Goal: Download file/media

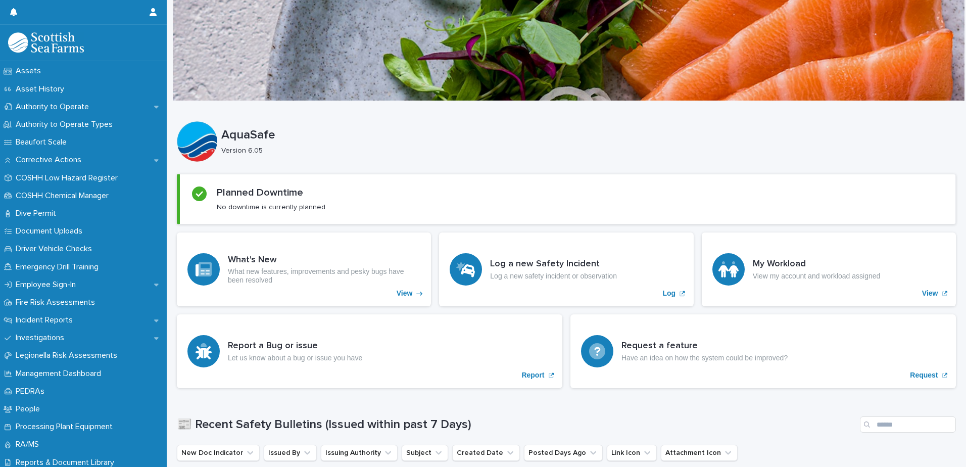
scroll to position [164, 0]
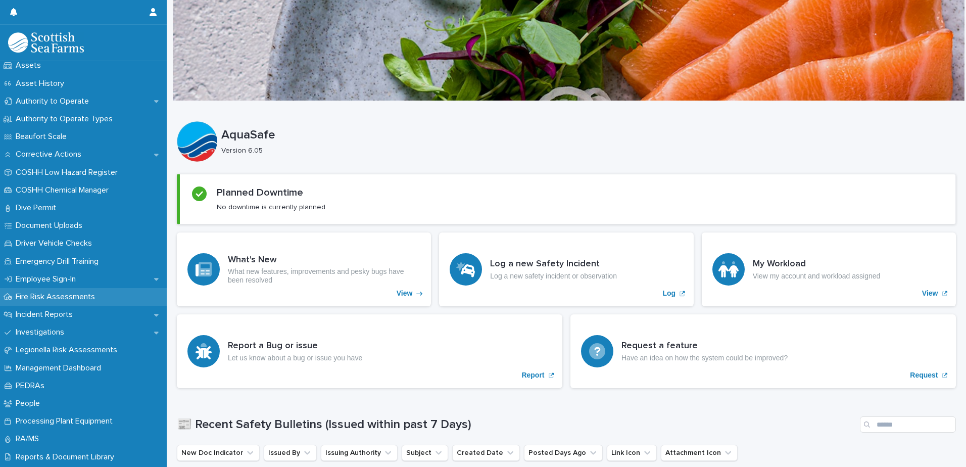
click at [53, 301] on p "Fire Risk Assessments" at bounding box center [57, 297] width 91 height 10
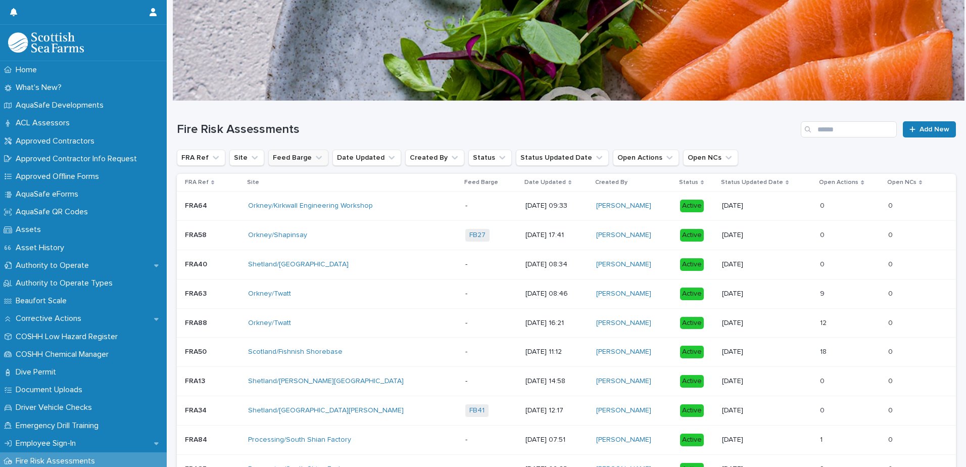
click at [314, 156] on icon "Feed Barge" at bounding box center [319, 158] width 10 height 10
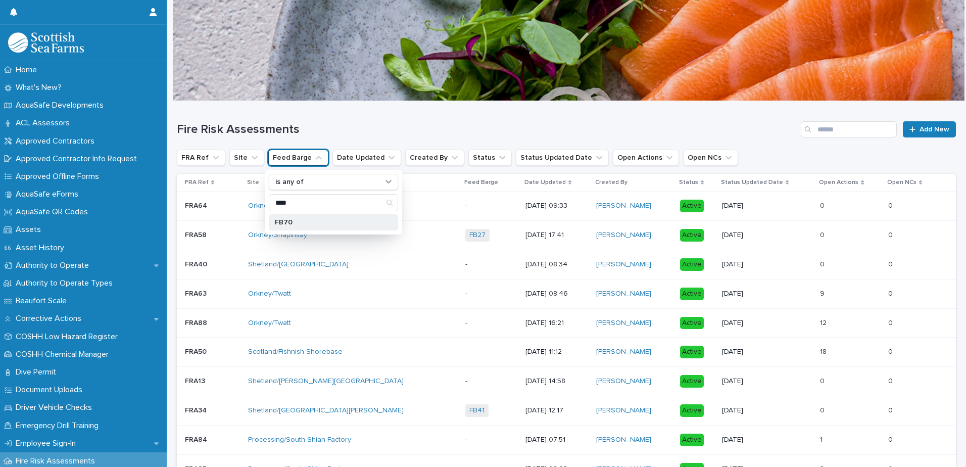
type input "****"
click at [289, 223] on p "FB70" at bounding box center [328, 222] width 107 height 7
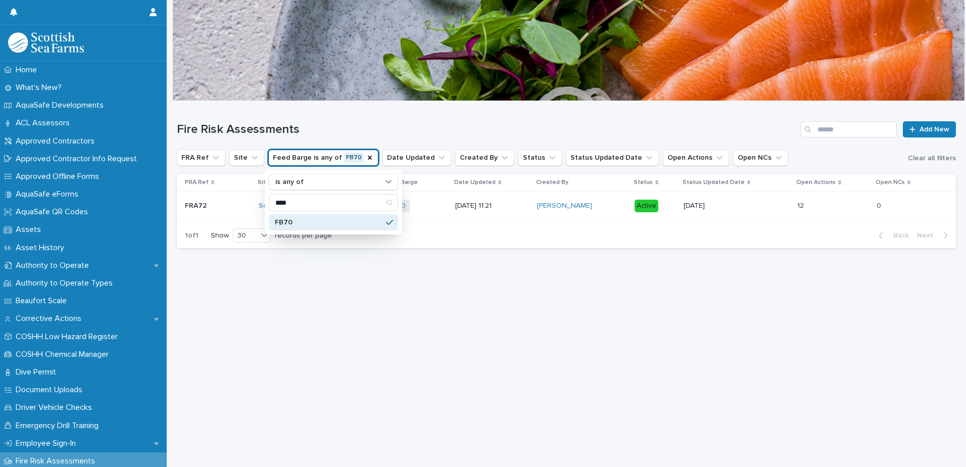
click at [502, 376] on div "Loading... Saving… Loading... Saving… Fire Risk Assessments Add New FRA Ref Sit…" at bounding box center [566, 271] width 789 height 340
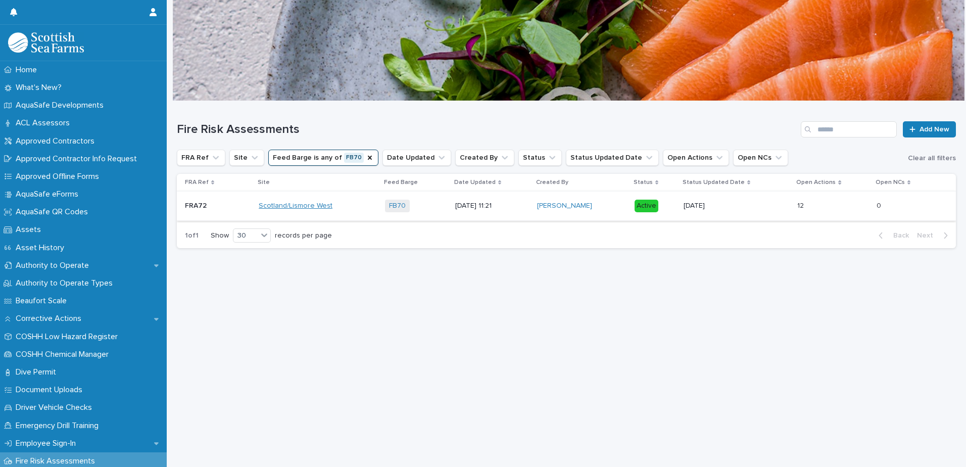
click at [308, 206] on link "Scotland/Lismore West" at bounding box center [296, 206] width 74 height 9
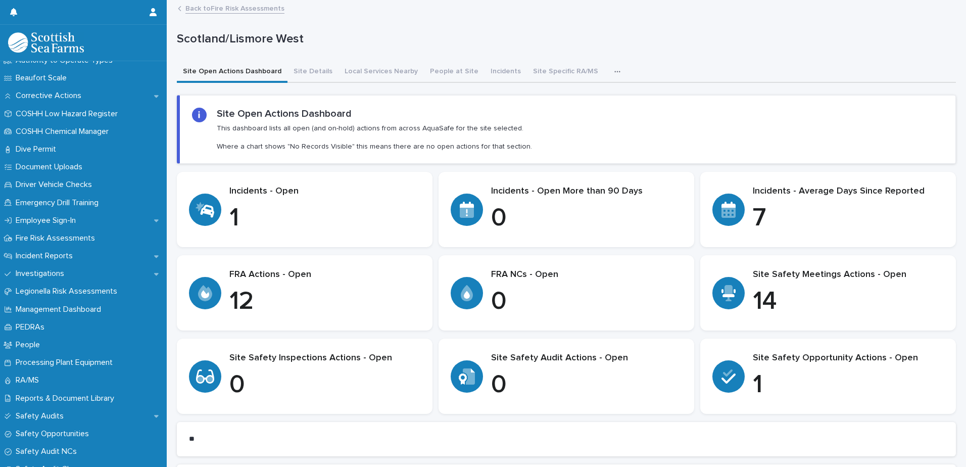
scroll to position [221, 0]
click at [64, 207] on p "Emergency Drill Training" at bounding box center [59, 204] width 95 height 10
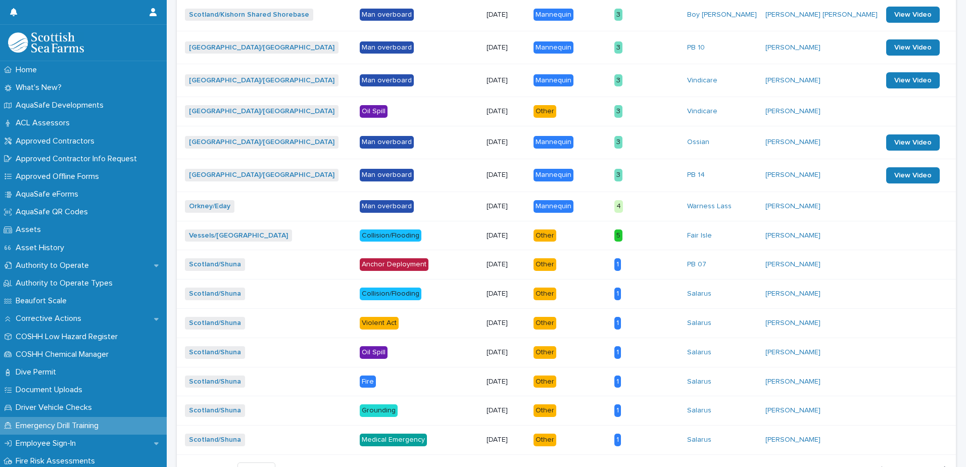
scroll to position [819, 0]
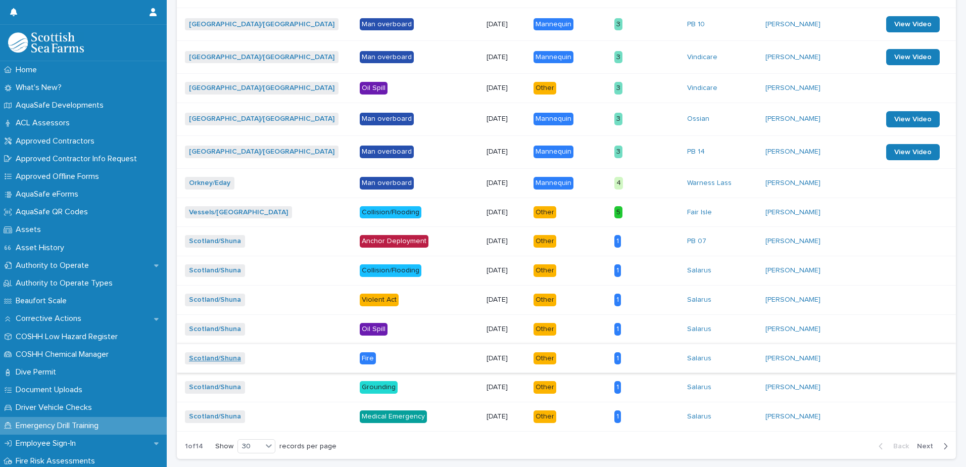
click at [237, 359] on link "Scotland/Shuna" at bounding box center [215, 358] width 52 height 9
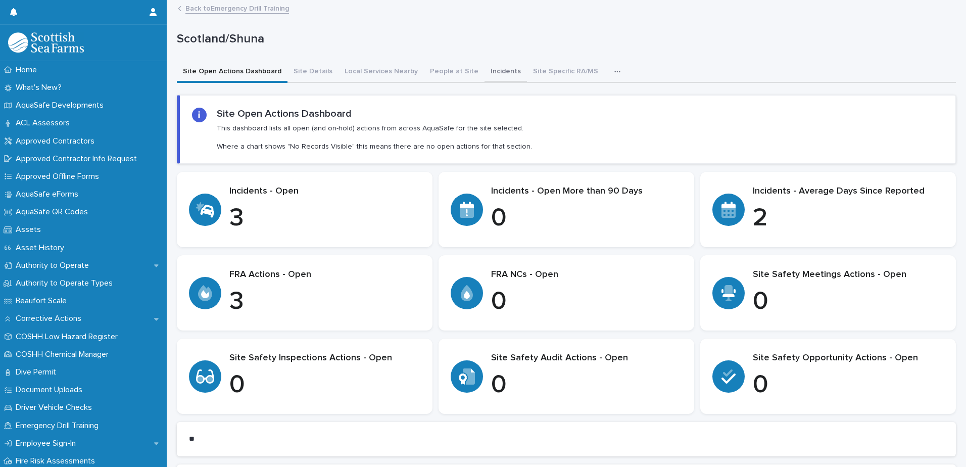
click at [492, 69] on button "Incidents" at bounding box center [505, 72] width 42 height 21
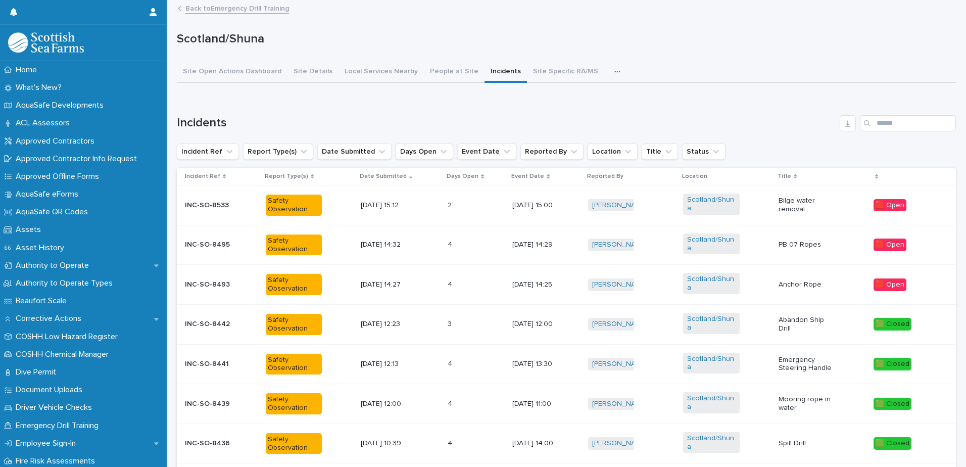
click at [188, 11] on link "Back to Emergency Drill Training" at bounding box center [237, 8] width 104 height 12
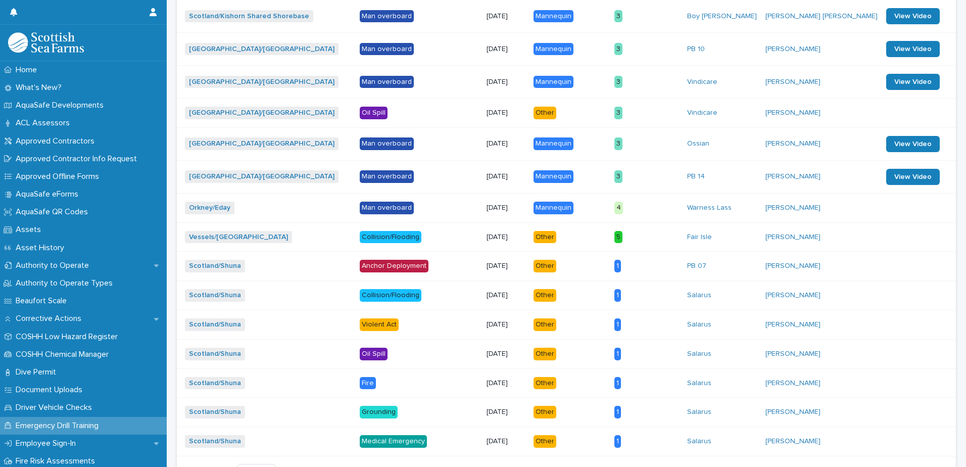
scroll to position [859, 0]
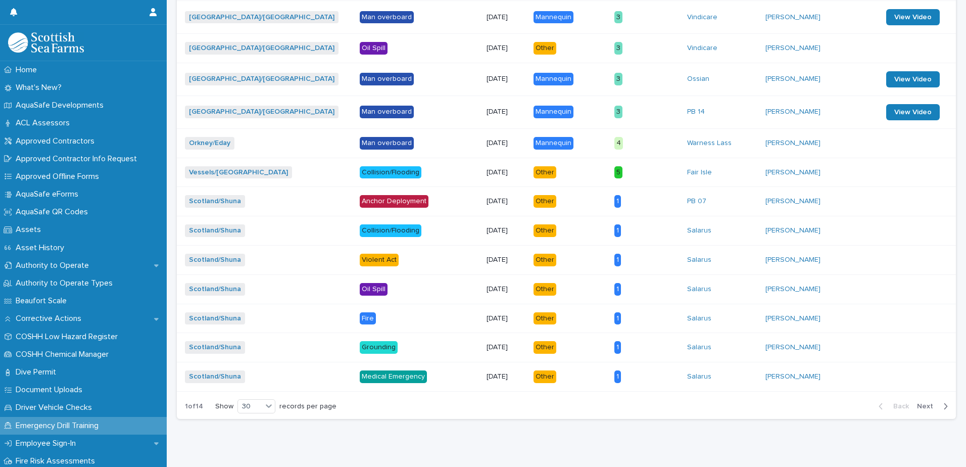
click at [621, 315] on div "1" at bounding box center [617, 318] width 7 height 13
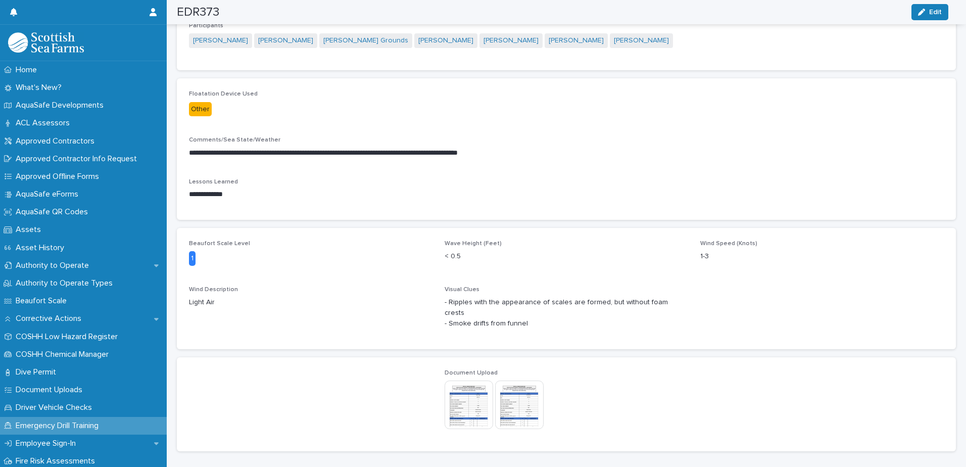
scroll to position [308, 0]
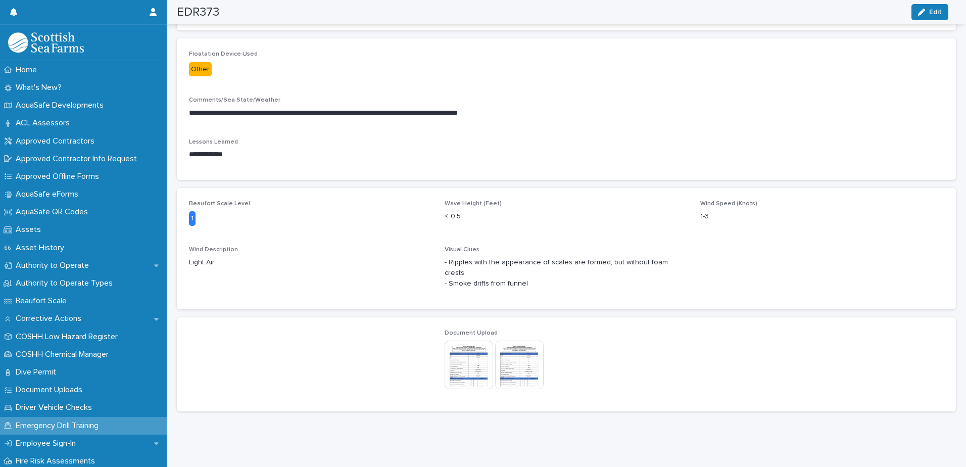
click at [472, 353] on img at bounding box center [468, 364] width 48 height 48
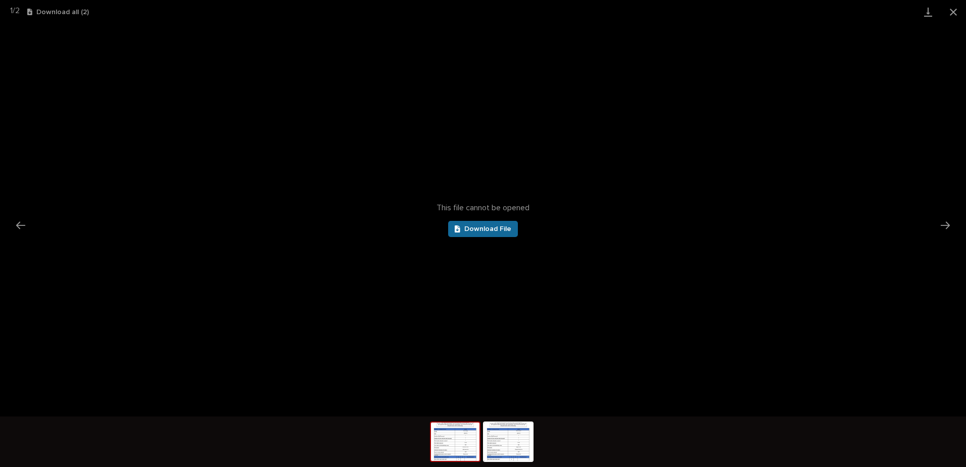
click at [466, 231] on span "Download File" at bounding box center [487, 228] width 47 height 7
click at [952, 14] on button "Close gallery" at bounding box center [952, 12] width 25 height 24
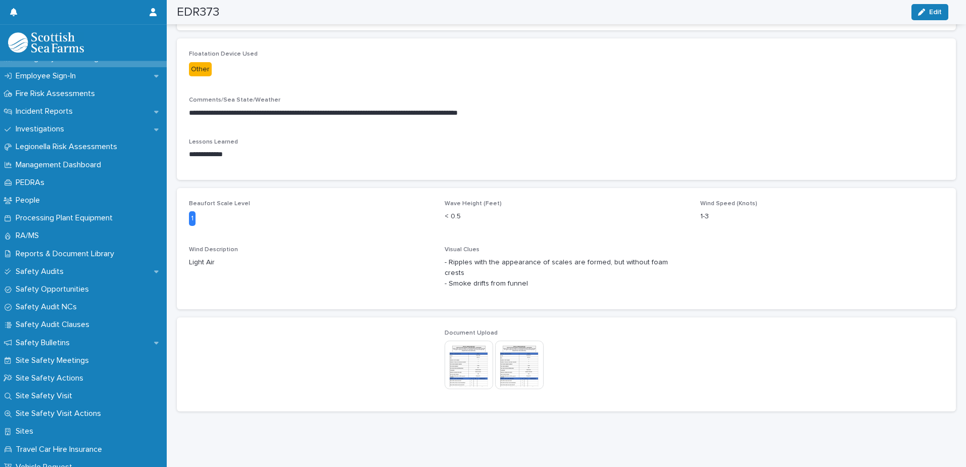
scroll to position [366, 0]
click at [40, 93] on p "Fire Risk Assessments" at bounding box center [57, 95] width 91 height 10
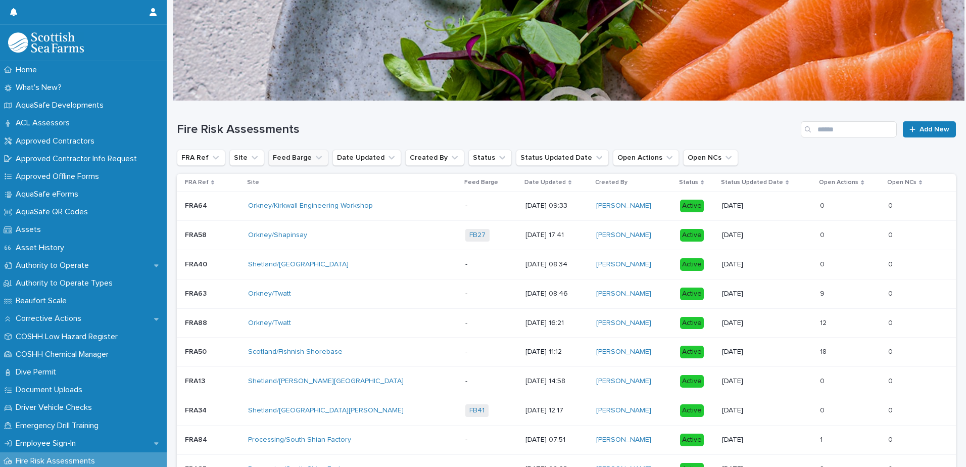
click at [314, 154] on icon "Feed Barge" at bounding box center [319, 158] width 10 height 10
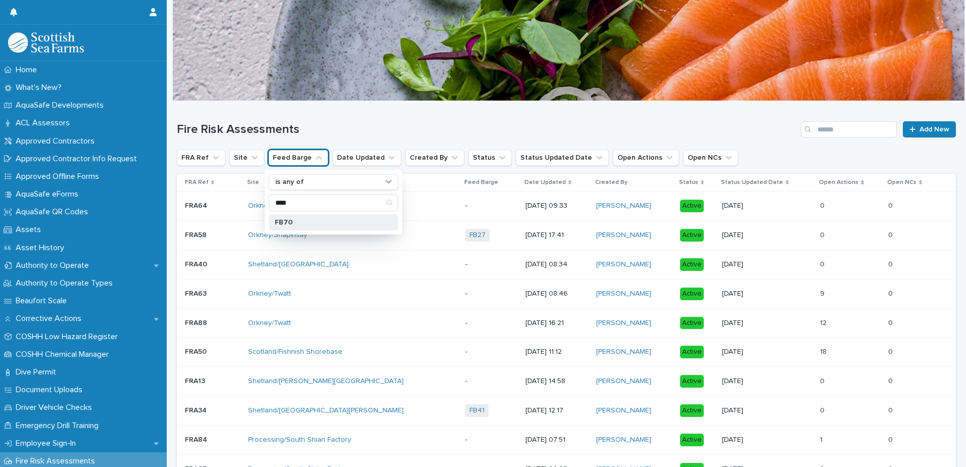
type input "****"
click at [289, 220] on p "FB70" at bounding box center [328, 222] width 107 height 7
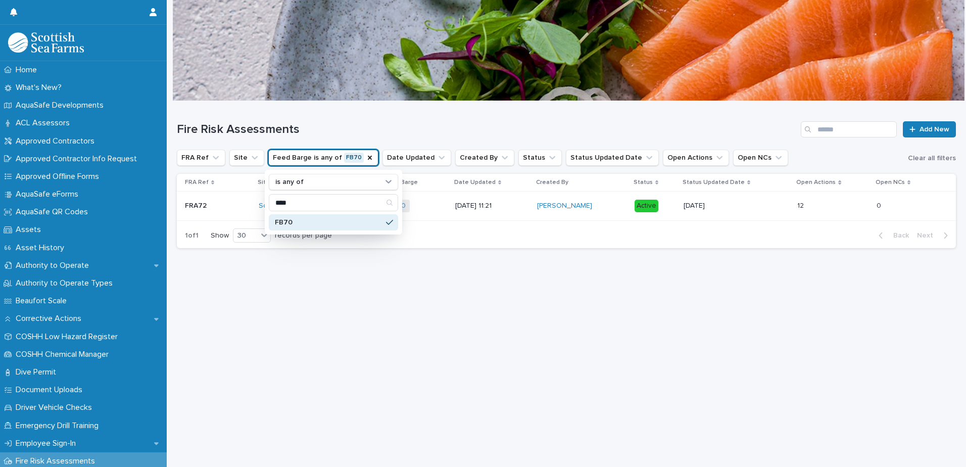
click at [400, 301] on div "Loading... Saving… Loading... Saving… Fire Risk Assessments Add New FRA Ref Sit…" at bounding box center [566, 271] width 789 height 340
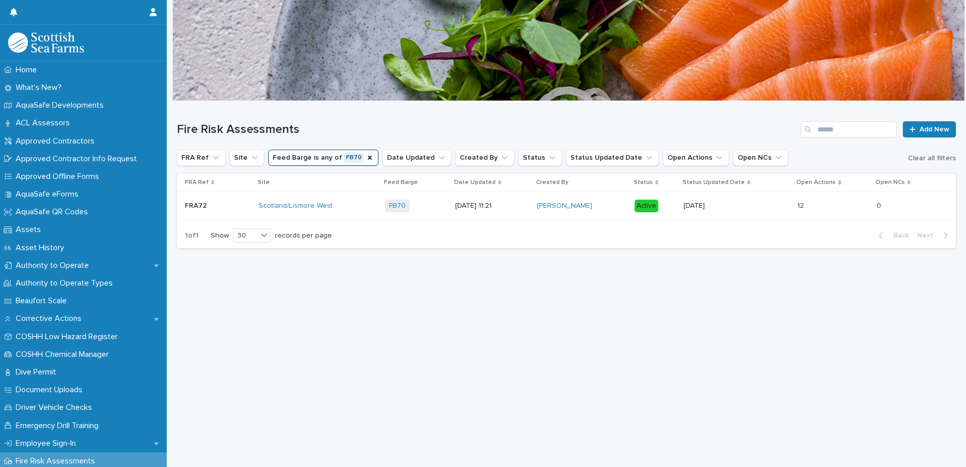
click at [199, 206] on p "FRA72" at bounding box center [197, 204] width 24 height 11
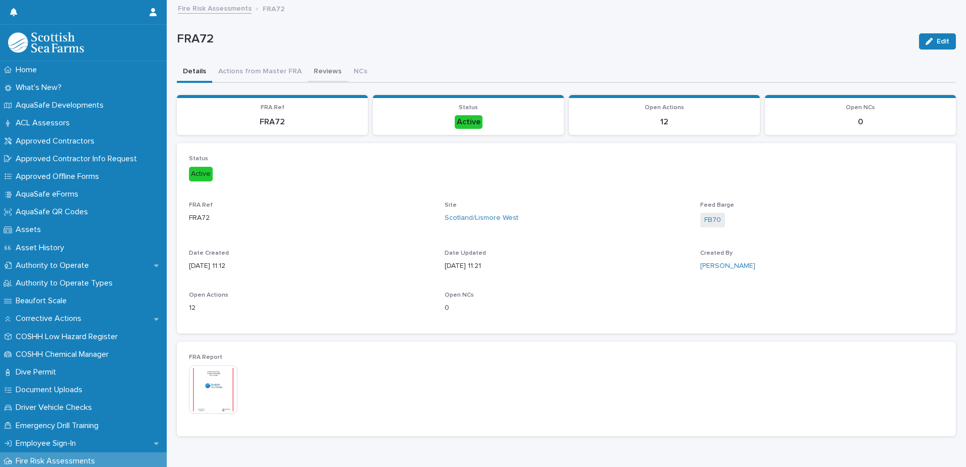
click at [313, 73] on button "Reviews" at bounding box center [328, 72] width 40 height 21
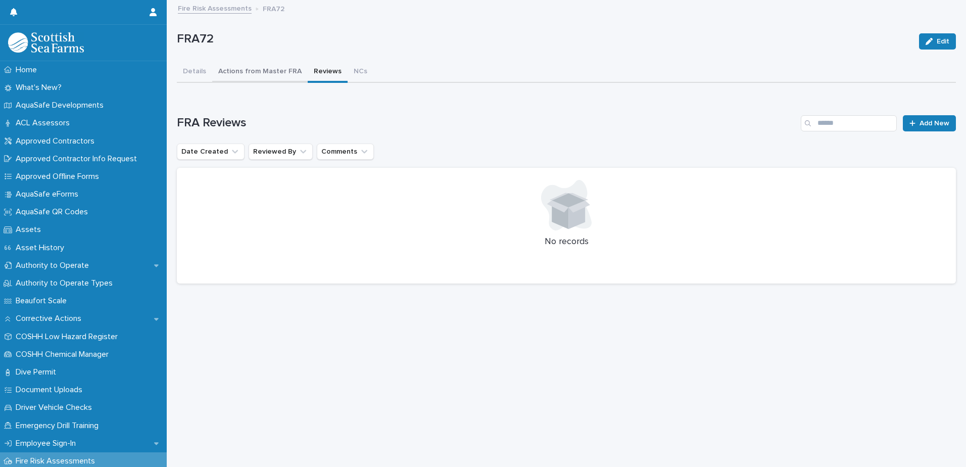
click at [271, 70] on button "Actions from Master FRA" at bounding box center [259, 72] width 95 height 21
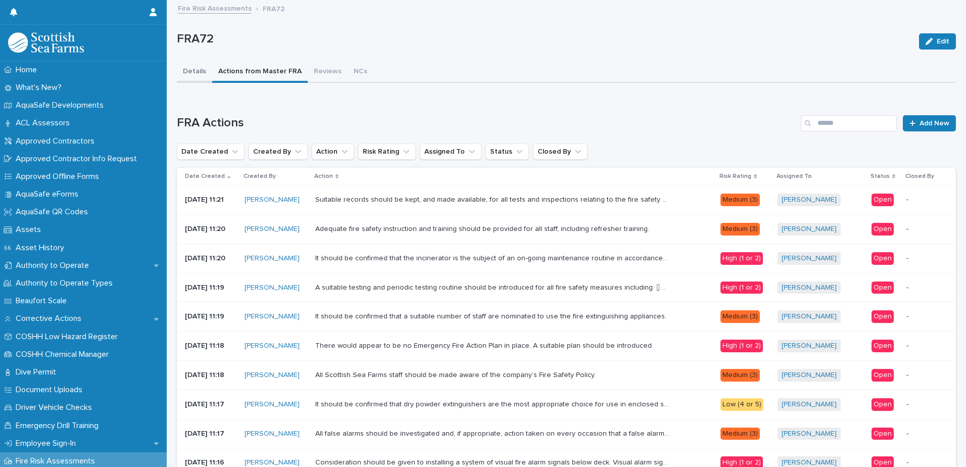
click at [195, 72] on button "Details" at bounding box center [194, 72] width 35 height 21
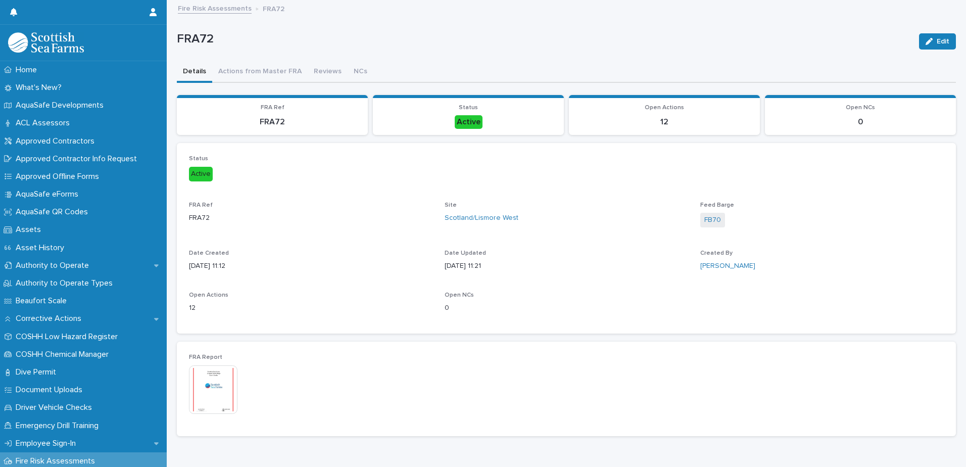
scroll to position [35, 0]
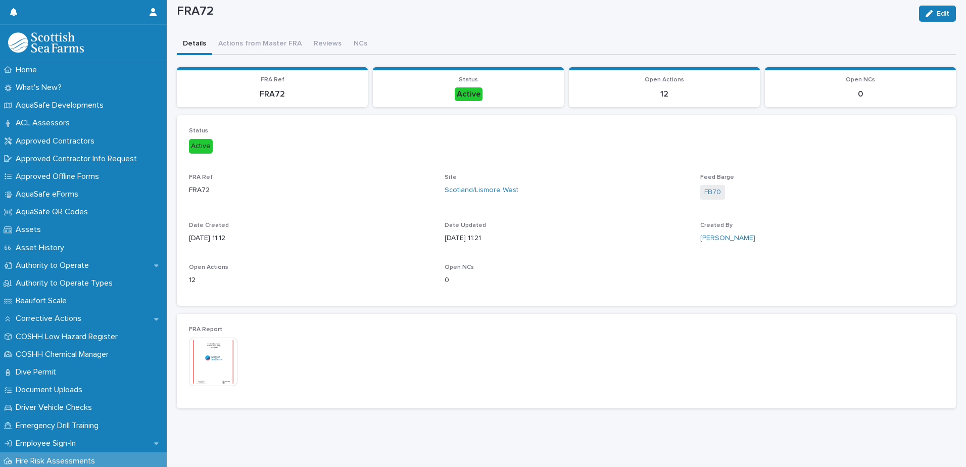
click at [208, 361] on img at bounding box center [213, 361] width 48 height 48
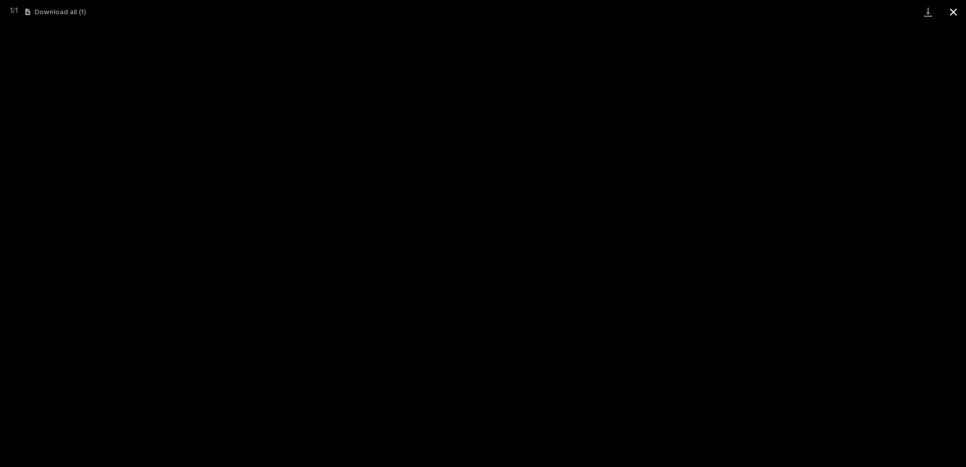
click at [957, 12] on button "Close gallery" at bounding box center [952, 12] width 25 height 24
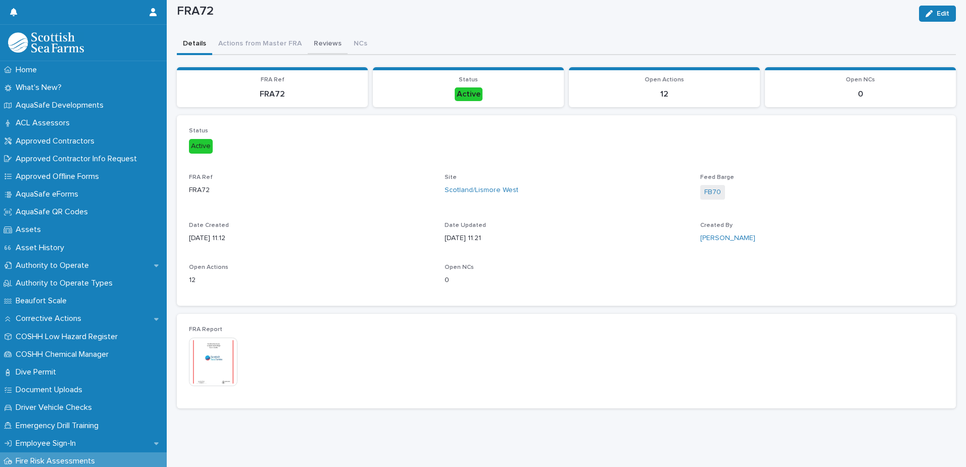
click at [322, 36] on div "FRA72 Edit FRA72 Edit Sorry, there was an error saving your record. Please try …" at bounding box center [566, 194] width 779 height 443
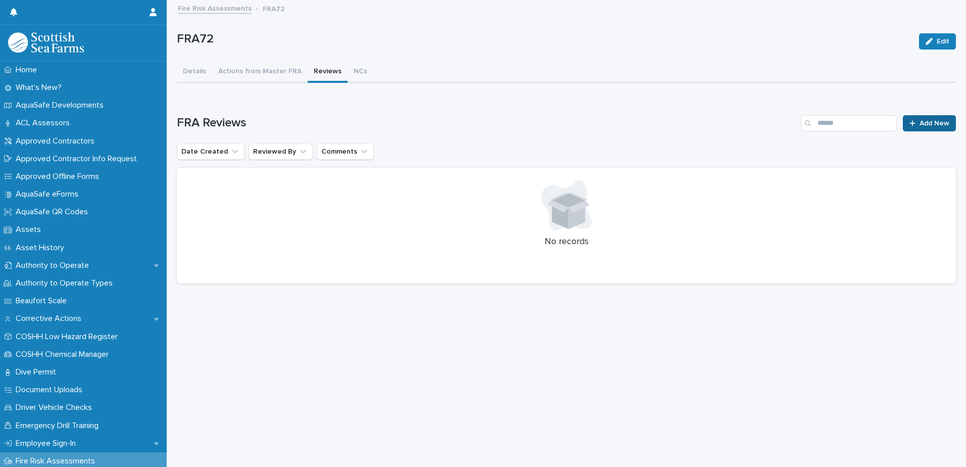
click at [929, 123] on span "Add New" at bounding box center [934, 123] width 30 height 7
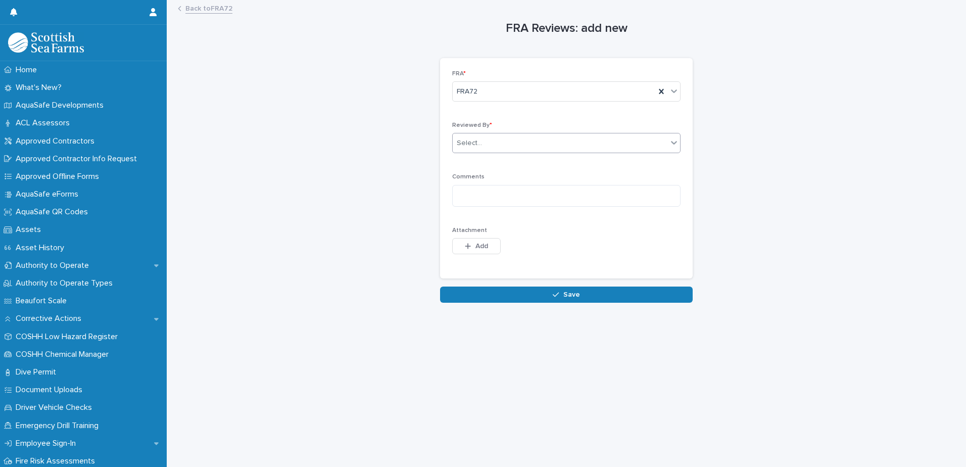
click at [671, 144] on icon at bounding box center [674, 143] width 6 height 4
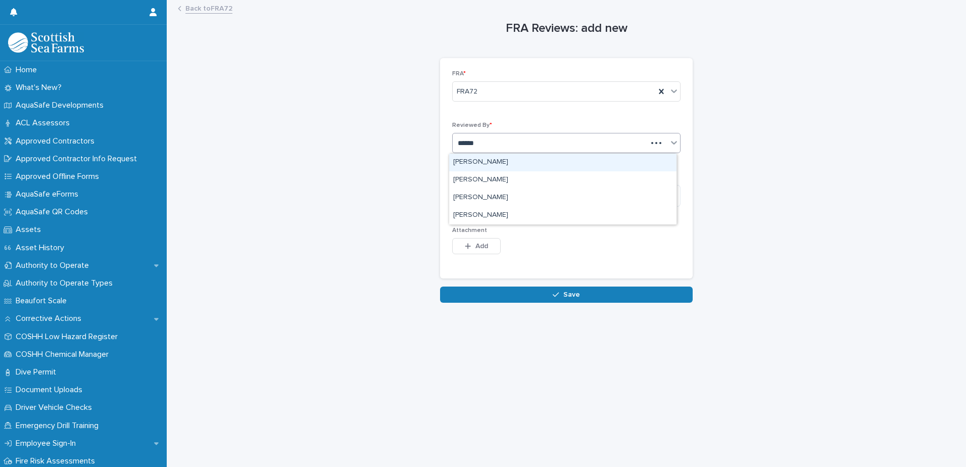
type input "*******"
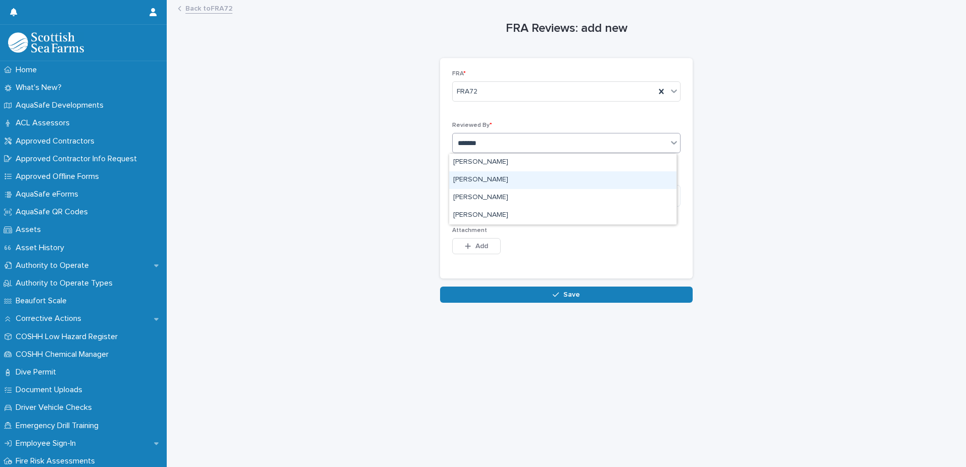
click at [496, 176] on div "[PERSON_NAME]" at bounding box center [562, 180] width 227 height 18
click at [497, 194] on textarea at bounding box center [566, 196] width 228 height 22
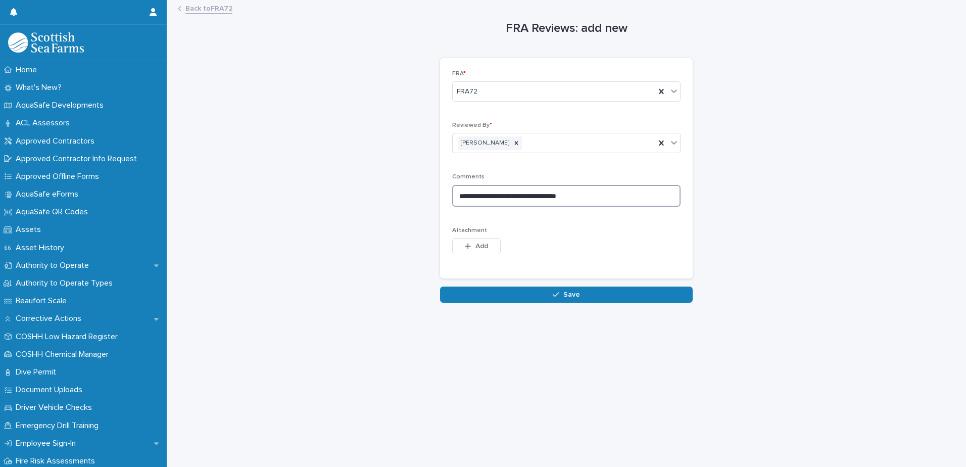
type textarea "**********"
click at [531, 227] on p "Attachment" at bounding box center [566, 230] width 228 height 7
click at [552, 290] on button "Save" at bounding box center [566, 294] width 253 height 16
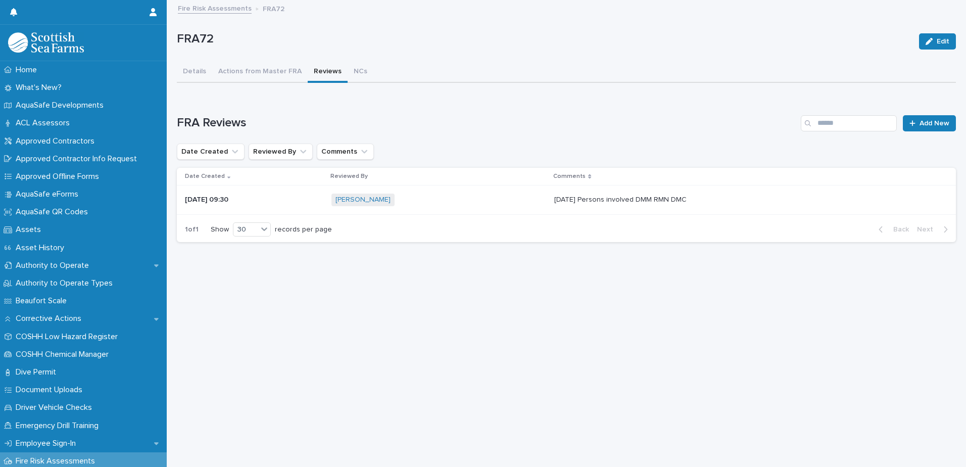
click at [209, 12] on link "Fire Risk Assessments" at bounding box center [215, 8] width 74 height 12
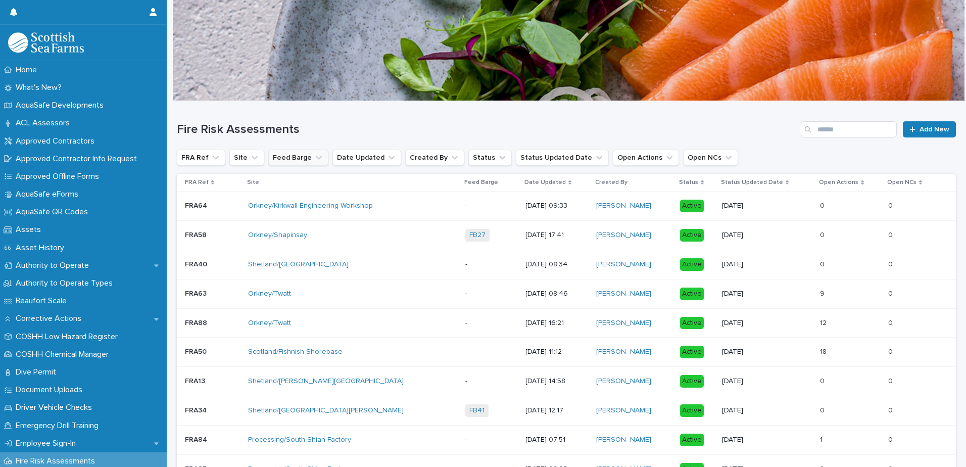
click at [305, 162] on button "Feed Barge" at bounding box center [298, 157] width 60 height 16
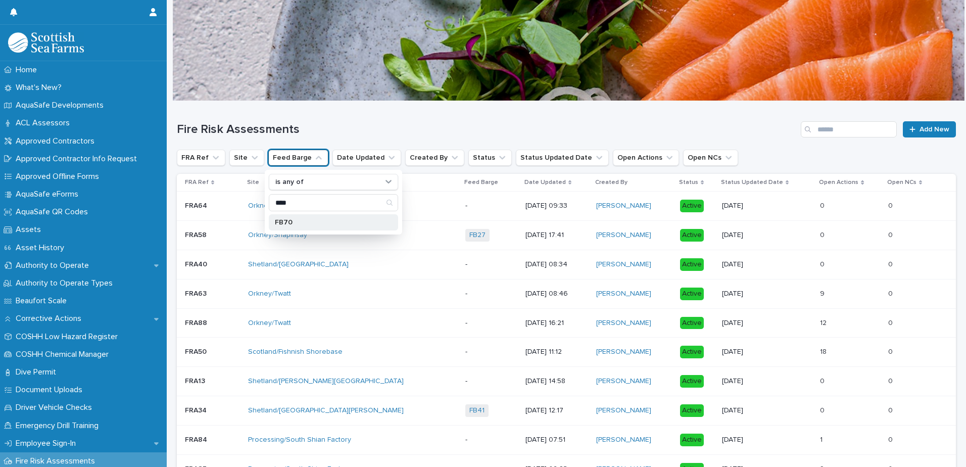
type input "****"
click at [284, 225] on p "FB70" at bounding box center [328, 222] width 107 height 7
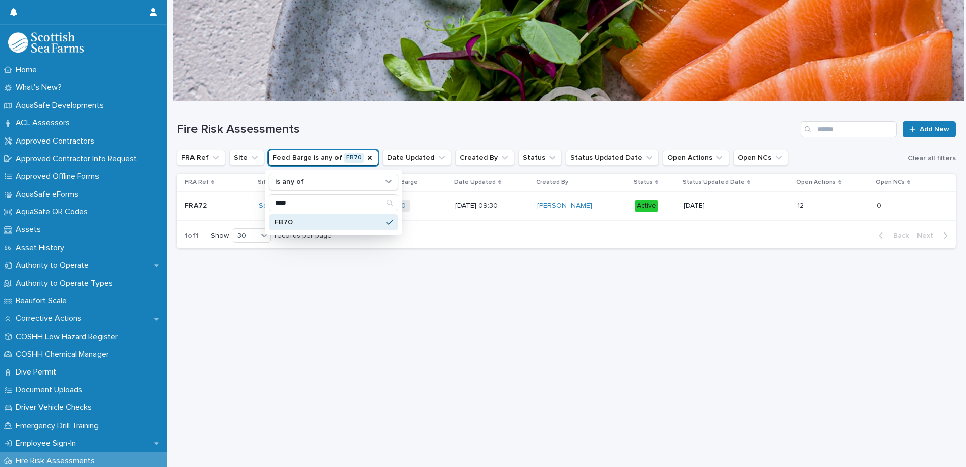
click at [531, 322] on div "Loading... Saving… Loading... Saving… Fire Risk Assessments Add New FRA Ref Sit…" at bounding box center [566, 271] width 789 height 340
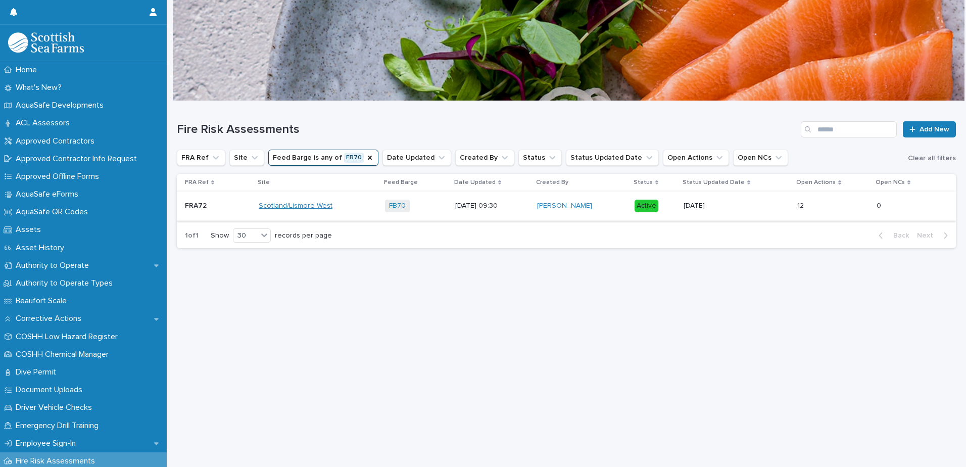
click at [305, 208] on link "Scotland/Lismore West" at bounding box center [296, 206] width 74 height 9
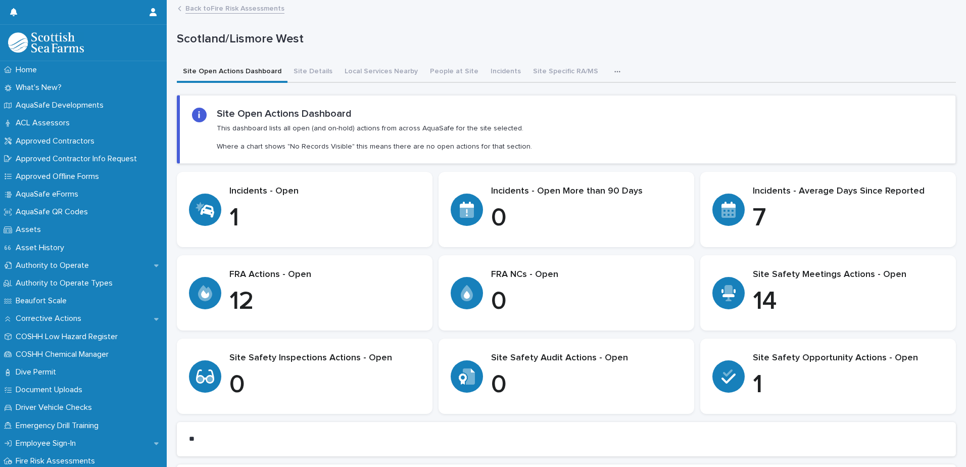
click at [211, 10] on link "Back to Fire Risk Assessments" at bounding box center [234, 8] width 99 height 12
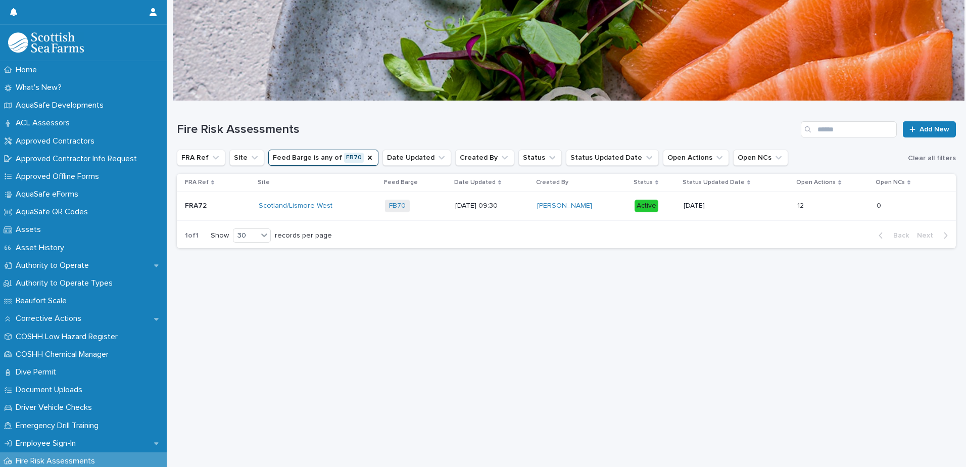
click at [482, 204] on p "[DATE] 09:30" at bounding box center [492, 206] width 74 height 9
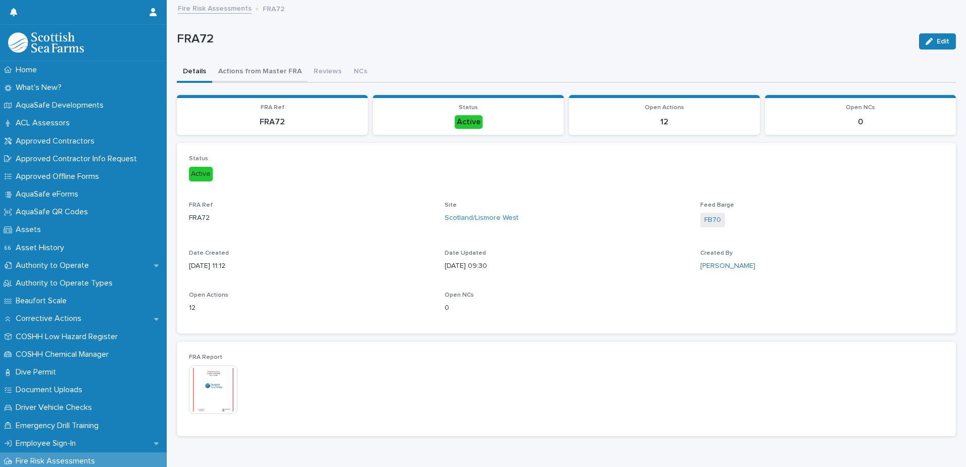
click at [288, 72] on button "Actions from Master FRA" at bounding box center [259, 72] width 95 height 21
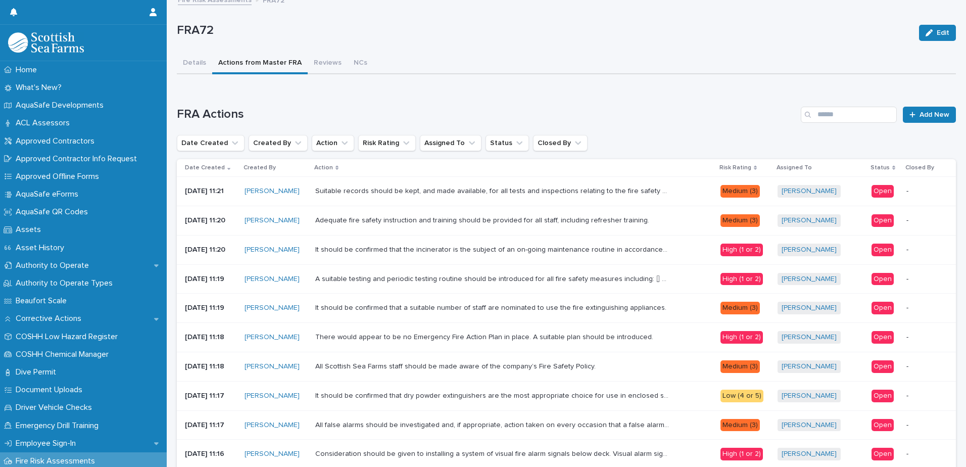
scroll to position [7, 0]
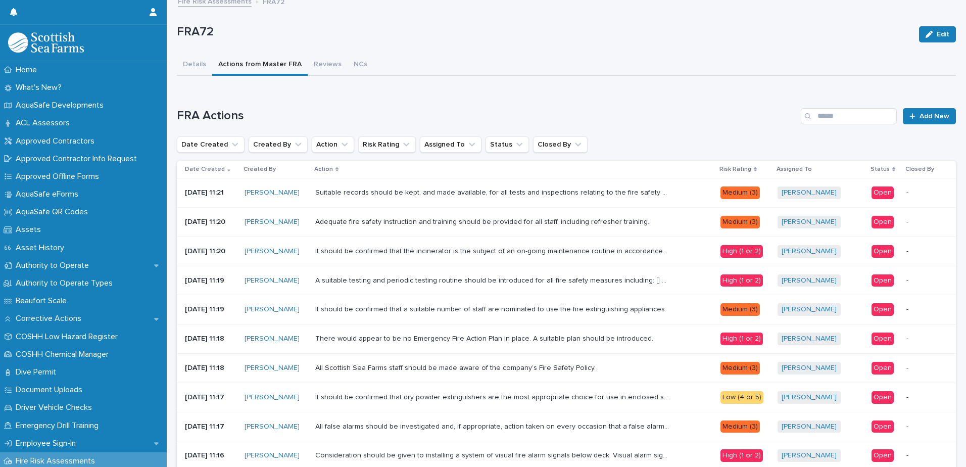
click at [880, 194] on div "Open" at bounding box center [882, 192] width 22 height 13
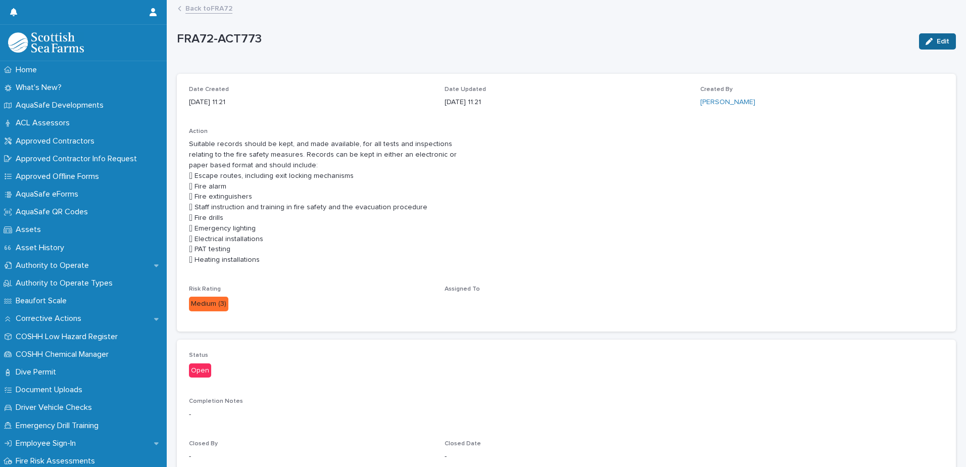
click at [925, 41] on div "button" at bounding box center [930, 41] width 11 height 7
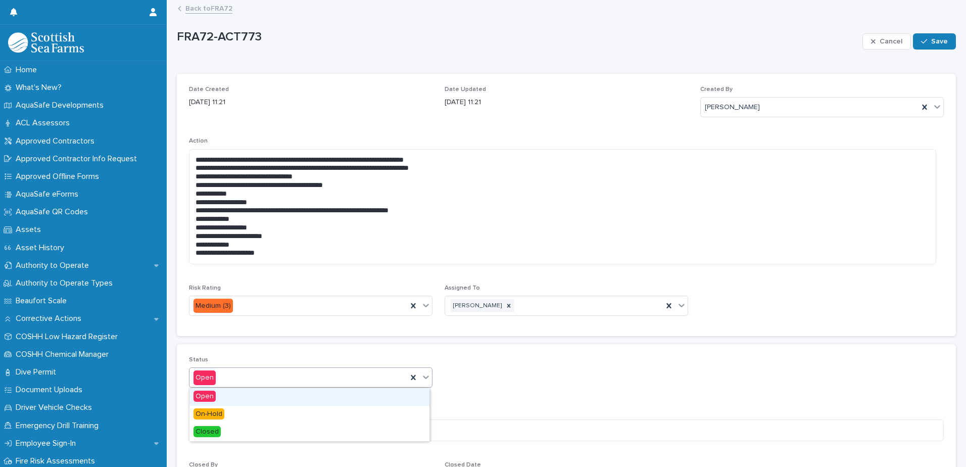
click at [424, 380] on icon at bounding box center [426, 377] width 10 height 10
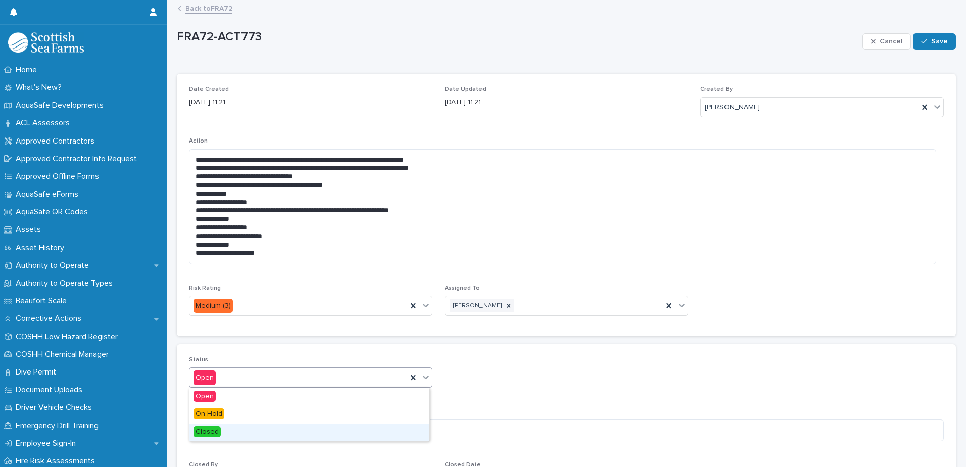
click at [277, 428] on div "Closed" at bounding box center [309, 432] width 240 height 18
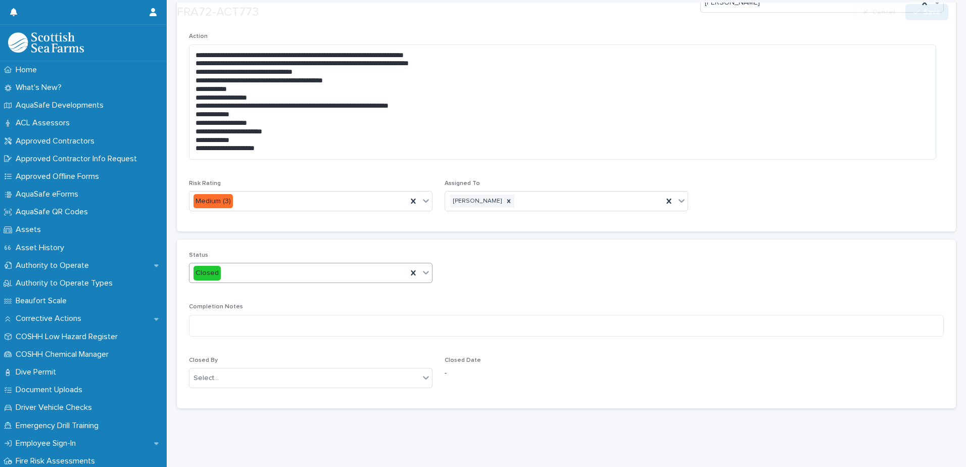
scroll to position [112, 0]
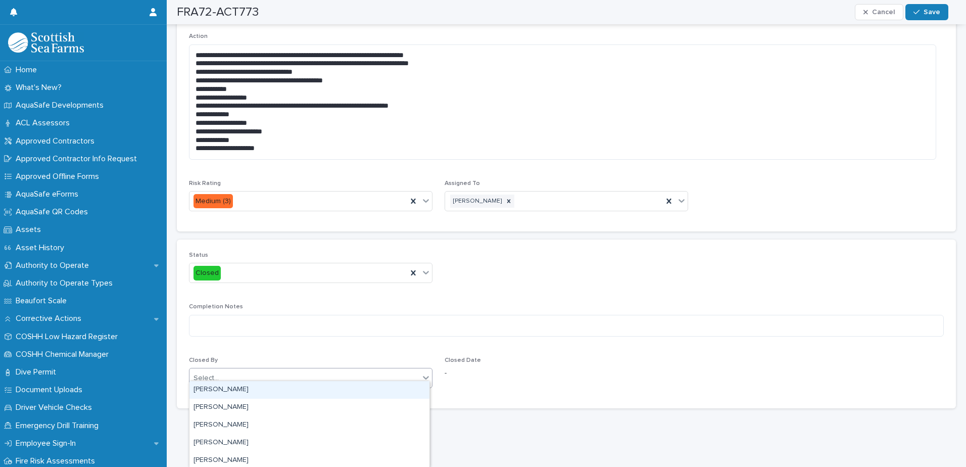
click at [422, 372] on icon at bounding box center [426, 377] width 10 height 10
type input "********"
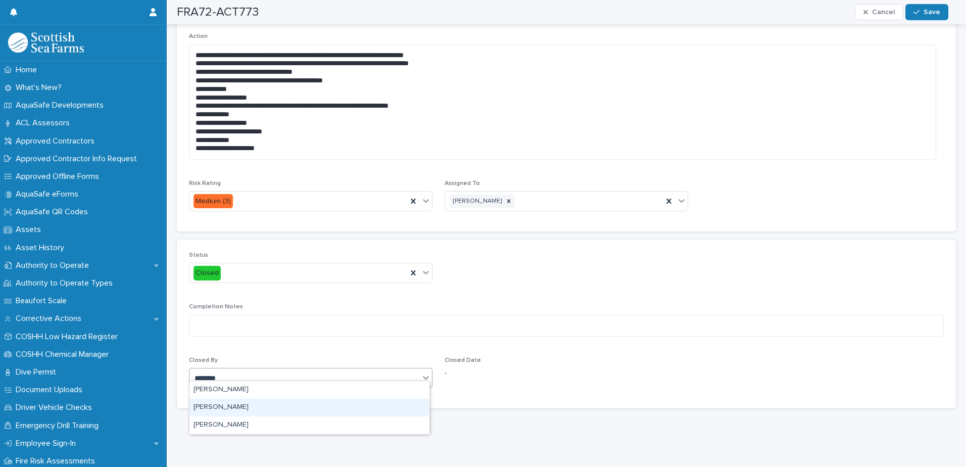
click at [248, 405] on div "[PERSON_NAME]" at bounding box center [309, 407] width 240 height 18
click at [927, 15] on span "Save" at bounding box center [931, 12] width 17 height 7
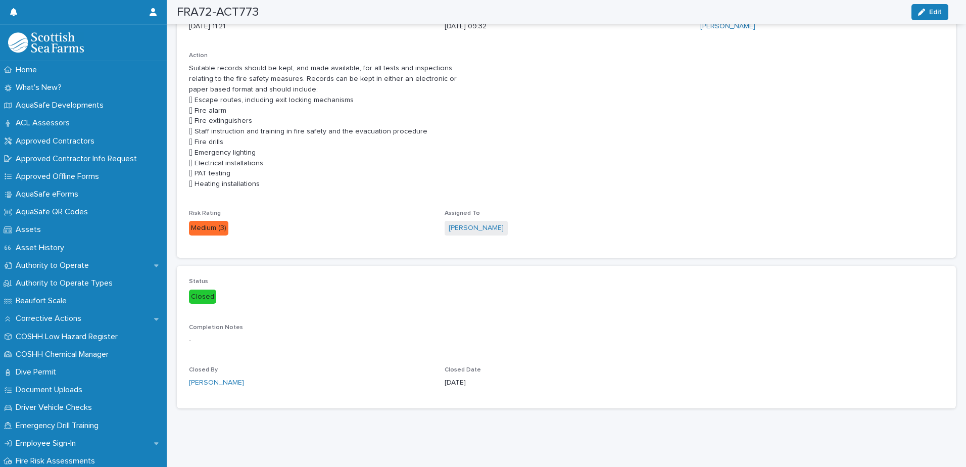
scroll to position [0, 0]
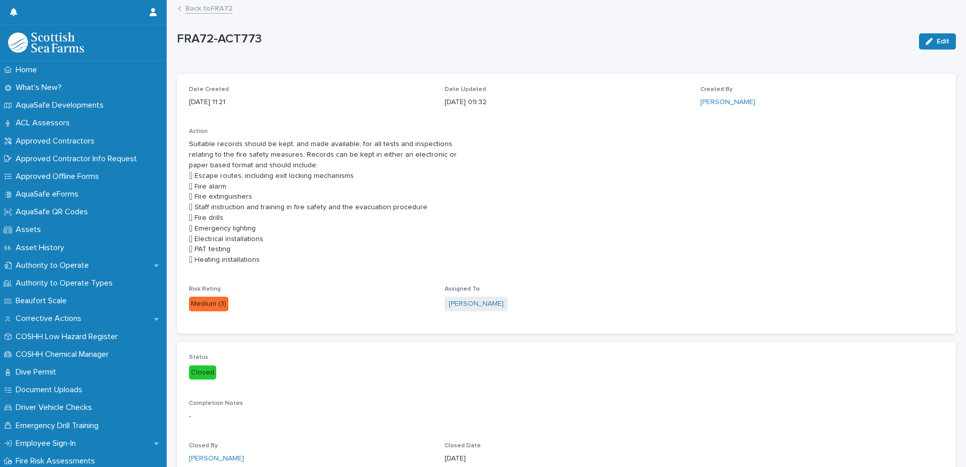
click at [224, 8] on link "Back to FRA72" at bounding box center [208, 8] width 47 height 12
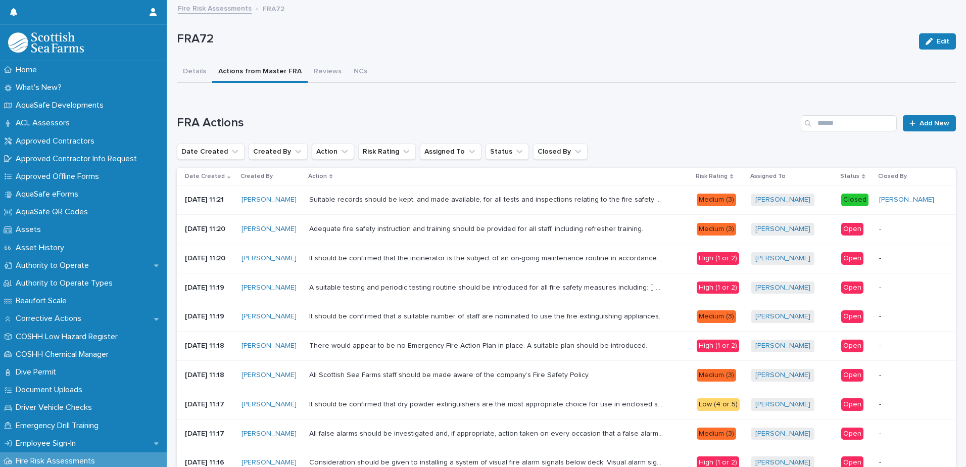
click at [848, 231] on div "Open" at bounding box center [852, 229] width 22 height 13
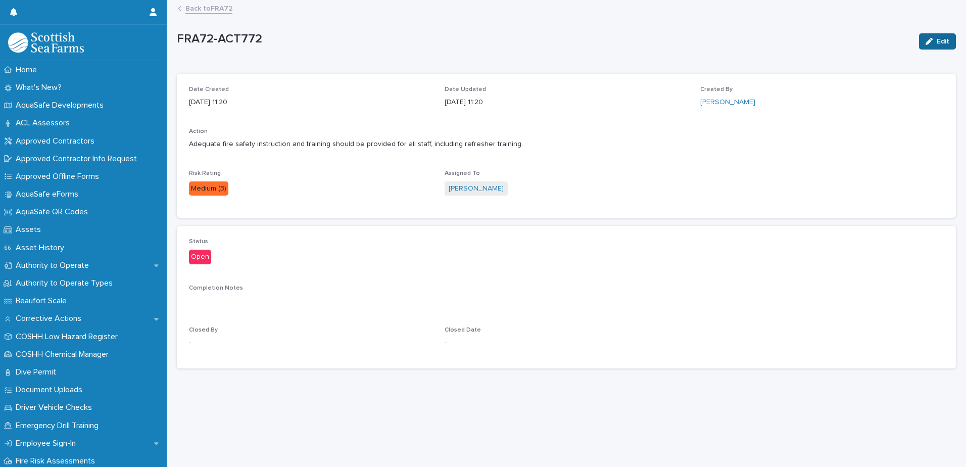
click at [932, 46] on button "Edit" at bounding box center [937, 41] width 37 height 16
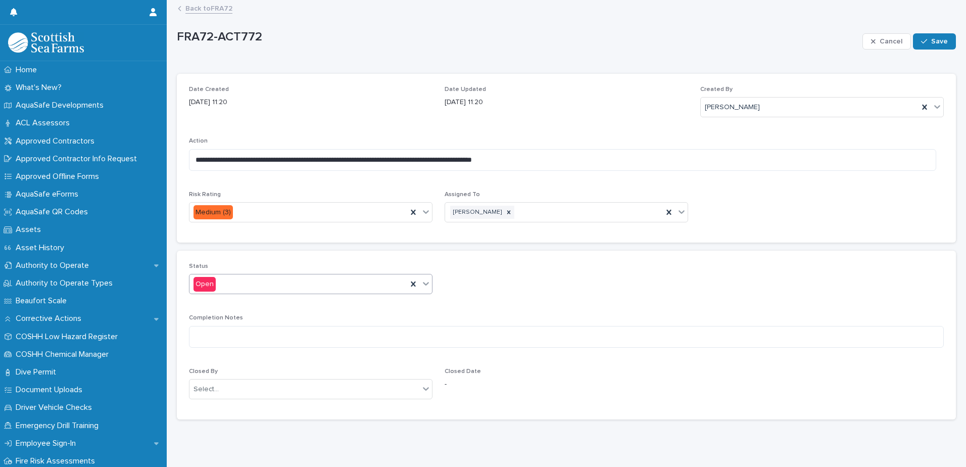
click at [423, 283] on icon at bounding box center [426, 284] width 6 height 4
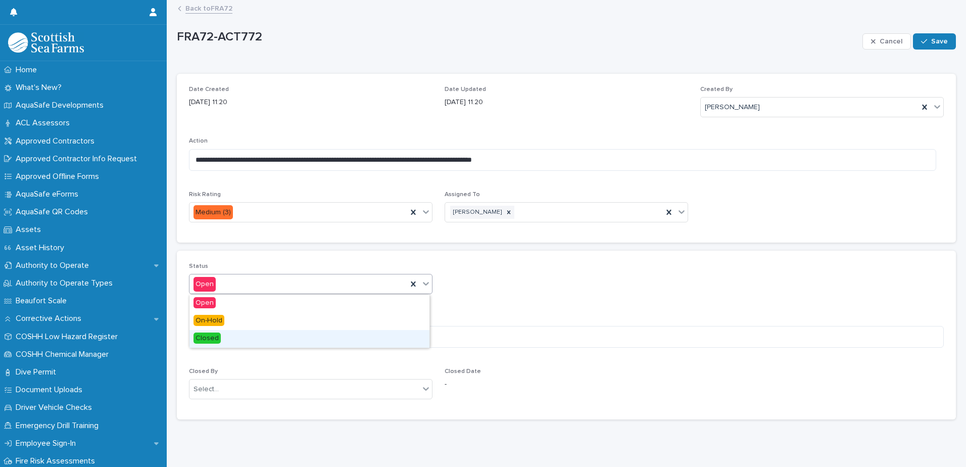
click at [301, 341] on div "Closed" at bounding box center [309, 339] width 240 height 18
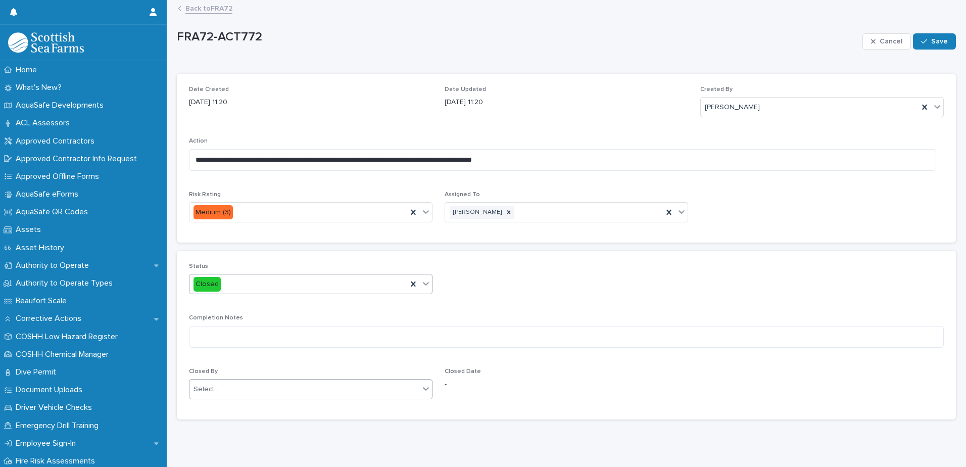
click at [422, 387] on icon at bounding box center [426, 388] width 10 height 10
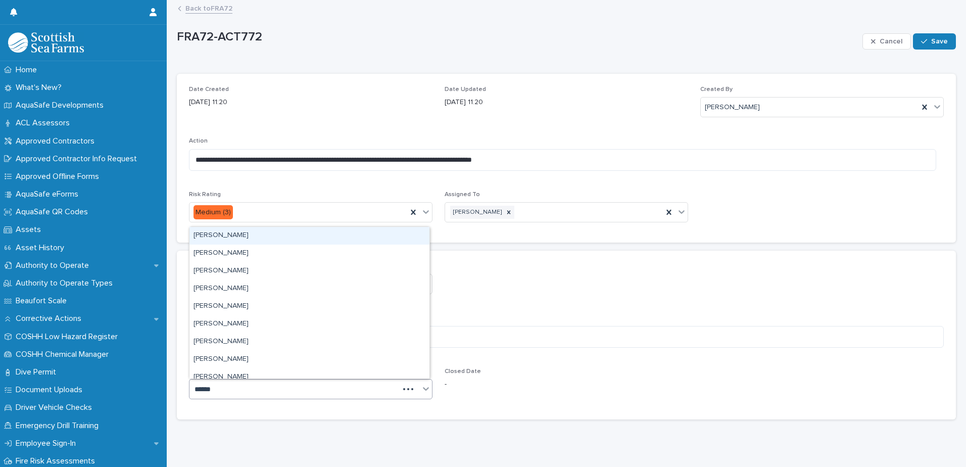
type input "*******"
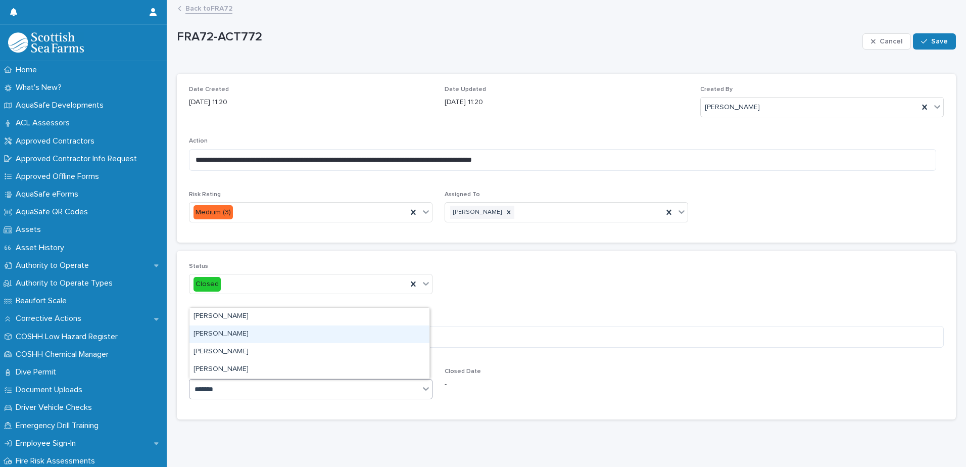
click at [243, 335] on div "[PERSON_NAME]" at bounding box center [309, 334] width 240 height 18
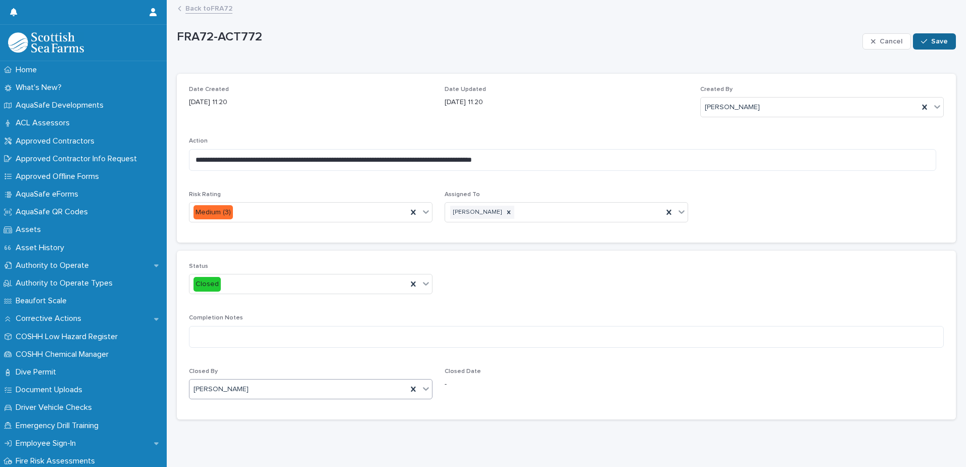
click at [931, 38] on span "Save" at bounding box center [939, 41] width 17 height 7
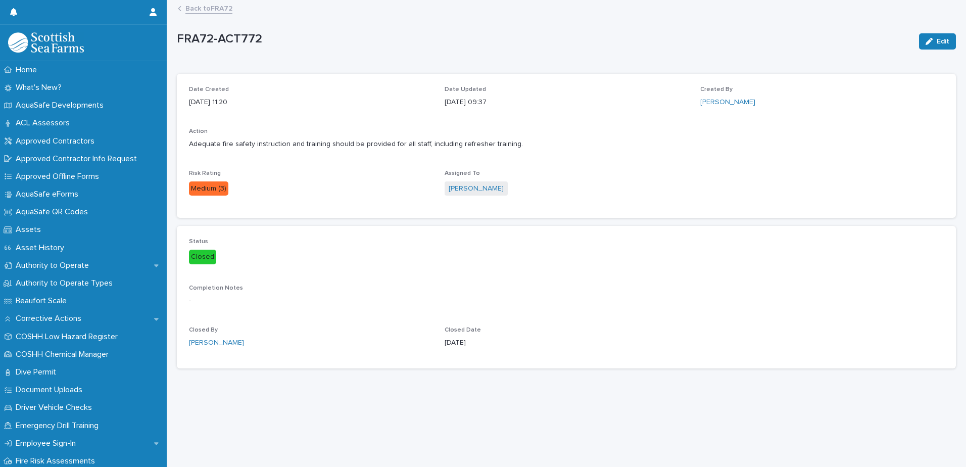
click at [222, 8] on link "Back to FRA72" at bounding box center [208, 8] width 47 height 12
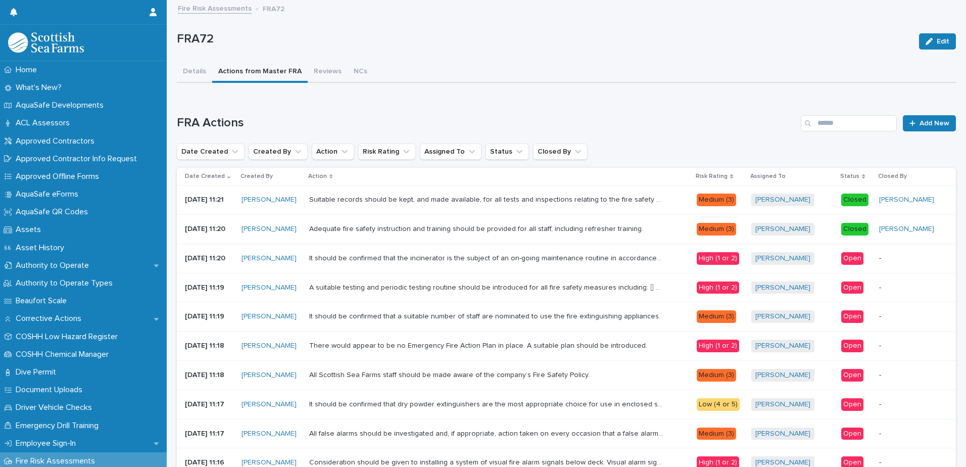
click at [849, 258] on div "Open" at bounding box center [852, 258] width 22 height 13
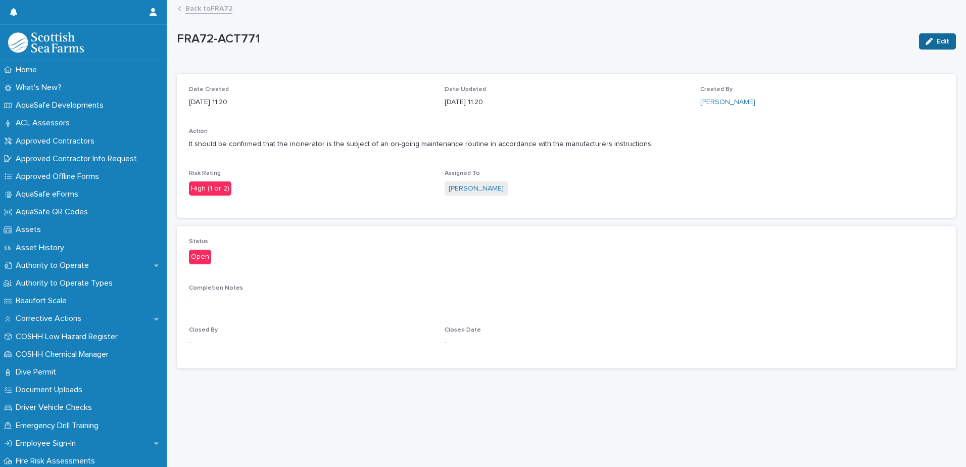
click at [936, 44] on span "Edit" at bounding box center [942, 41] width 13 height 7
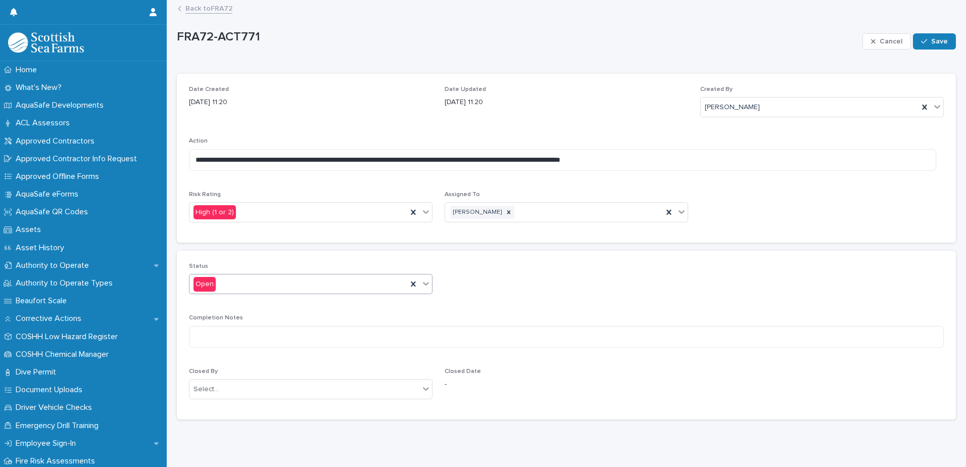
click at [422, 280] on icon at bounding box center [426, 283] width 10 height 10
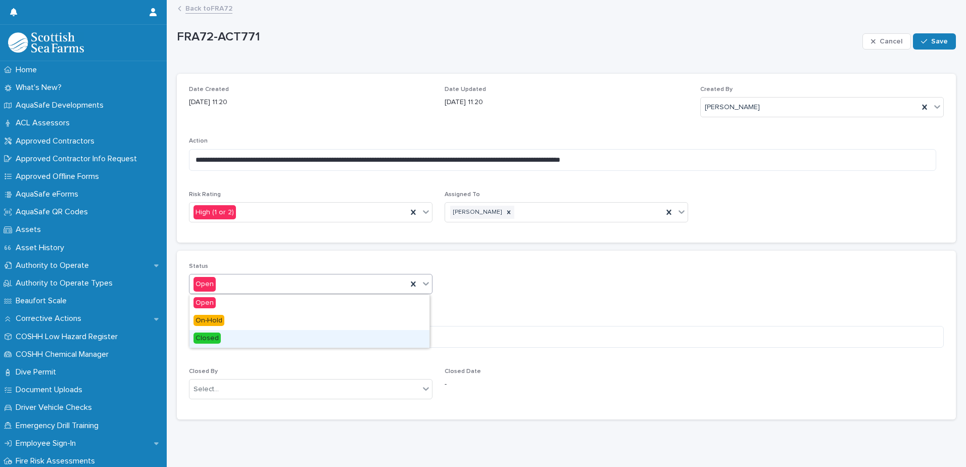
click at [344, 333] on div "Closed" at bounding box center [309, 339] width 240 height 18
click at [353, 340] on textarea at bounding box center [566, 337] width 755 height 22
type textarea "*"
type textarea "**********"
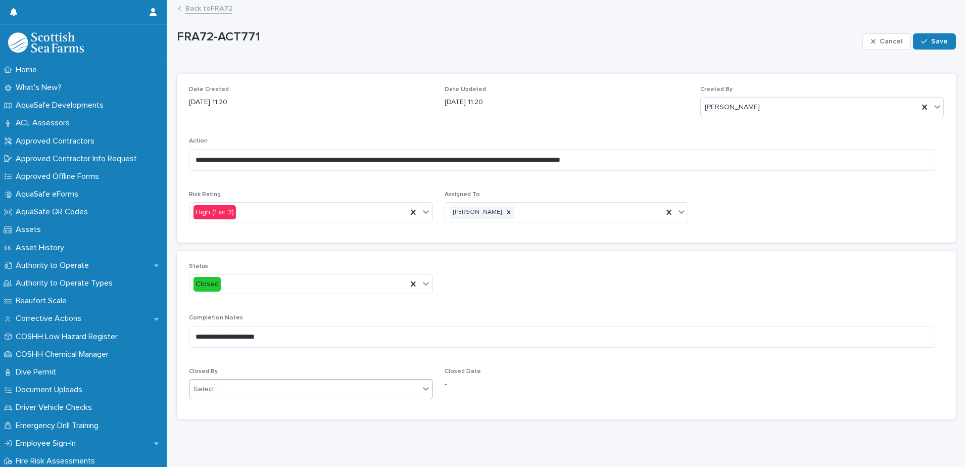
click at [415, 386] on div "Select..." at bounding box center [304, 389] width 230 height 17
type input "*******"
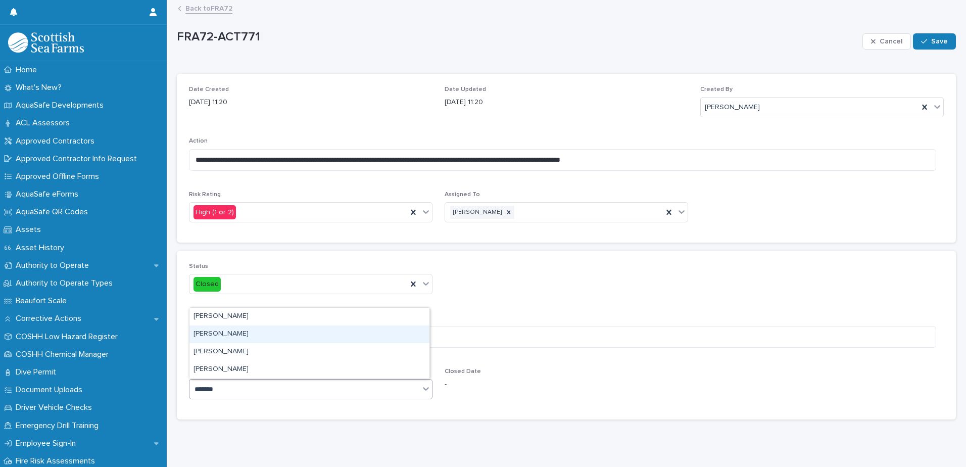
click at [272, 334] on div "[PERSON_NAME]" at bounding box center [309, 334] width 240 height 18
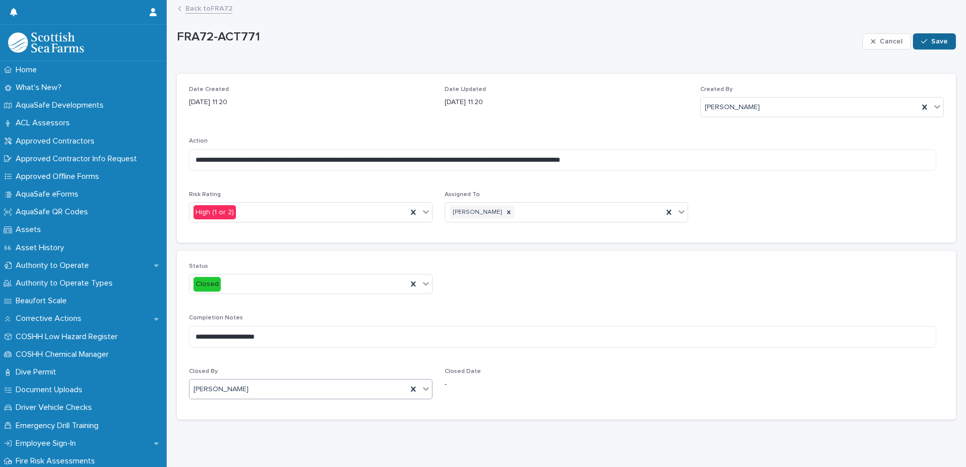
click at [935, 46] on button "Save" at bounding box center [934, 41] width 43 height 16
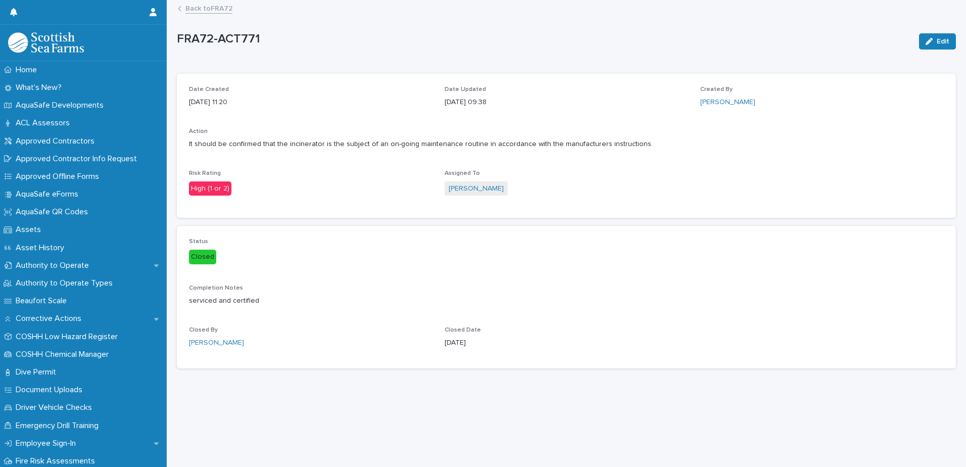
click at [222, 11] on link "Back to FRA72" at bounding box center [208, 8] width 47 height 12
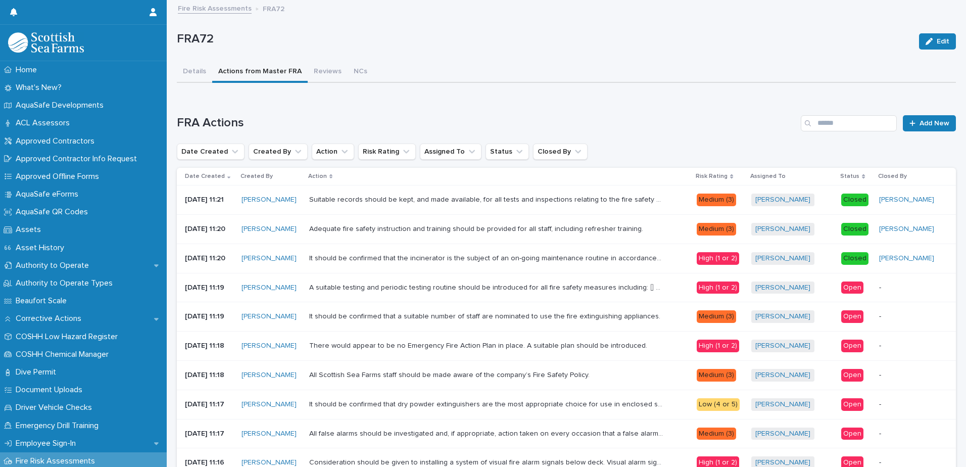
click at [848, 288] on div "Open" at bounding box center [852, 287] width 22 height 13
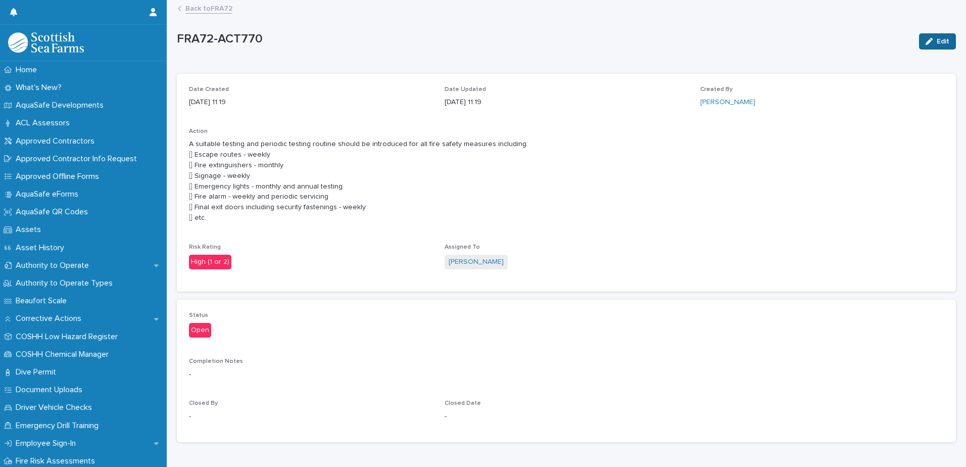
click at [925, 44] on icon "button" at bounding box center [928, 41] width 7 height 7
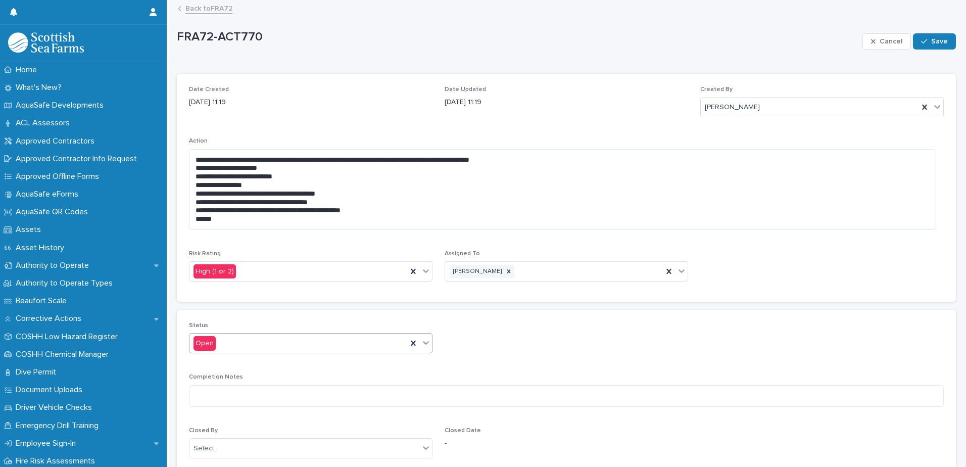
click at [423, 340] on icon at bounding box center [426, 342] width 10 height 10
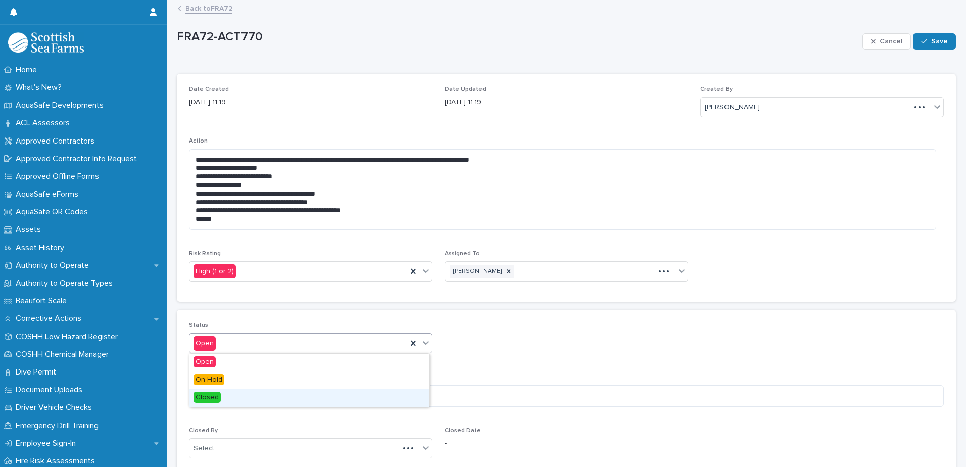
click at [325, 403] on div "Closed" at bounding box center [309, 398] width 240 height 18
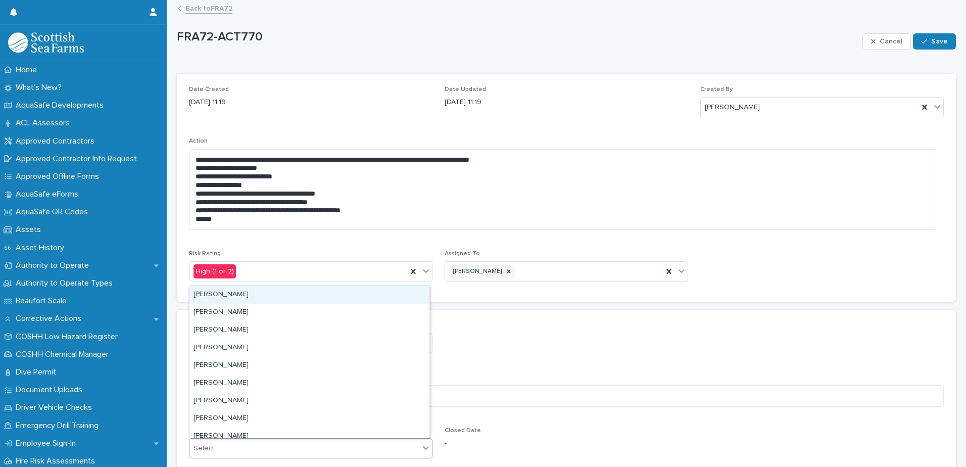
click at [429, 450] on div at bounding box center [426, 447] width 12 height 18
type input "*******"
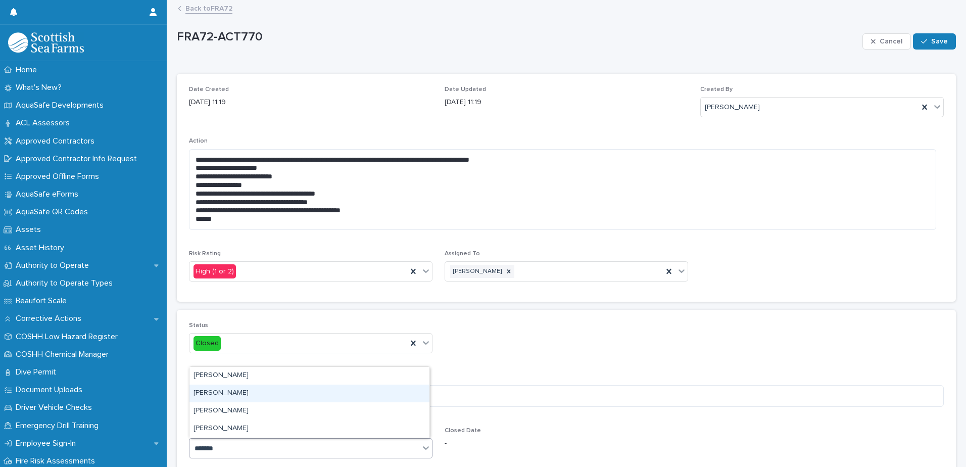
click at [291, 395] on div "[PERSON_NAME]" at bounding box center [309, 393] width 240 height 18
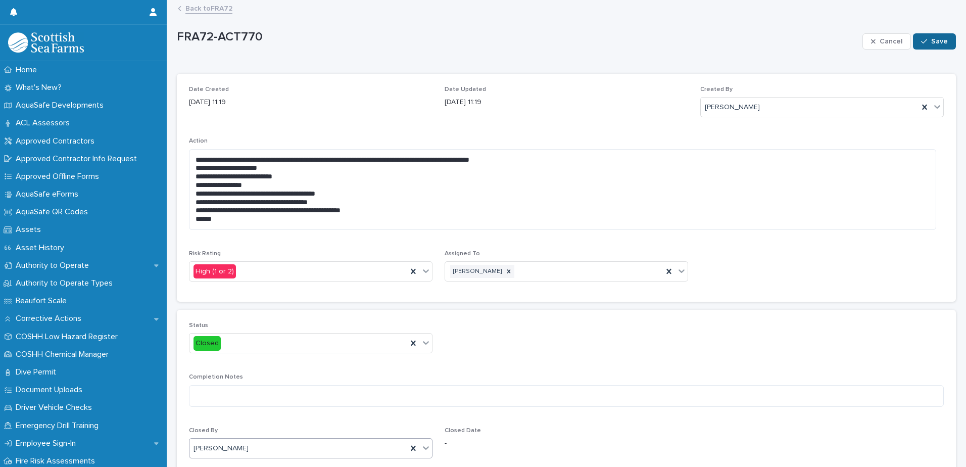
click at [924, 45] on button "Save" at bounding box center [934, 41] width 43 height 16
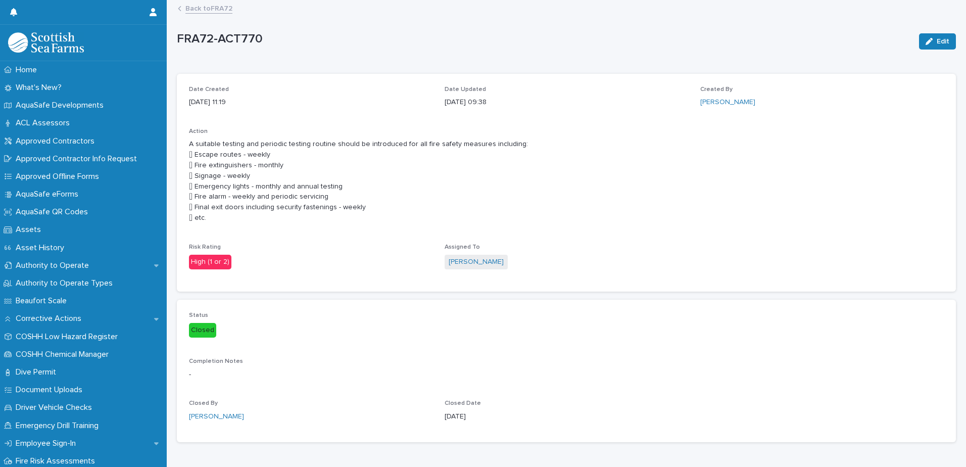
click at [221, 8] on link "Back to FRA72" at bounding box center [208, 8] width 47 height 12
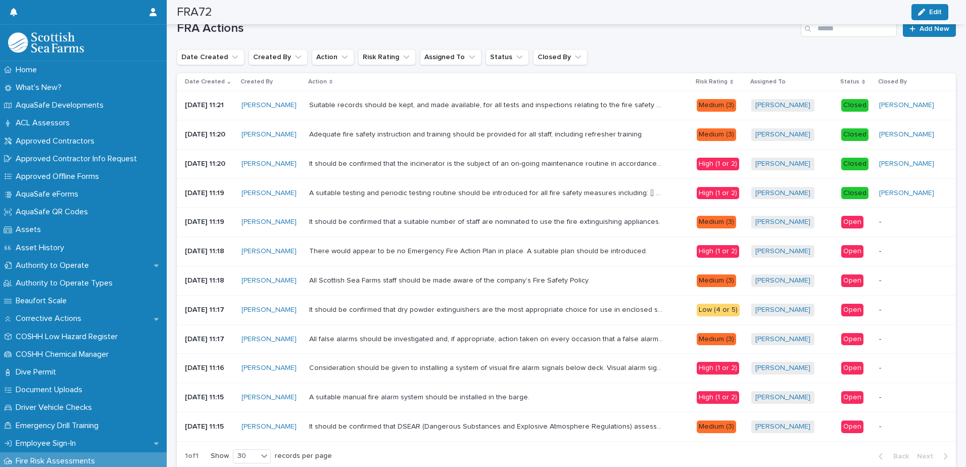
scroll to position [94, 0]
click at [854, 222] on div "Open" at bounding box center [852, 222] width 22 height 13
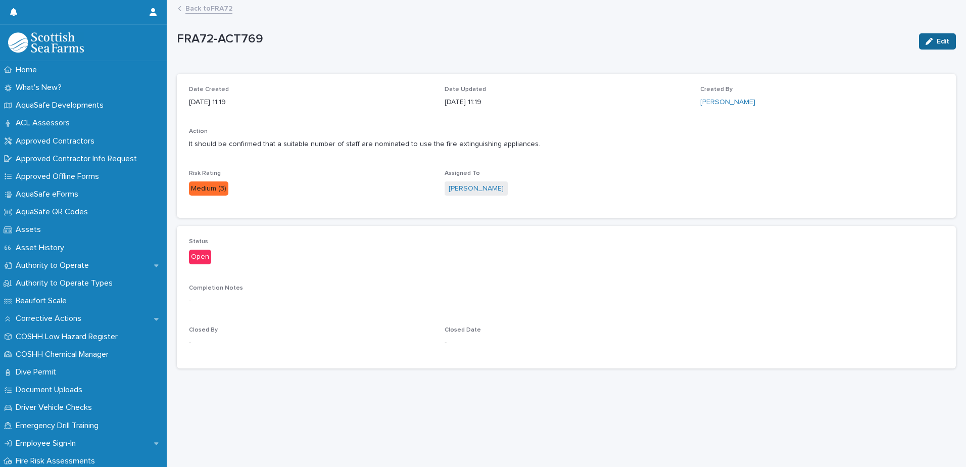
click at [936, 44] on span "Edit" at bounding box center [942, 41] width 13 height 7
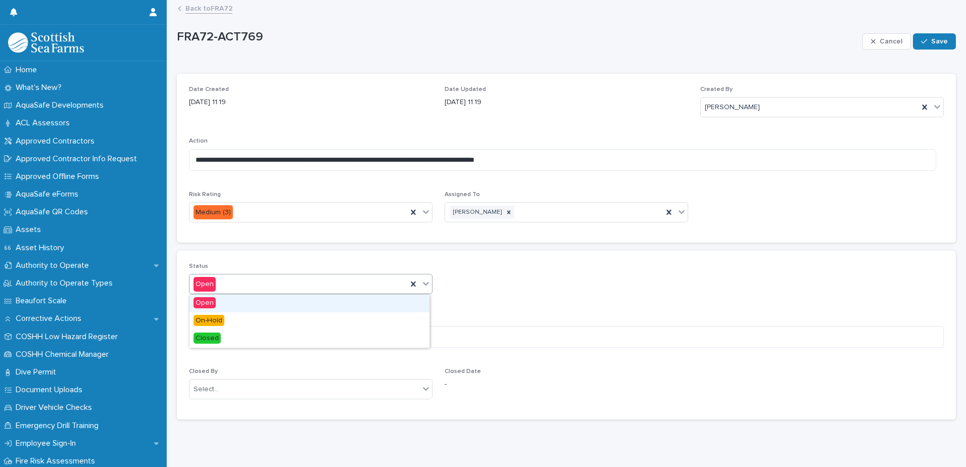
click at [425, 286] on icon at bounding box center [426, 283] width 10 height 10
type input "*"
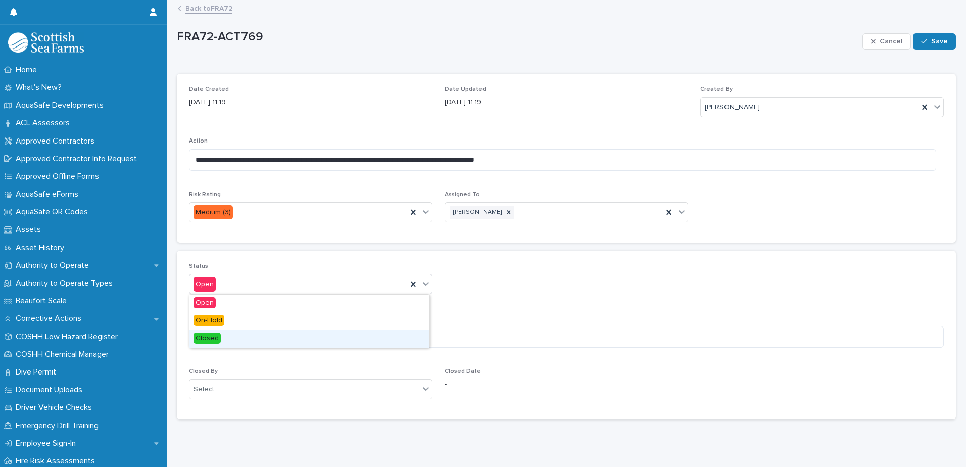
click at [213, 341] on span "Closed" at bounding box center [206, 337] width 27 height 11
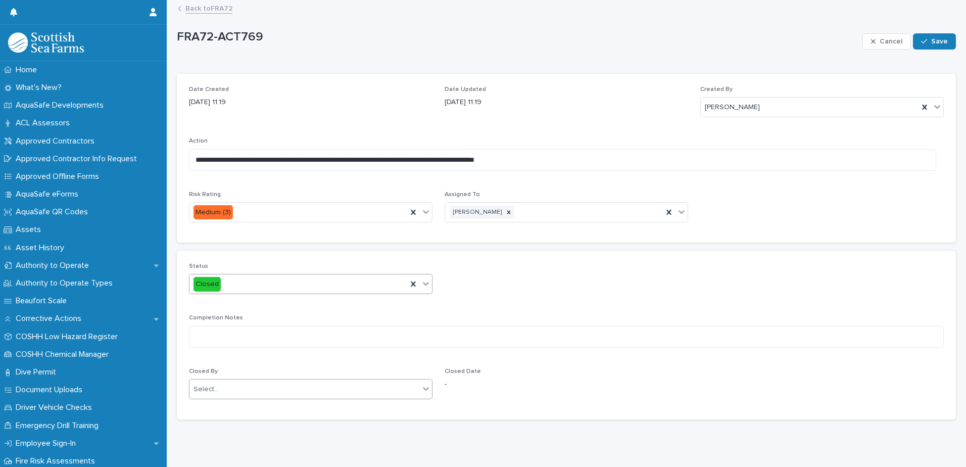
click at [425, 390] on icon at bounding box center [426, 388] width 10 height 10
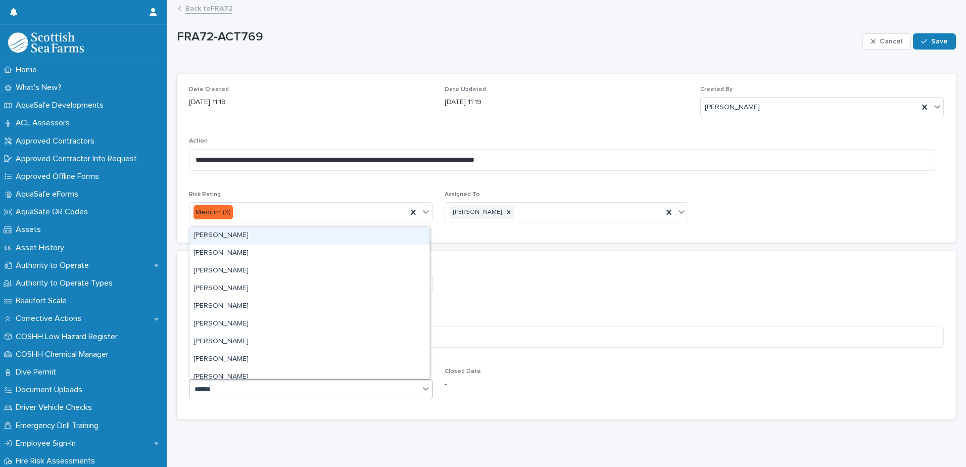
type input "*******"
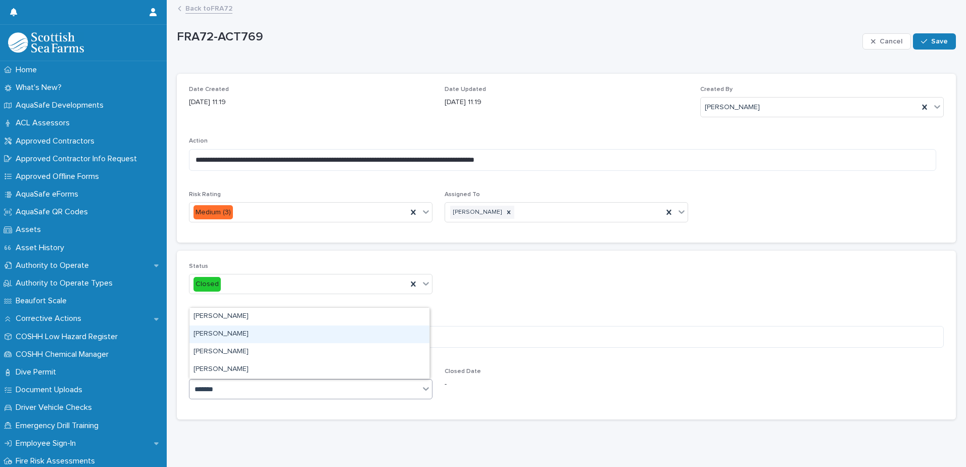
click at [328, 342] on div "[PERSON_NAME]" at bounding box center [309, 334] width 240 height 18
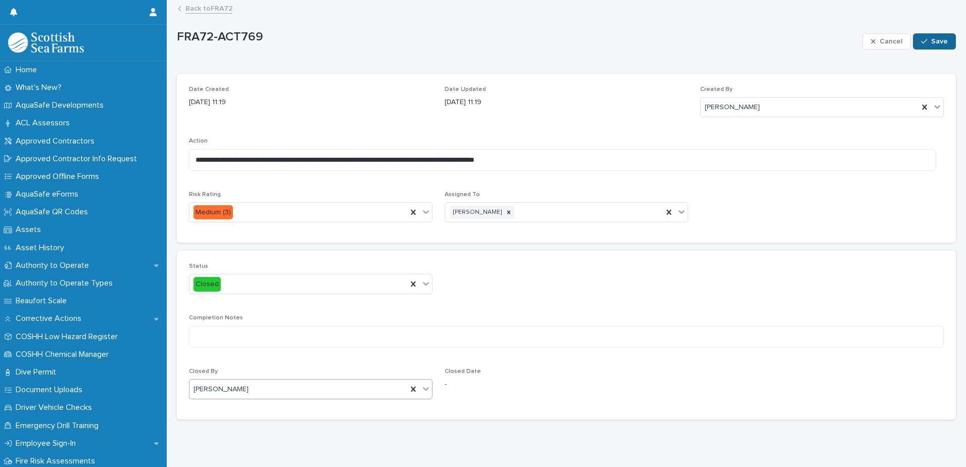
click at [921, 43] on icon "button" at bounding box center [924, 41] width 6 height 7
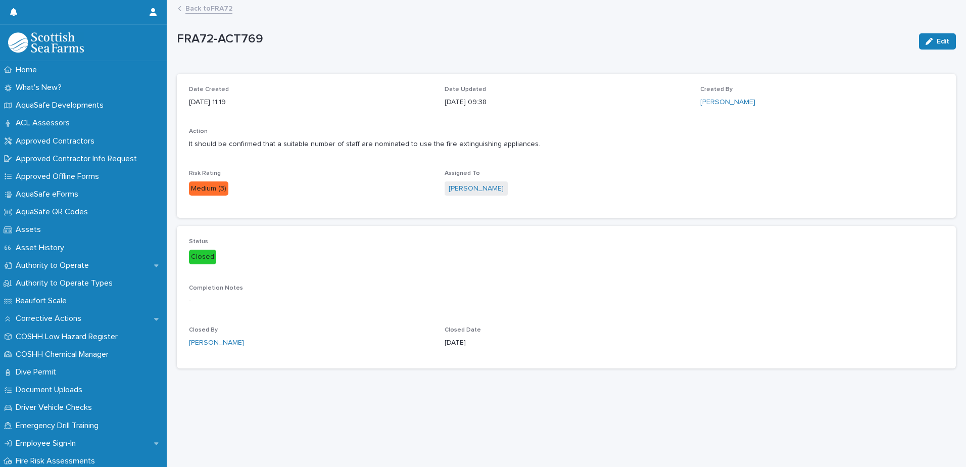
click at [215, 10] on link "Back to FRA72" at bounding box center [208, 8] width 47 height 12
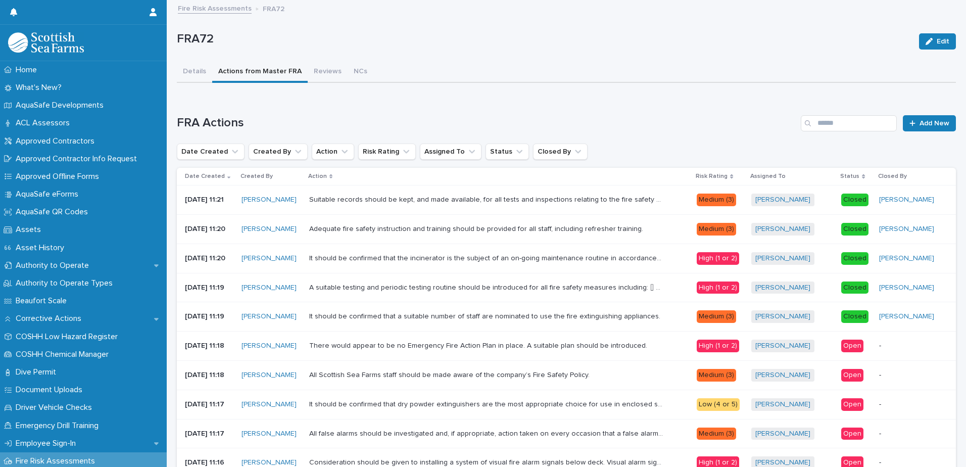
click at [854, 345] on div "Open" at bounding box center [852, 345] width 22 height 13
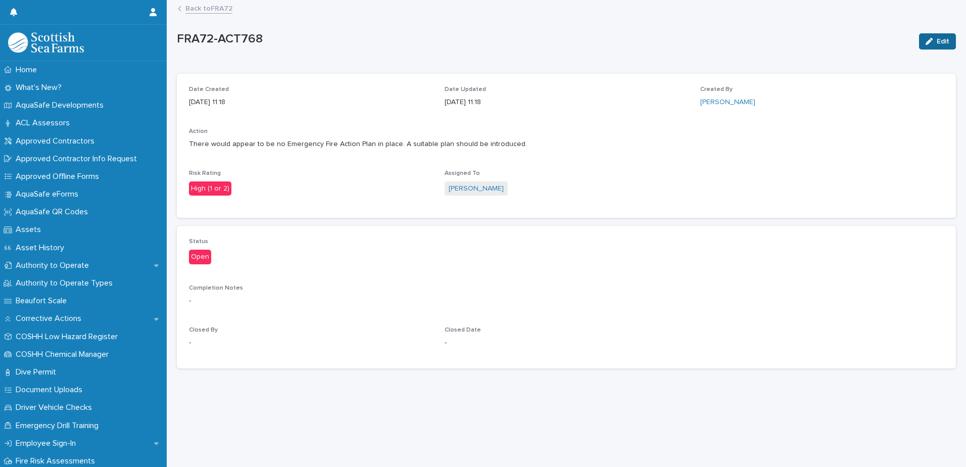
click at [928, 39] on div "button" at bounding box center [930, 41] width 11 height 7
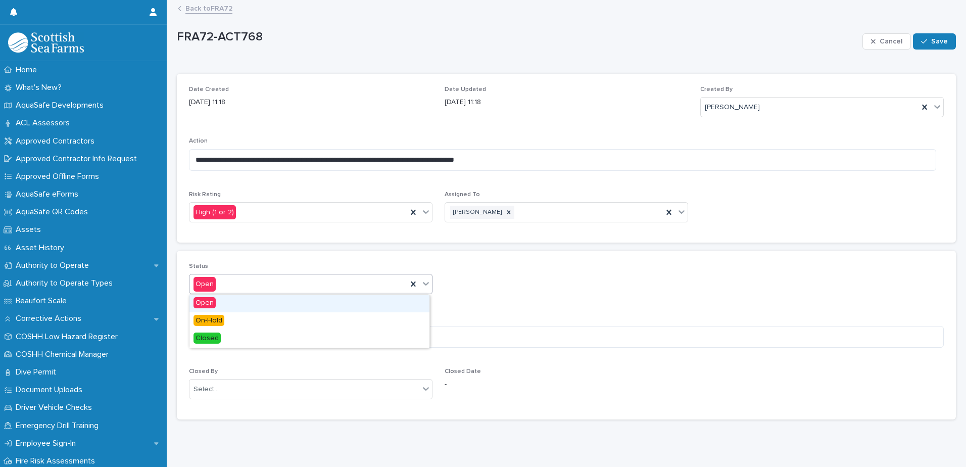
click at [425, 279] on icon at bounding box center [426, 283] width 10 height 10
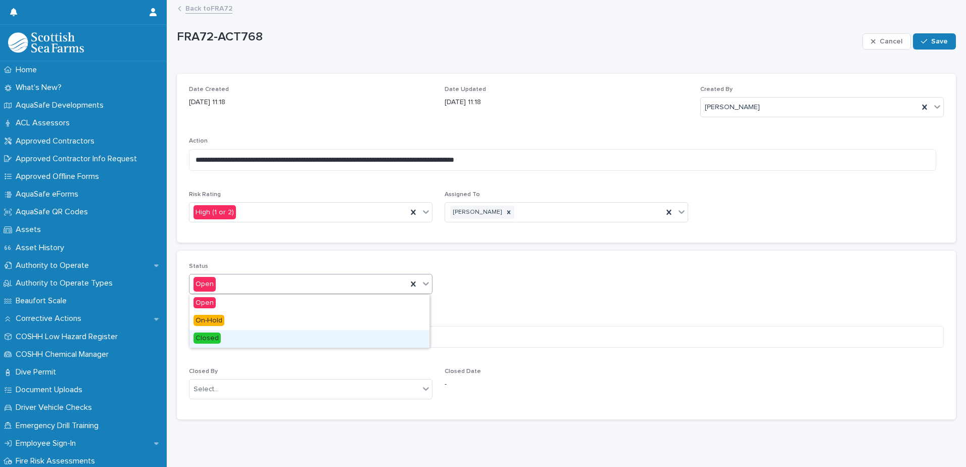
click at [313, 347] on div "Open On-Hold Closed" at bounding box center [309, 321] width 241 height 54
click at [216, 339] on span "Closed" at bounding box center [206, 337] width 27 height 11
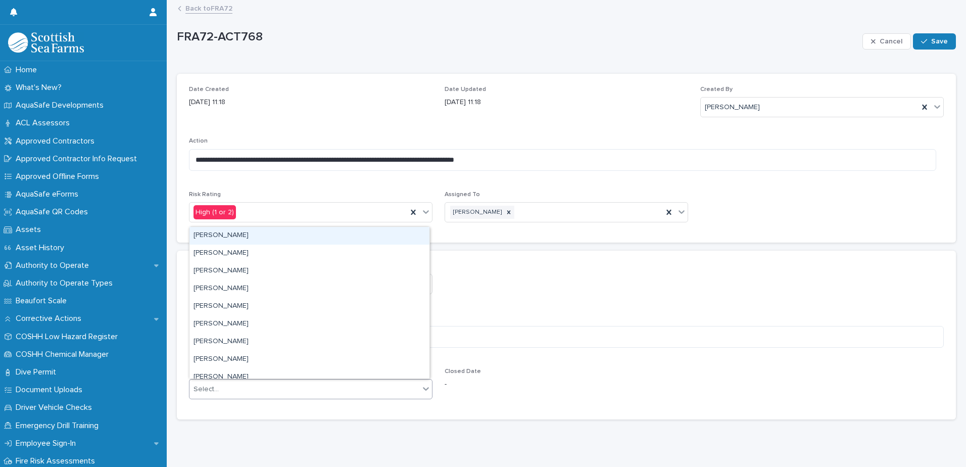
click at [424, 387] on icon at bounding box center [426, 388] width 10 height 10
type input "*******"
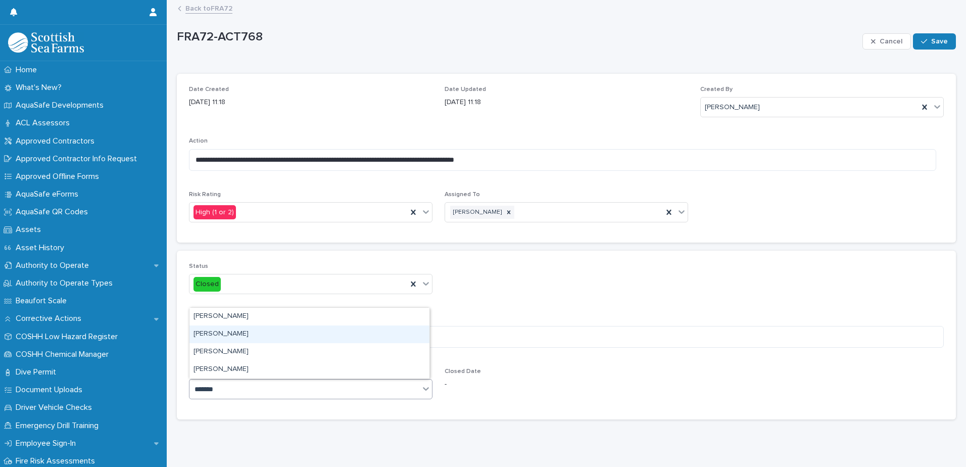
click at [281, 336] on div "[PERSON_NAME]" at bounding box center [309, 334] width 240 height 18
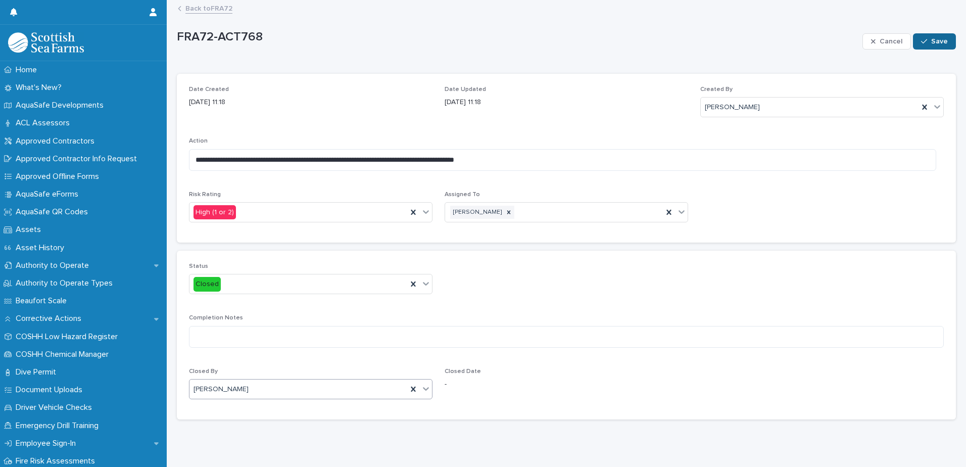
click at [921, 41] on icon "button" at bounding box center [924, 41] width 6 height 5
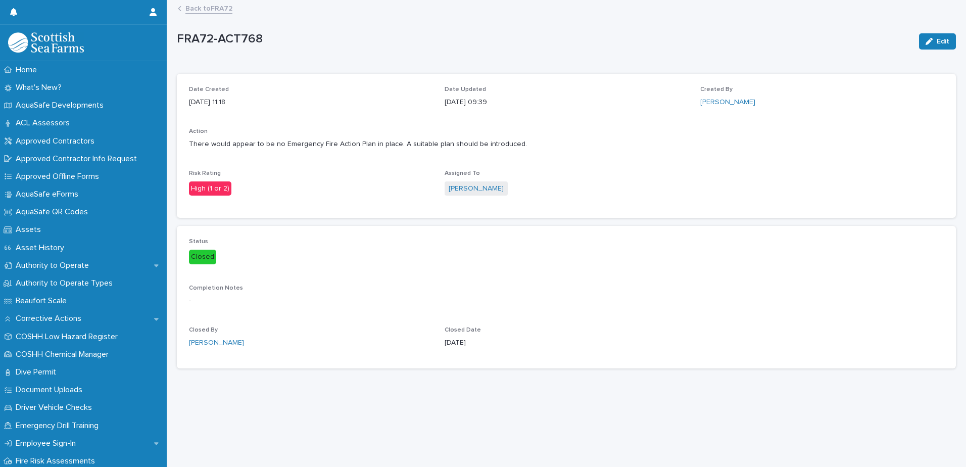
click at [226, 9] on link "Back to FRA72" at bounding box center [208, 8] width 47 height 12
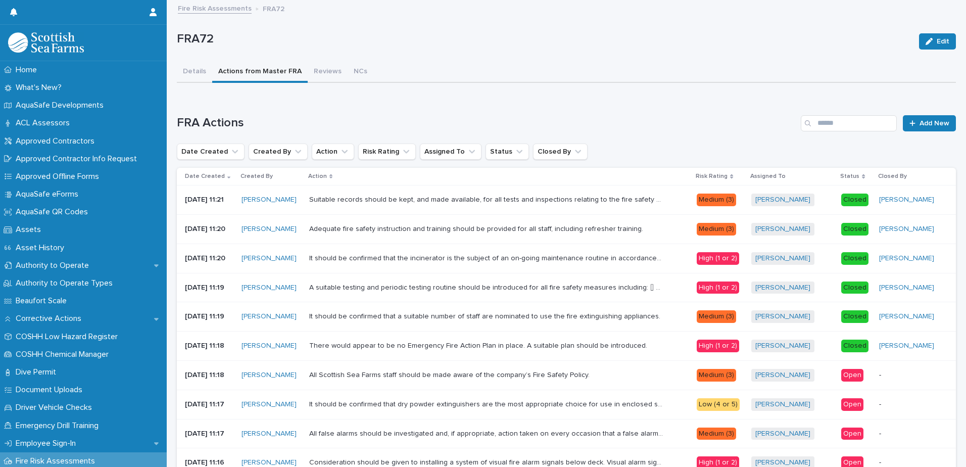
click at [851, 377] on div "Open" at bounding box center [852, 375] width 22 height 13
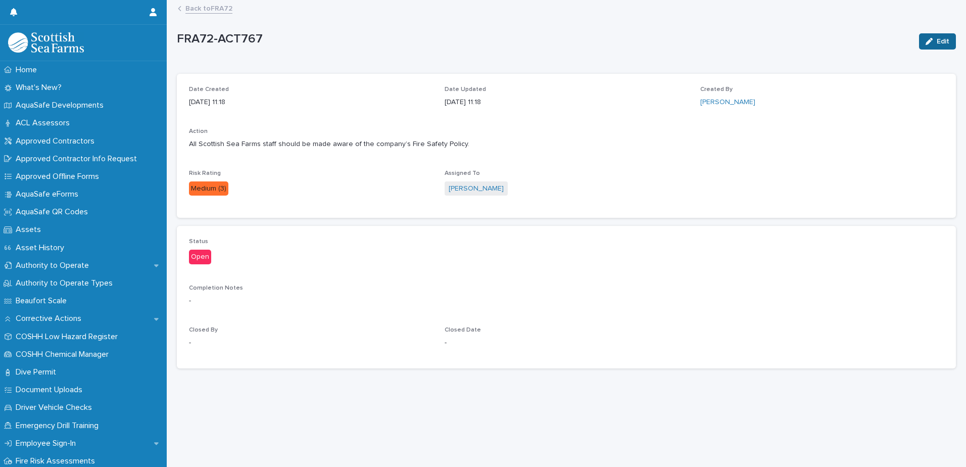
click at [921, 45] on button "Edit" at bounding box center [937, 41] width 37 height 16
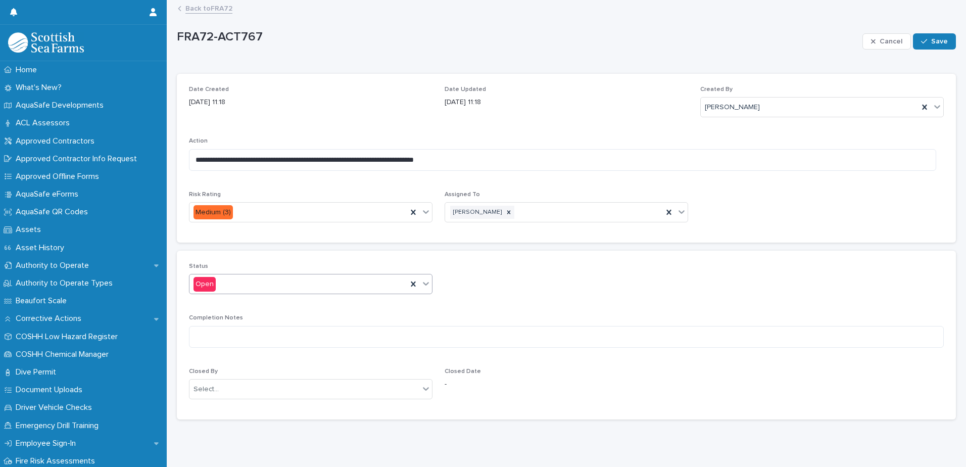
click at [423, 286] on icon at bounding box center [426, 283] width 10 height 10
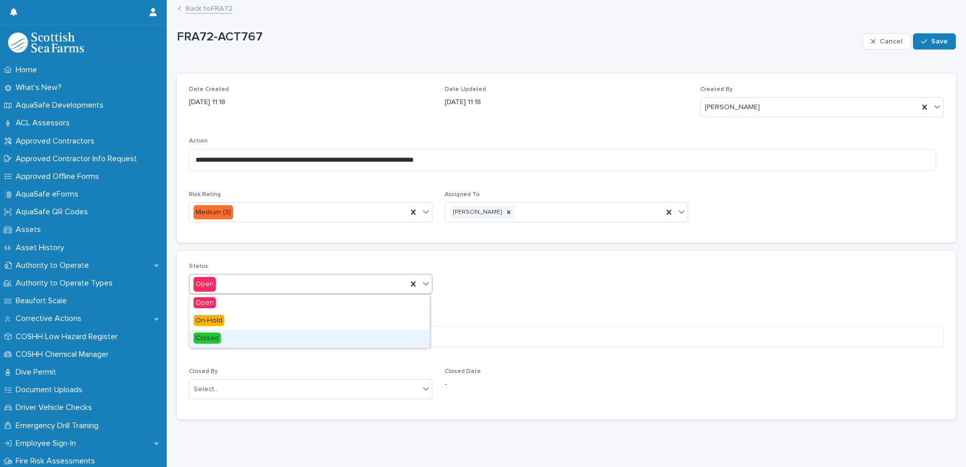
click at [244, 338] on div "Closed" at bounding box center [309, 339] width 240 height 18
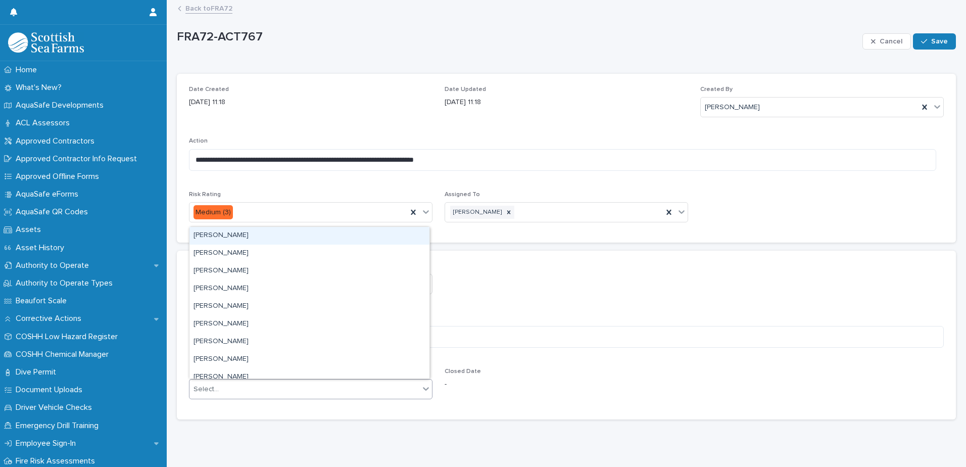
click at [421, 389] on icon at bounding box center [426, 388] width 10 height 10
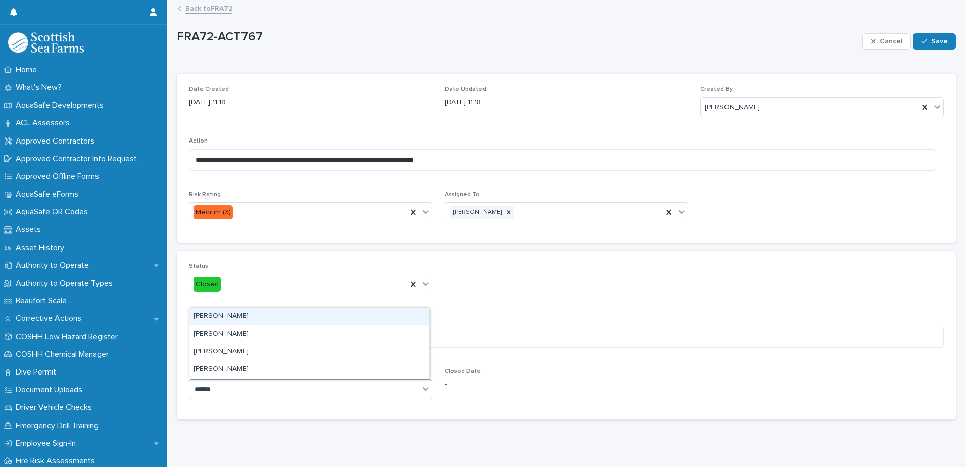
type input "*******"
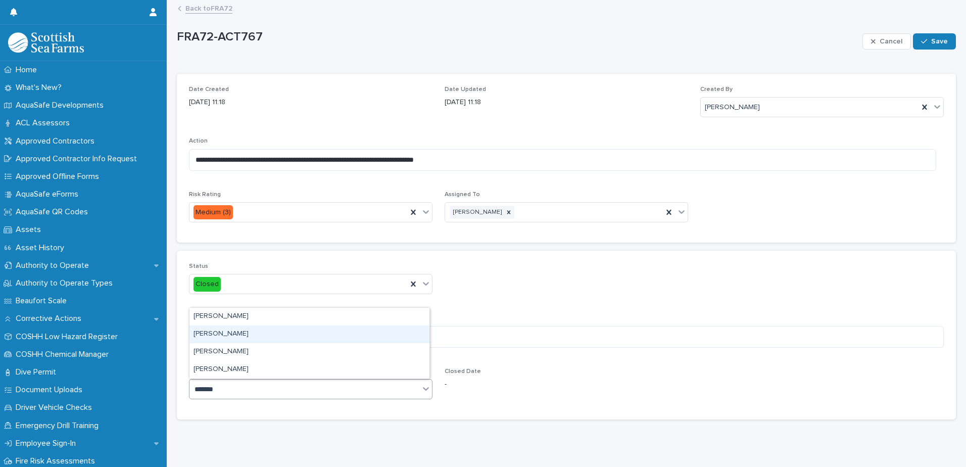
click at [224, 331] on div "[PERSON_NAME]" at bounding box center [309, 334] width 240 height 18
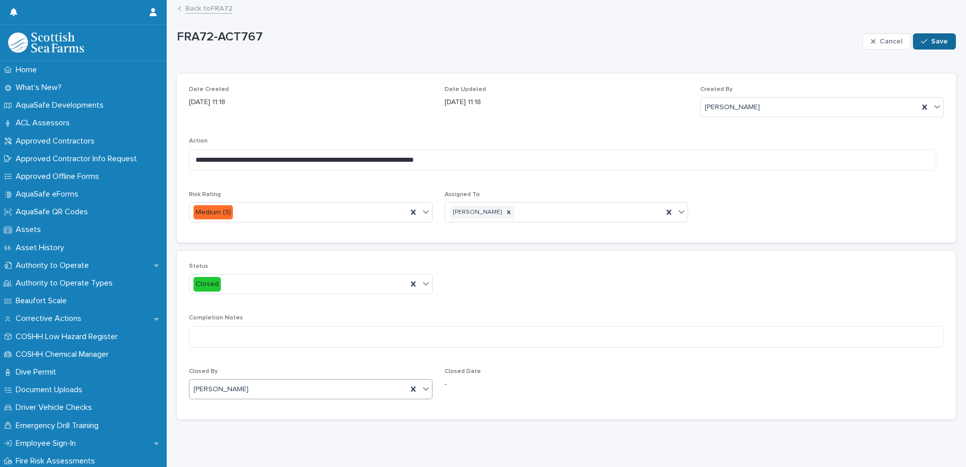
click at [933, 42] on span "Save" at bounding box center [939, 41] width 17 height 7
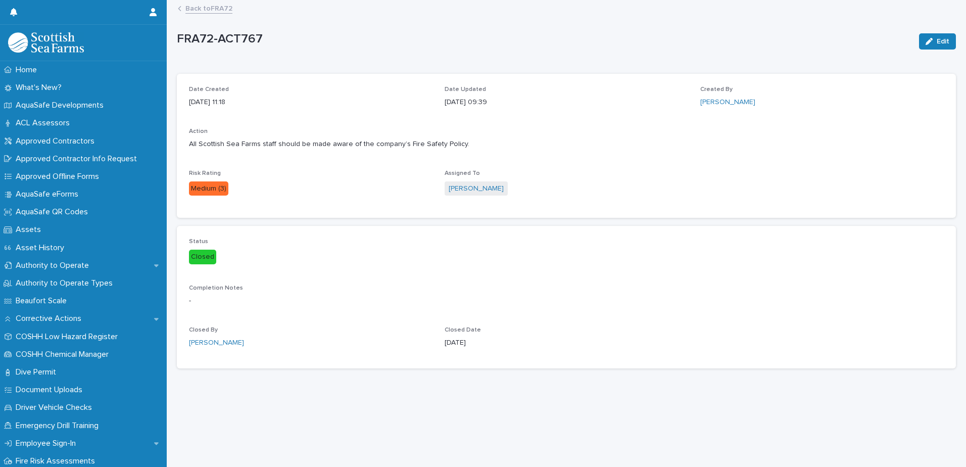
click at [205, 11] on link "Back to FRA72" at bounding box center [208, 8] width 47 height 12
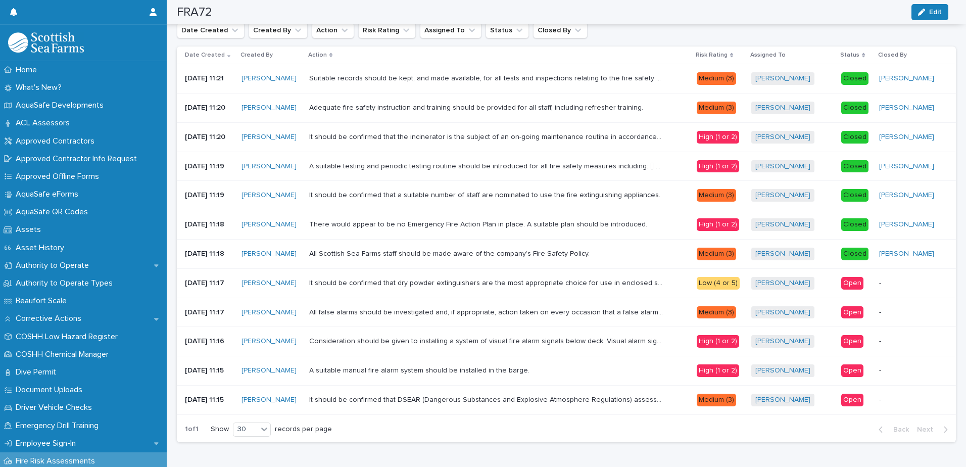
scroll to position [136, 0]
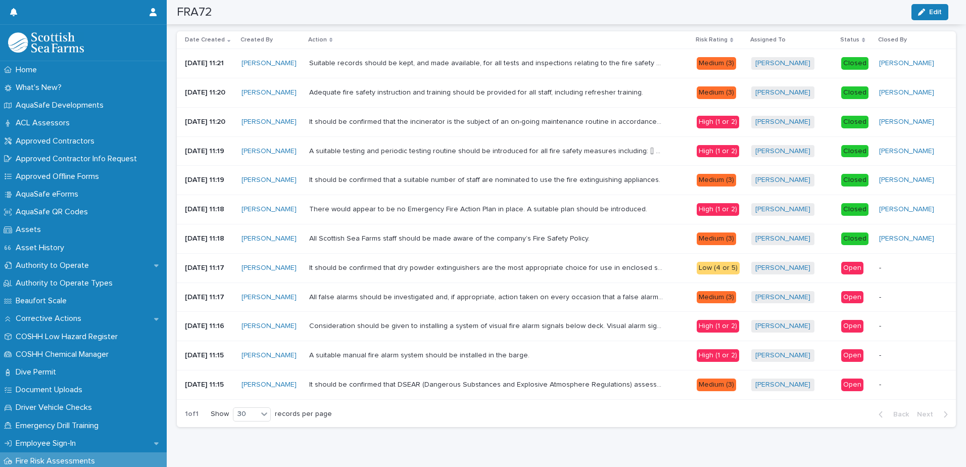
click at [852, 265] on div "Open" at bounding box center [852, 268] width 22 height 13
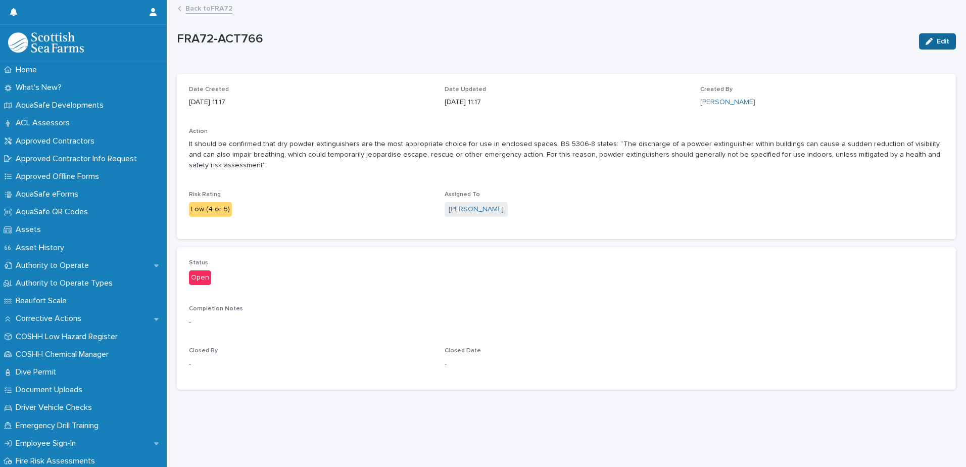
click at [925, 42] on icon "button" at bounding box center [928, 41] width 7 height 7
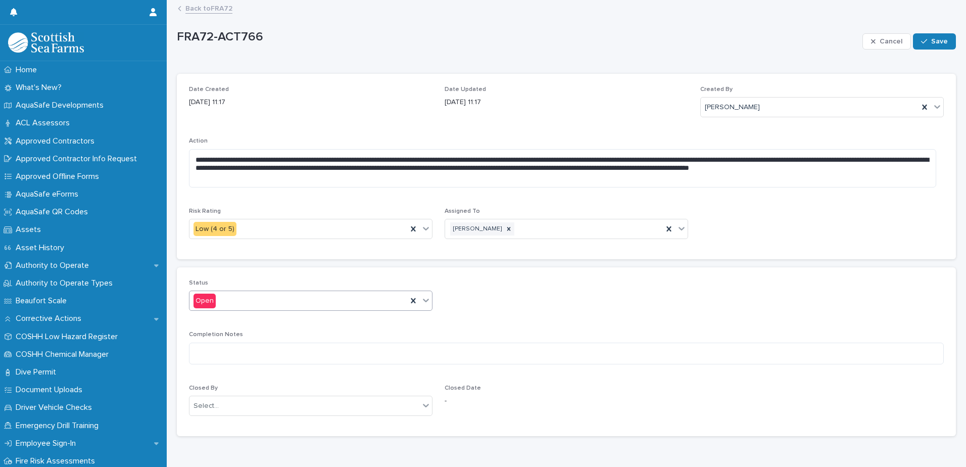
click at [424, 296] on icon at bounding box center [426, 300] width 10 height 10
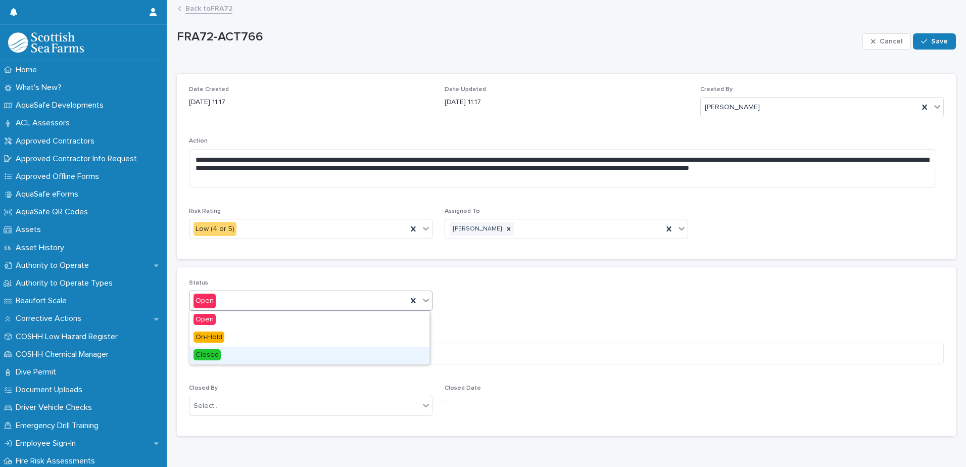
click at [292, 353] on div "Closed" at bounding box center [309, 355] width 240 height 18
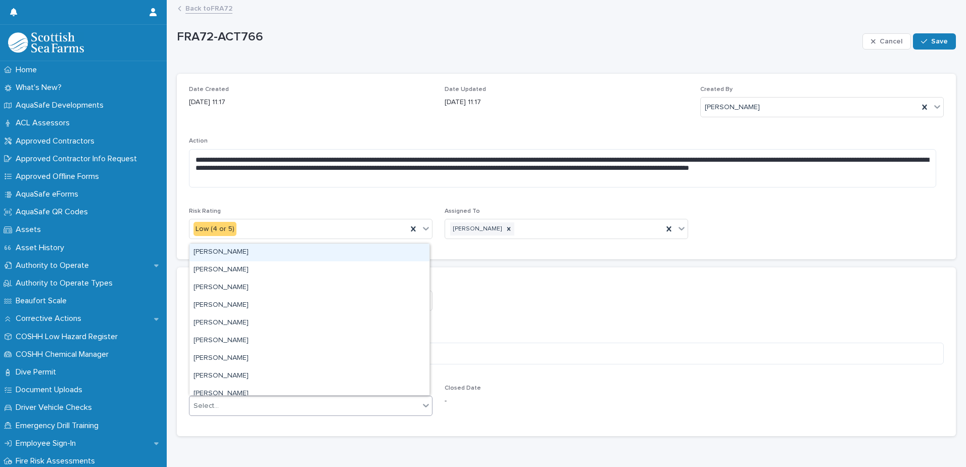
click at [422, 406] on icon at bounding box center [426, 405] width 10 height 10
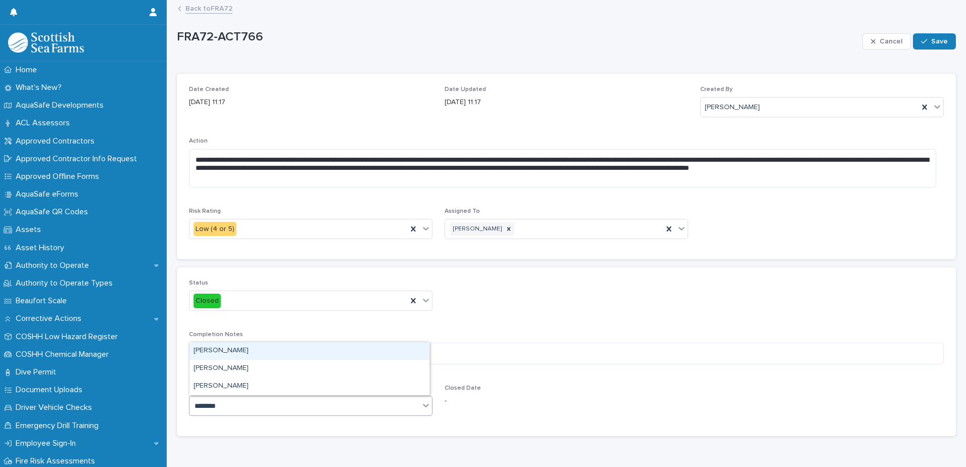
type input "*********"
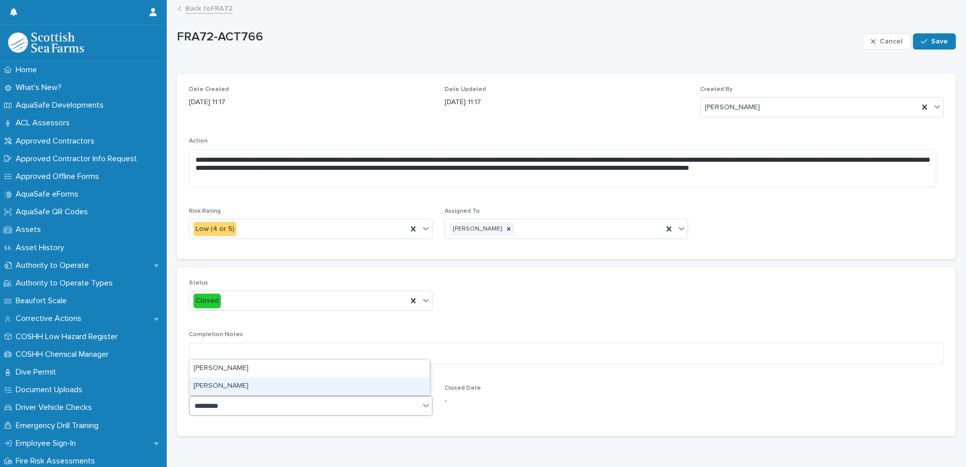
click at [276, 384] on div "[PERSON_NAME]" at bounding box center [309, 386] width 240 height 18
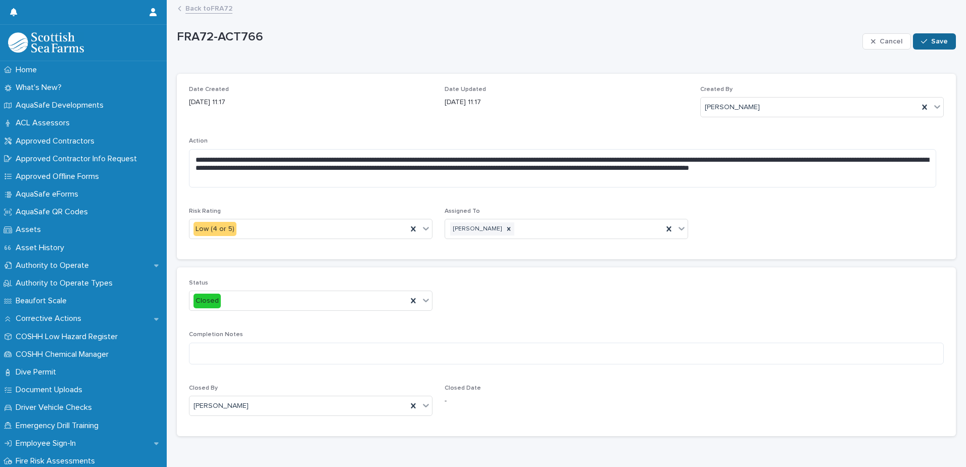
click at [931, 42] on span "Save" at bounding box center [939, 41] width 17 height 7
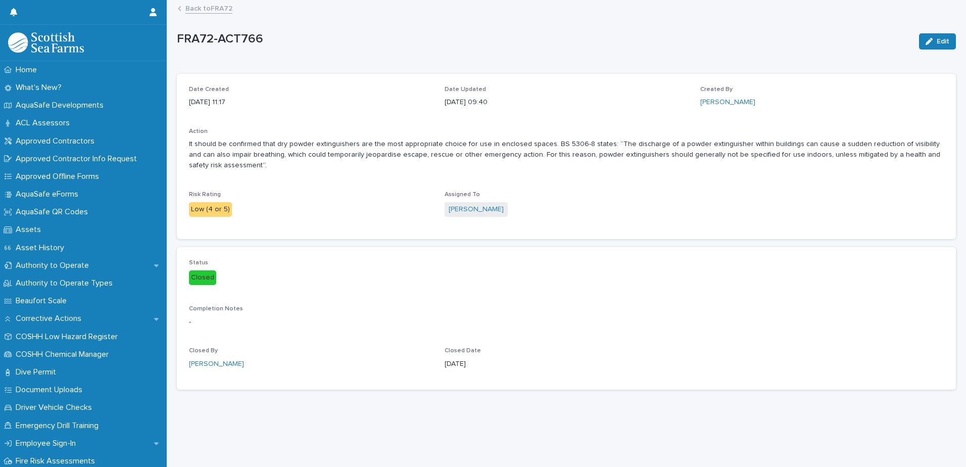
click at [215, 5] on link "Back to FRA72" at bounding box center [208, 8] width 47 height 12
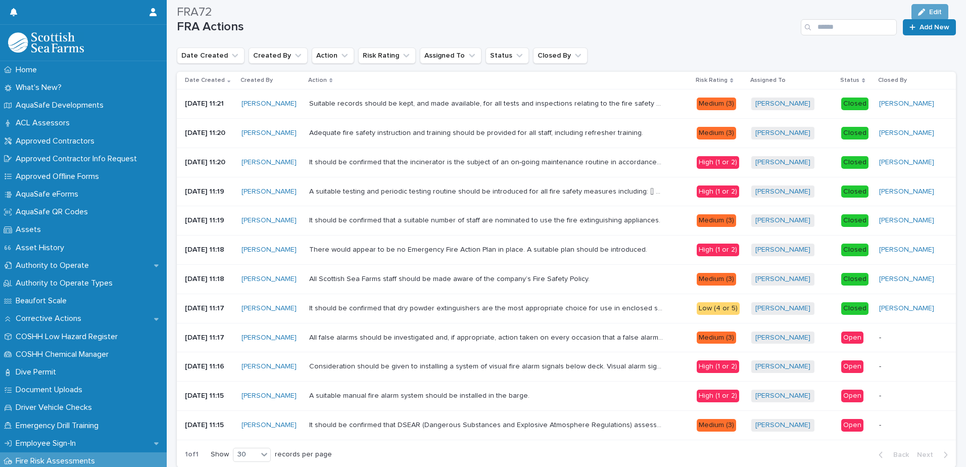
scroll to position [158, 0]
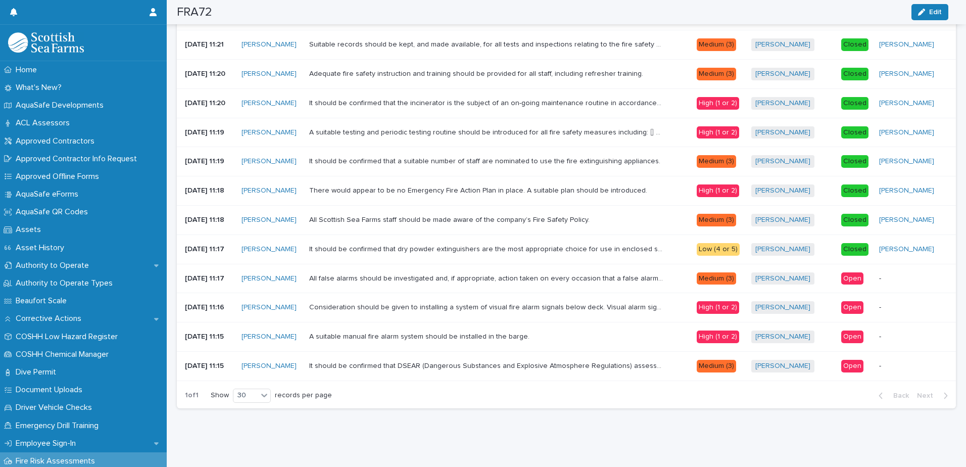
click at [853, 276] on div "Open" at bounding box center [852, 278] width 22 height 13
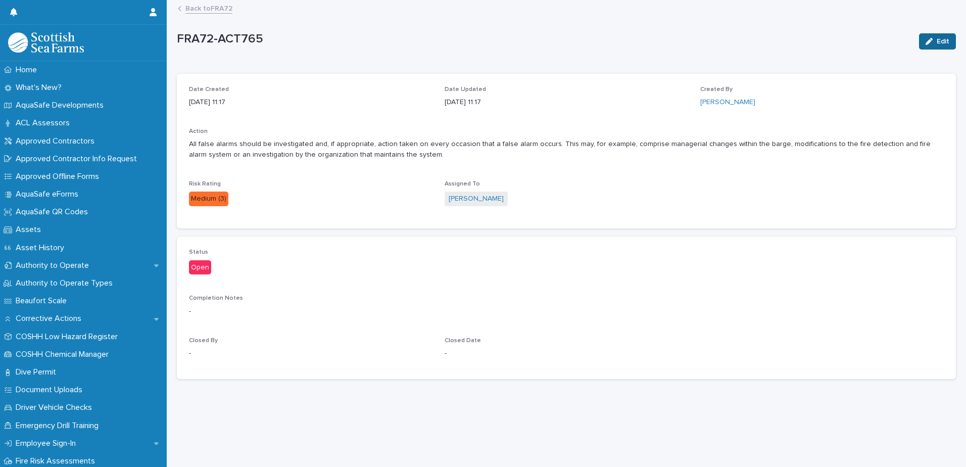
click at [936, 41] on span "Edit" at bounding box center [942, 41] width 13 height 7
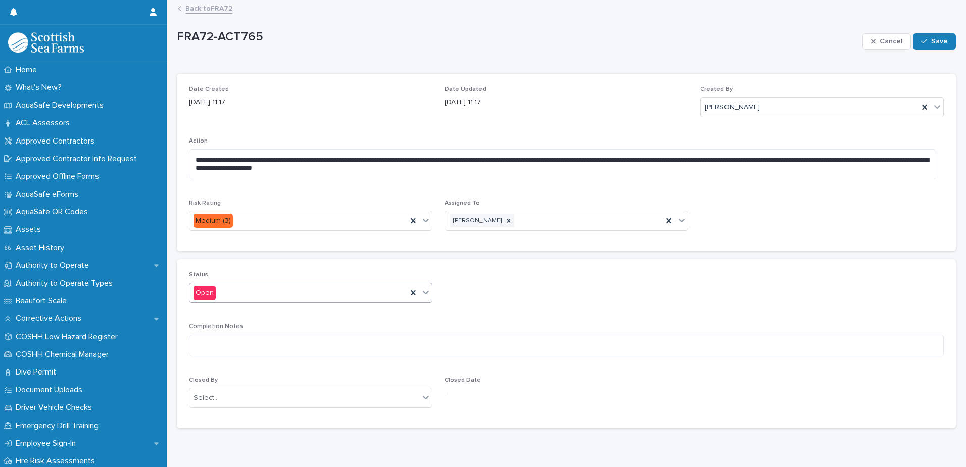
click at [421, 288] on icon at bounding box center [426, 292] width 10 height 10
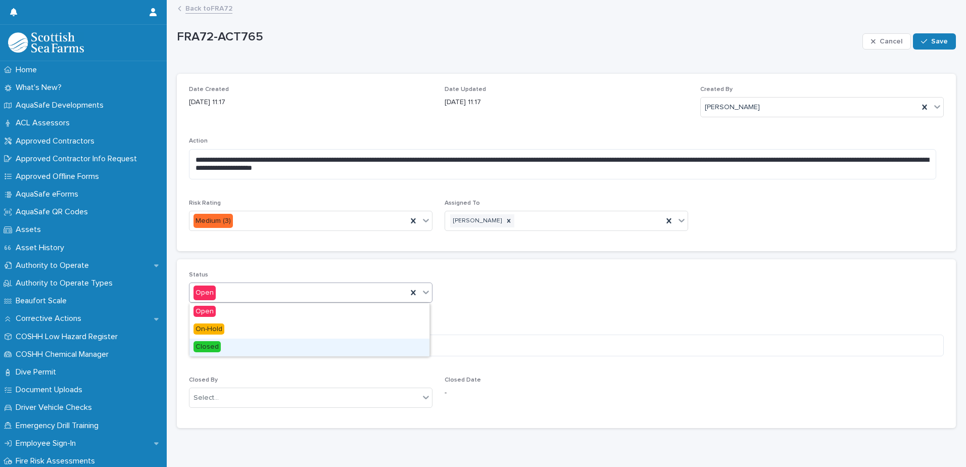
click at [314, 344] on div "Closed" at bounding box center [309, 347] width 240 height 18
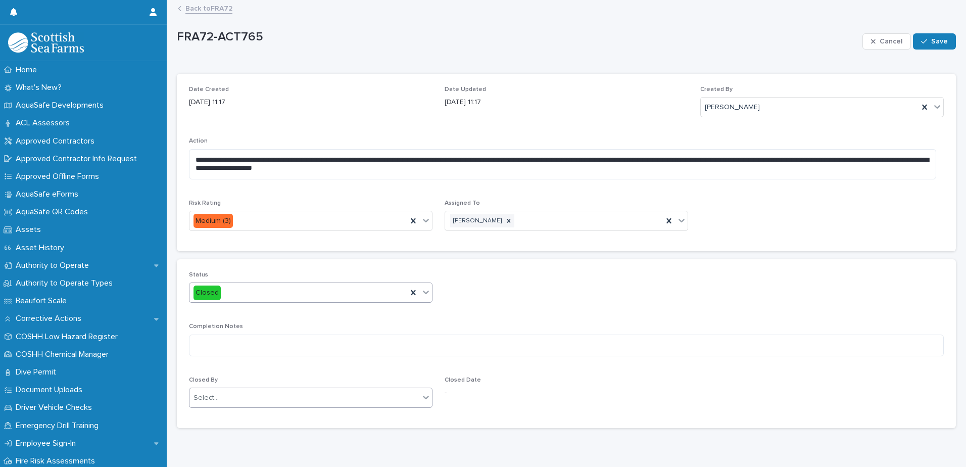
click at [422, 392] on icon at bounding box center [426, 397] width 10 height 10
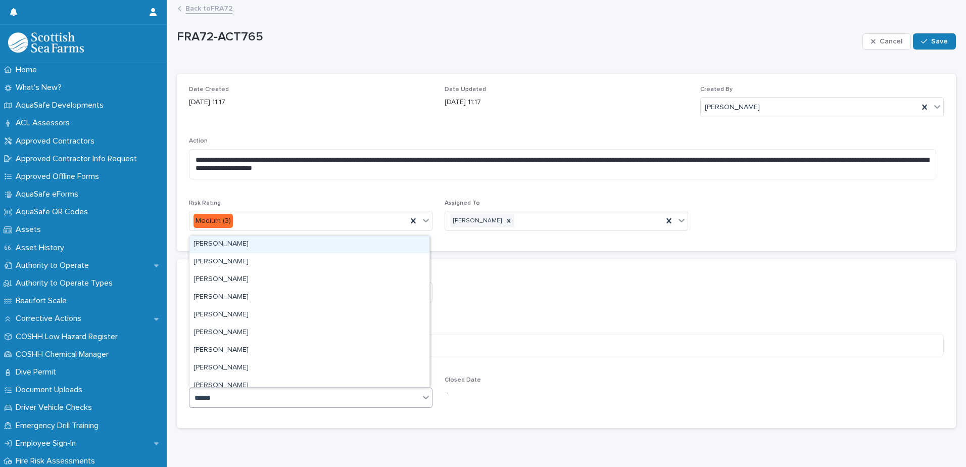
type input "*******"
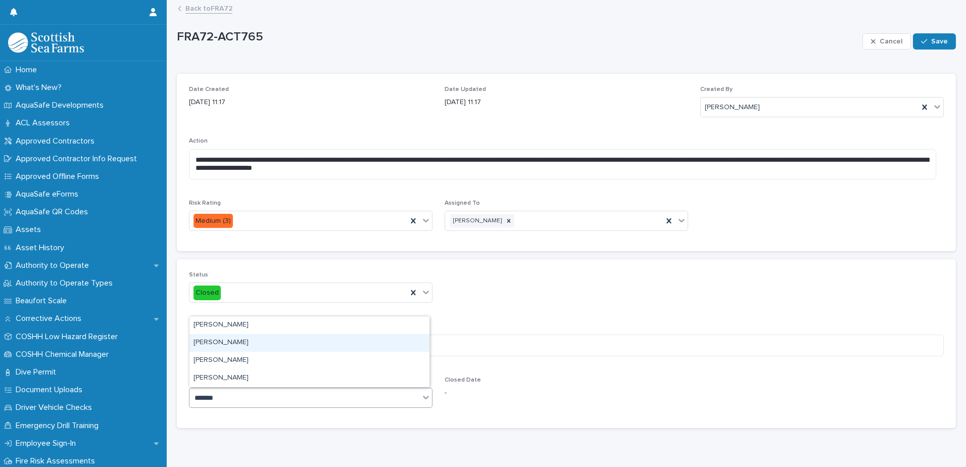
click at [308, 340] on div "[PERSON_NAME]" at bounding box center [309, 343] width 240 height 18
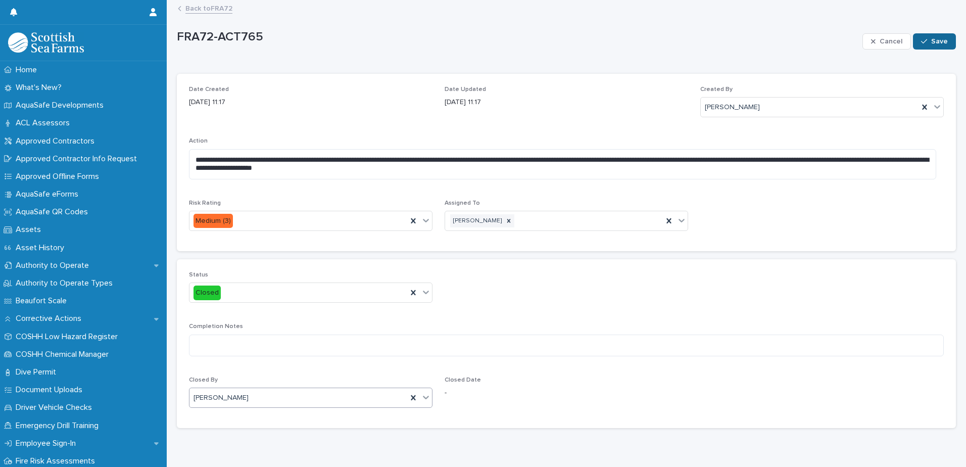
click at [923, 40] on div "button" at bounding box center [926, 41] width 10 height 7
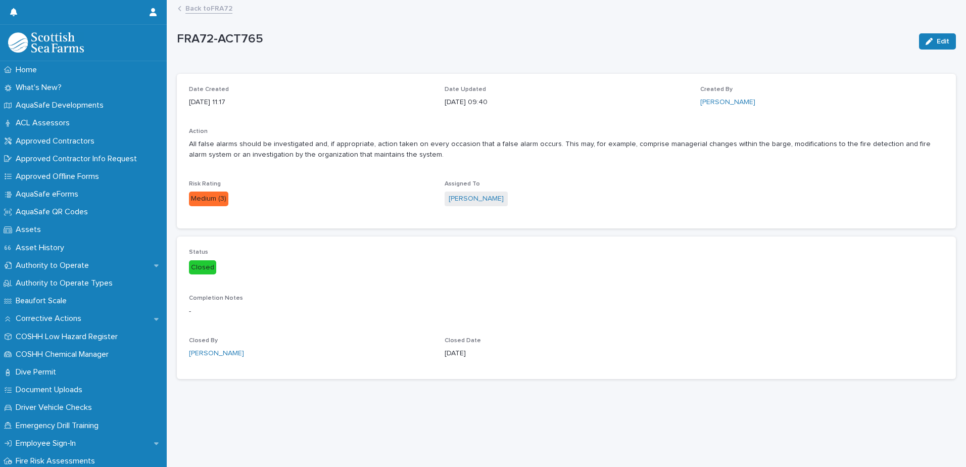
click at [215, 7] on link "Back to FRA72" at bounding box center [208, 8] width 47 height 12
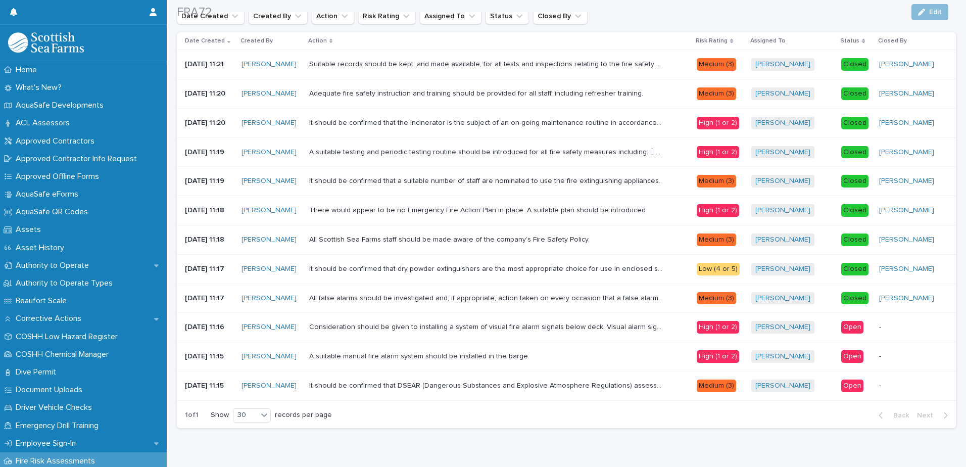
scroll to position [141, 0]
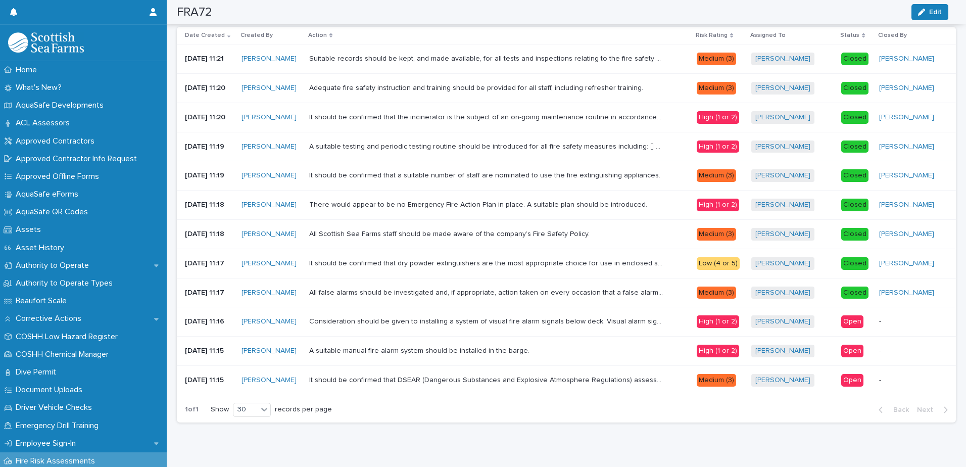
click at [851, 326] on div "Open" at bounding box center [852, 321] width 22 height 13
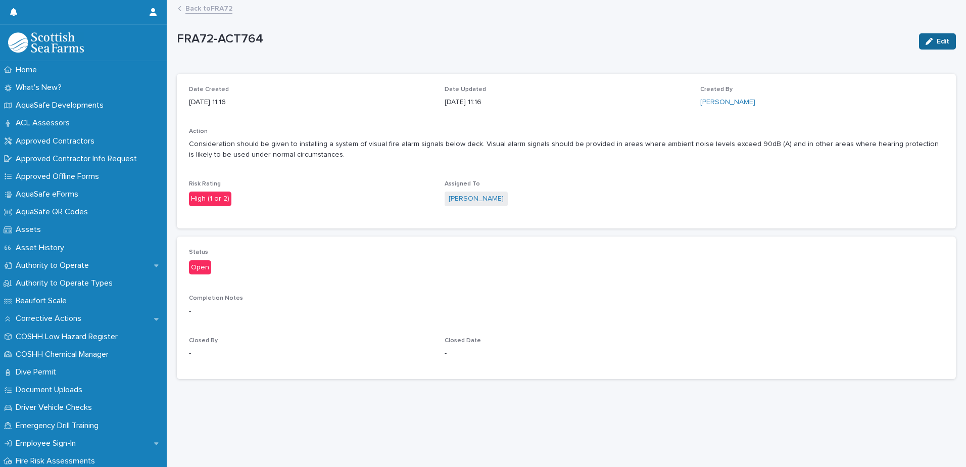
click at [925, 42] on icon "button" at bounding box center [928, 41] width 7 height 7
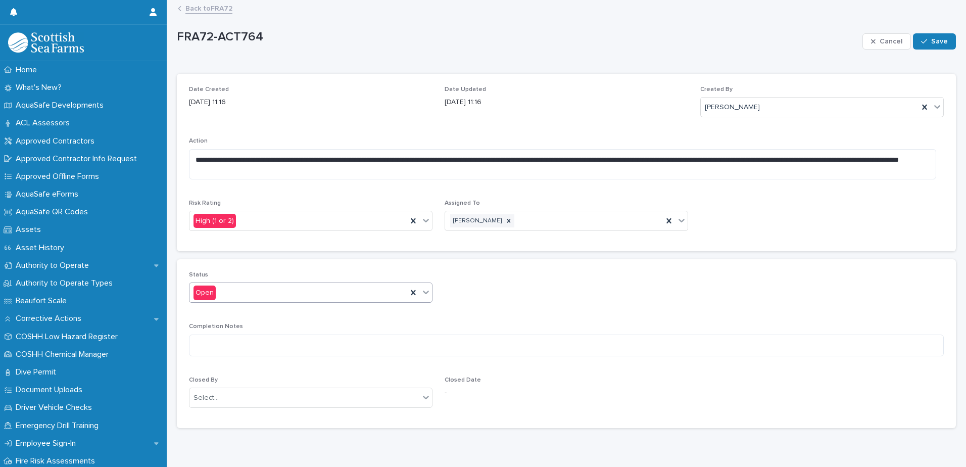
click at [422, 291] on icon at bounding box center [426, 292] width 10 height 10
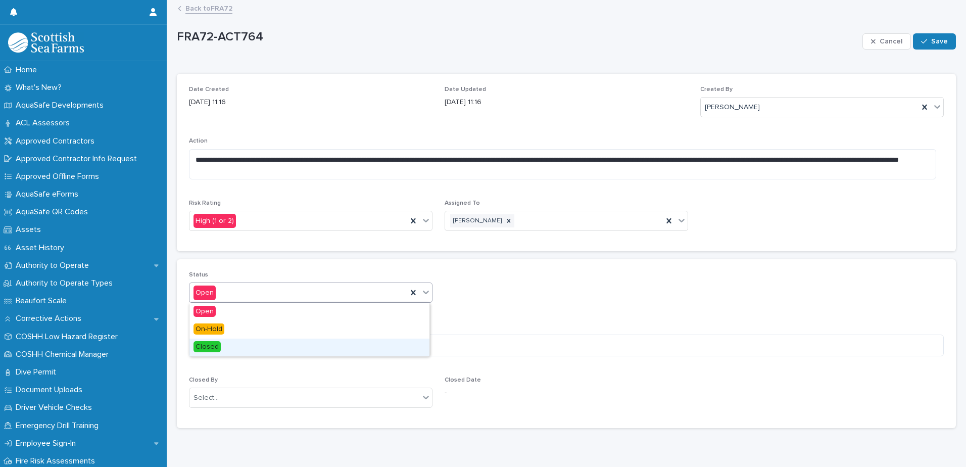
click at [303, 344] on div "Closed" at bounding box center [309, 347] width 240 height 18
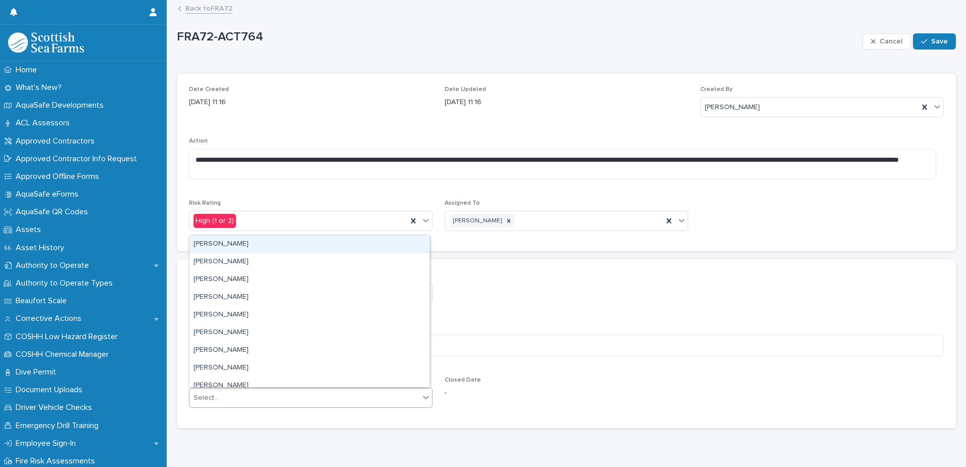
click at [423, 399] on icon at bounding box center [426, 397] width 10 height 10
type input "*******"
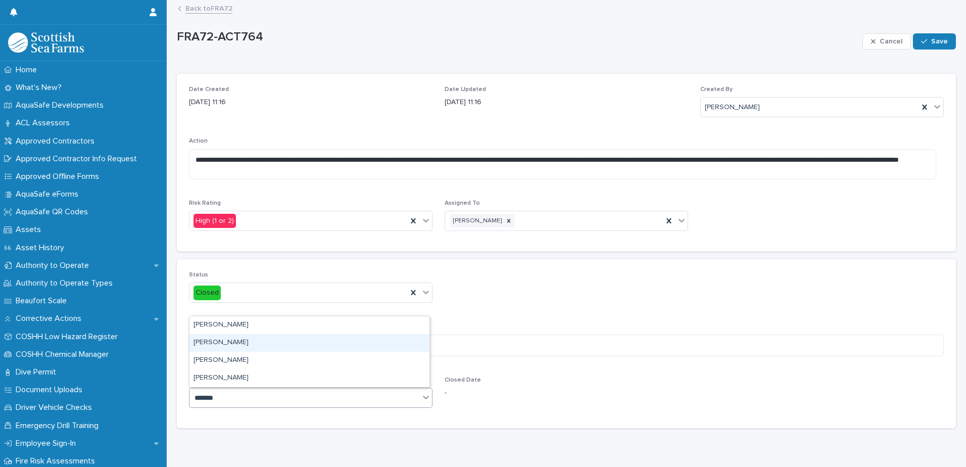
click at [291, 339] on div "[PERSON_NAME]" at bounding box center [309, 343] width 240 height 18
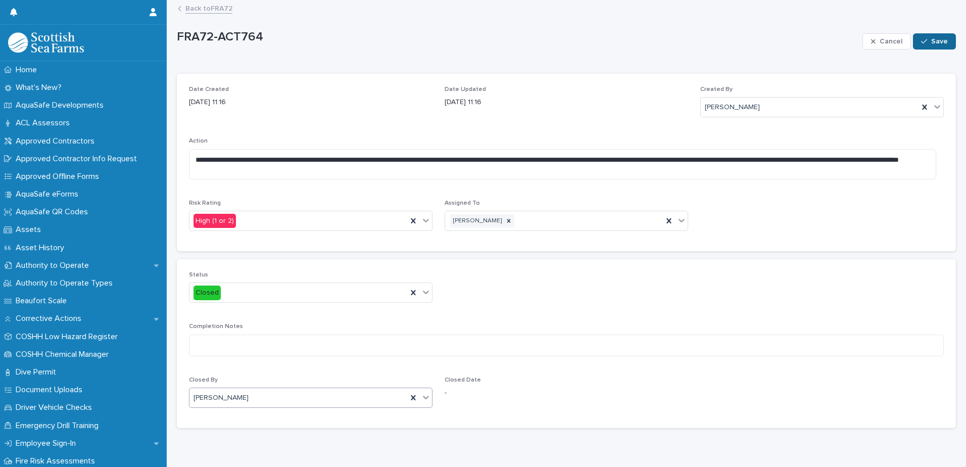
click at [921, 44] on icon "button" at bounding box center [924, 41] width 6 height 7
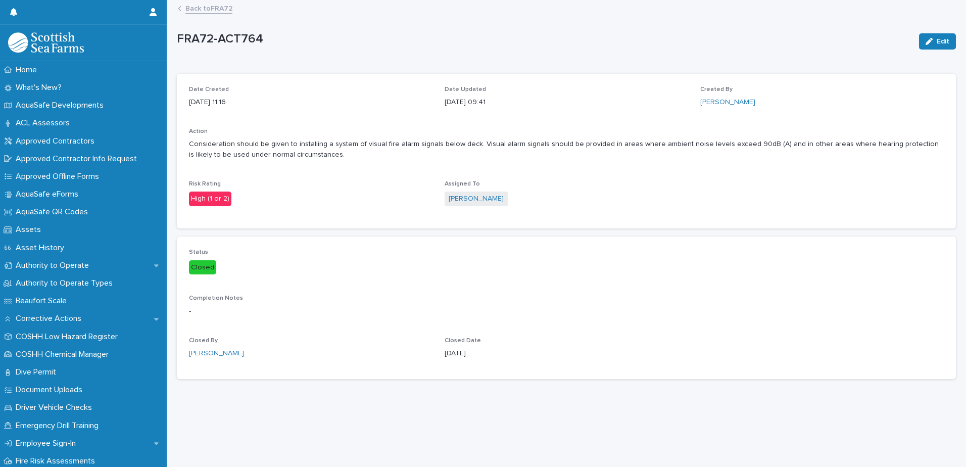
click at [217, 9] on link "Back to FRA72" at bounding box center [208, 8] width 47 height 12
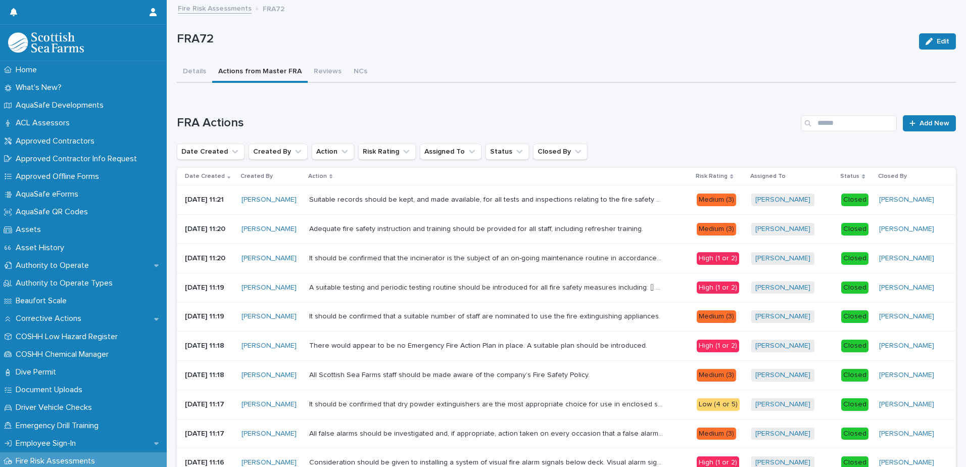
scroll to position [163, 0]
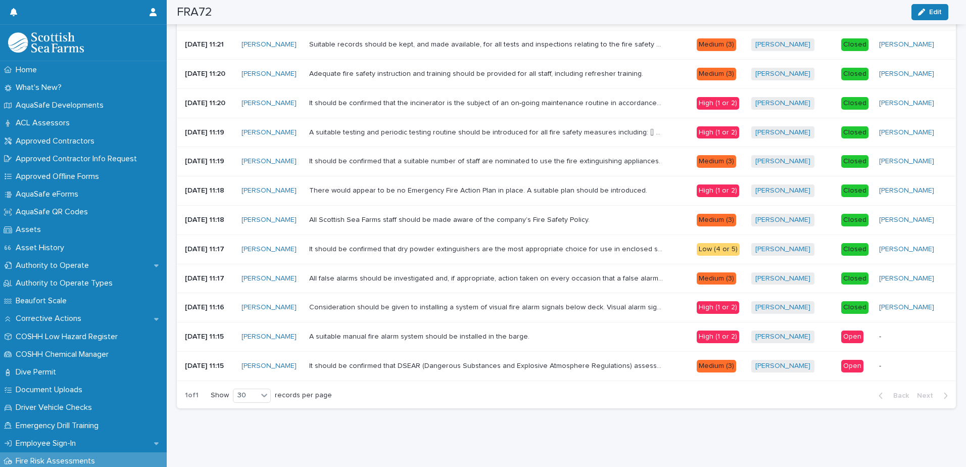
click at [855, 331] on div "Open" at bounding box center [852, 336] width 22 height 13
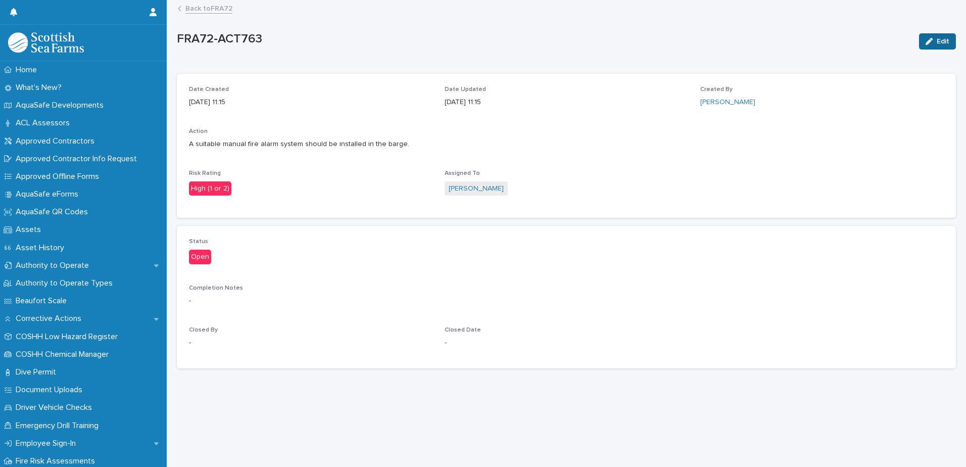
click at [936, 38] on span "Edit" at bounding box center [942, 41] width 13 height 7
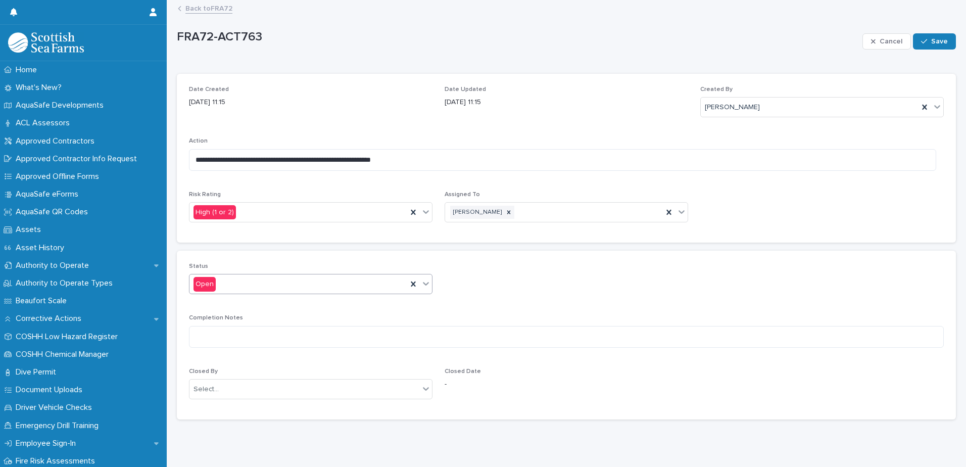
click at [429, 284] on div at bounding box center [426, 283] width 12 height 18
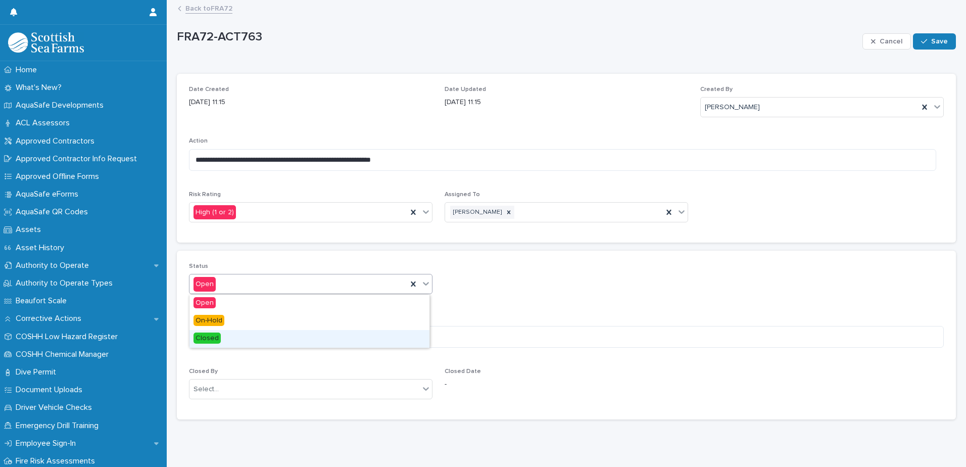
click at [349, 338] on div "Closed" at bounding box center [309, 339] width 240 height 18
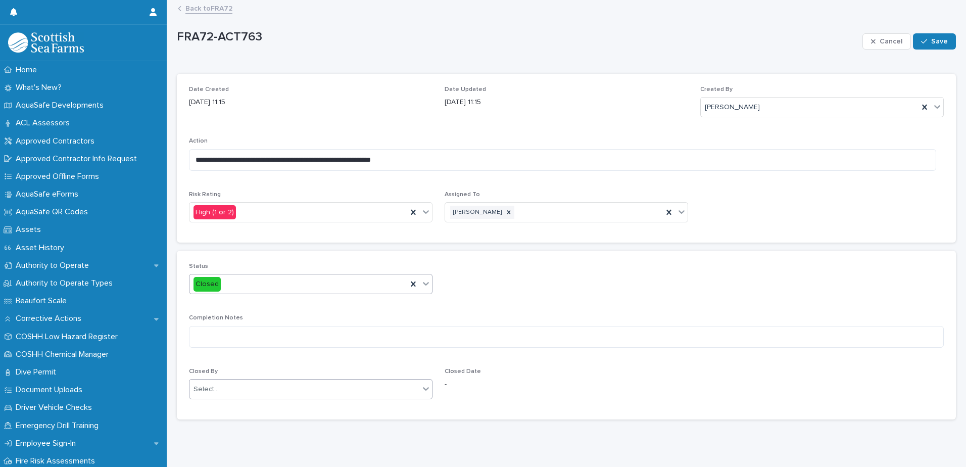
click at [421, 384] on icon at bounding box center [426, 388] width 10 height 10
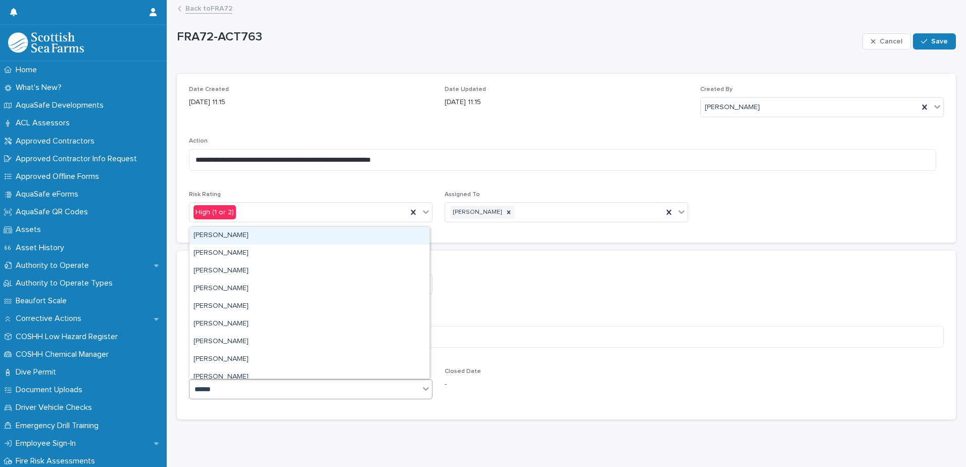
type input "*******"
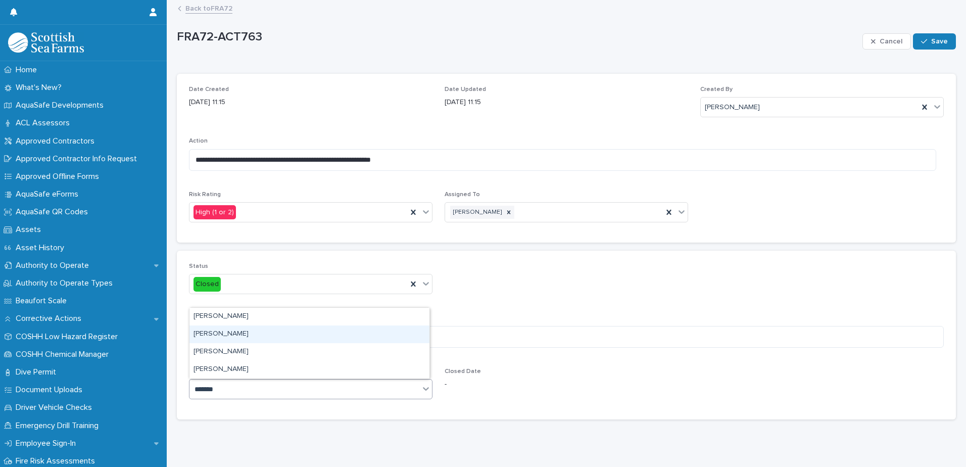
click at [294, 330] on div "[PERSON_NAME]" at bounding box center [309, 334] width 240 height 18
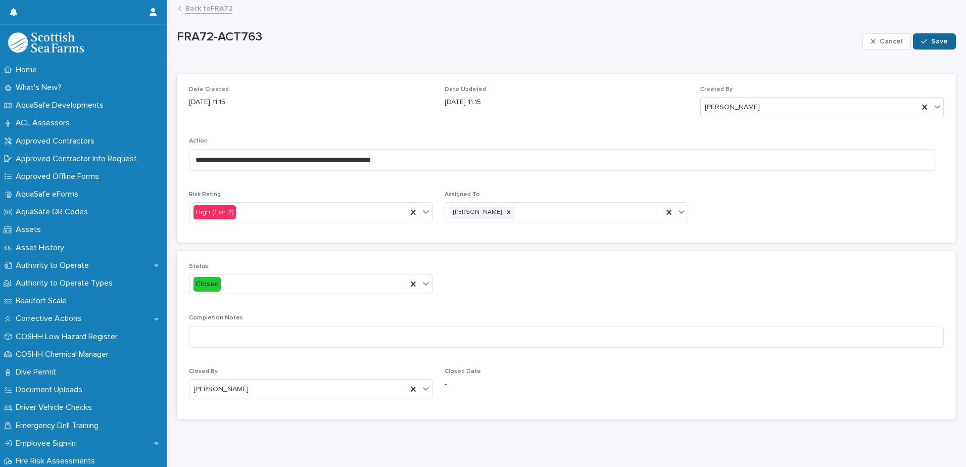
click at [931, 40] on span "Save" at bounding box center [939, 41] width 17 height 7
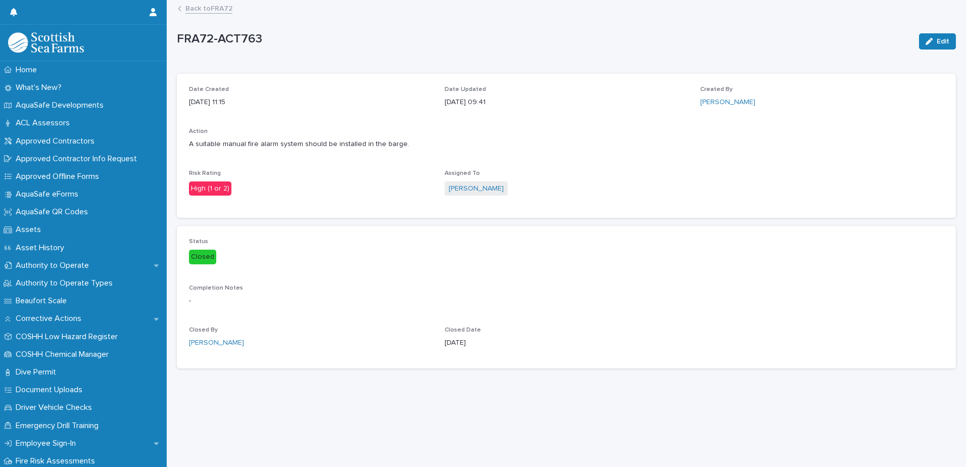
click at [221, 11] on link "Back to FRA72" at bounding box center [208, 8] width 47 height 12
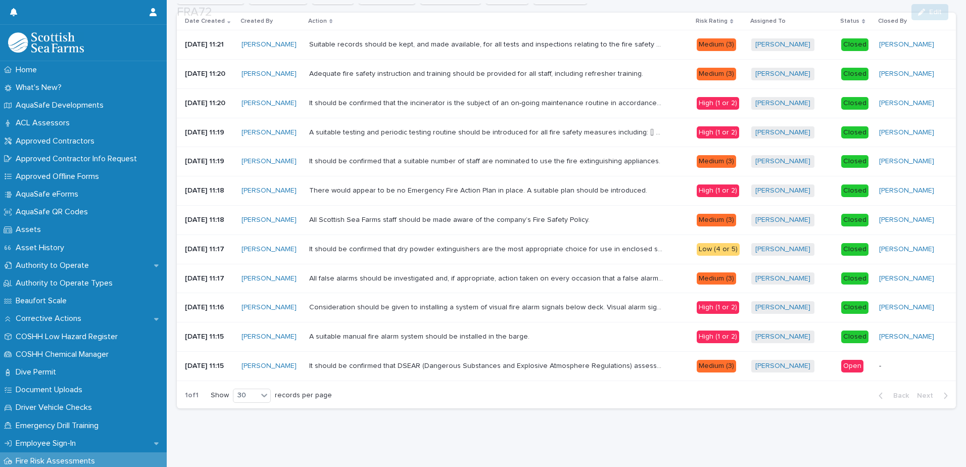
scroll to position [163, 0]
click at [853, 361] on div "Open" at bounding box center [852, 366] width 22 height 13
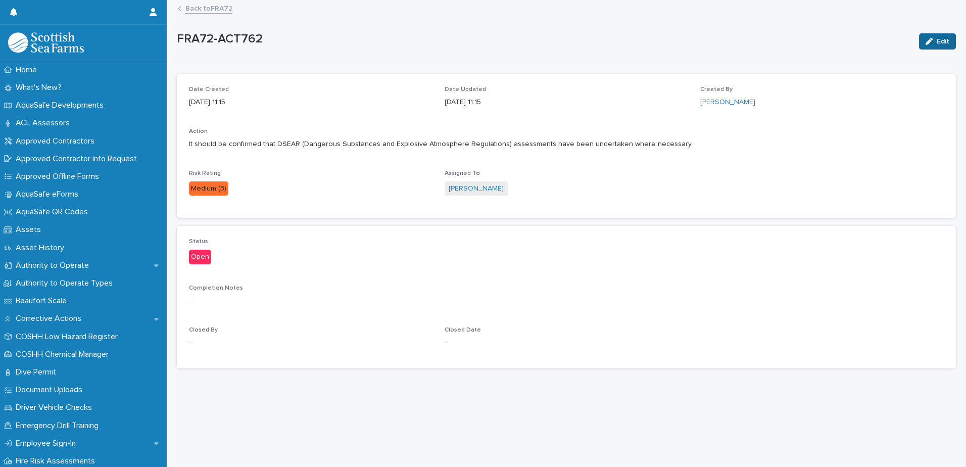
click at [936, 39] on span "Edit" at bounding box center [942, 41] width 13 height 7
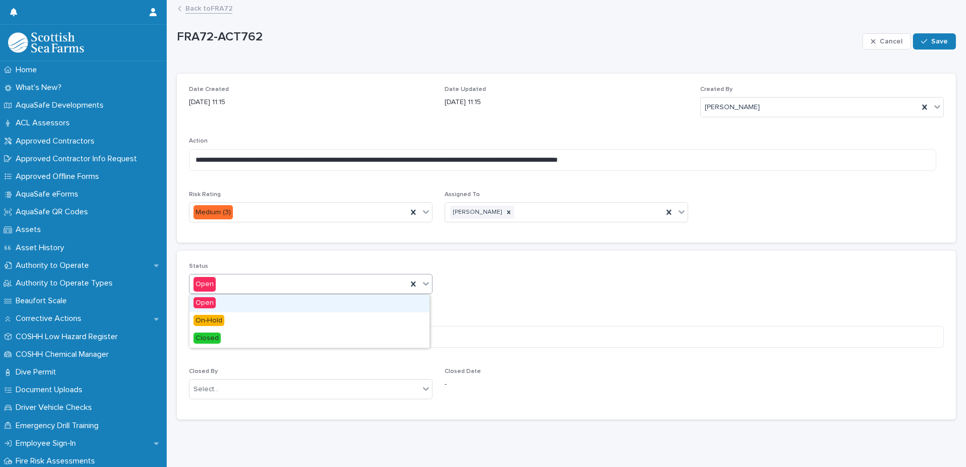
click at [425, 283] on icon at bounding box center [426, 284] width 6 height 4
type input "*"
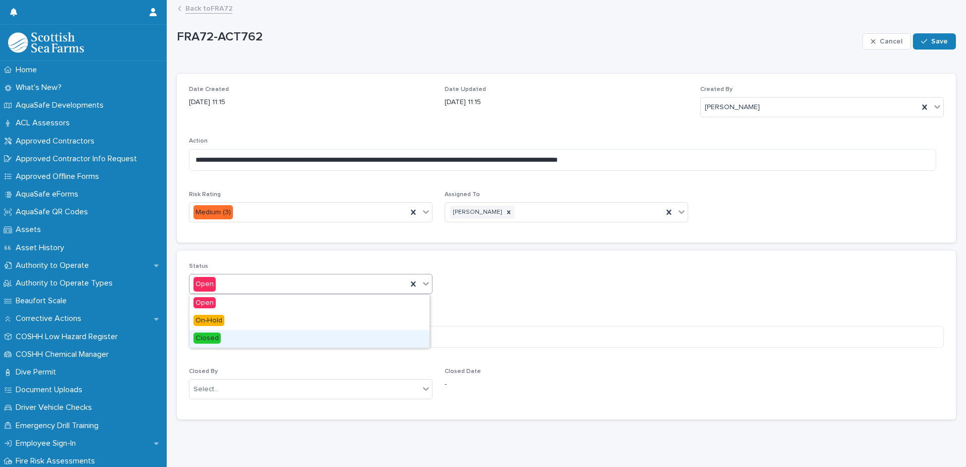
click at [296, 334] on div "Closed" at bounding box center [309, 339] width 240 height 18
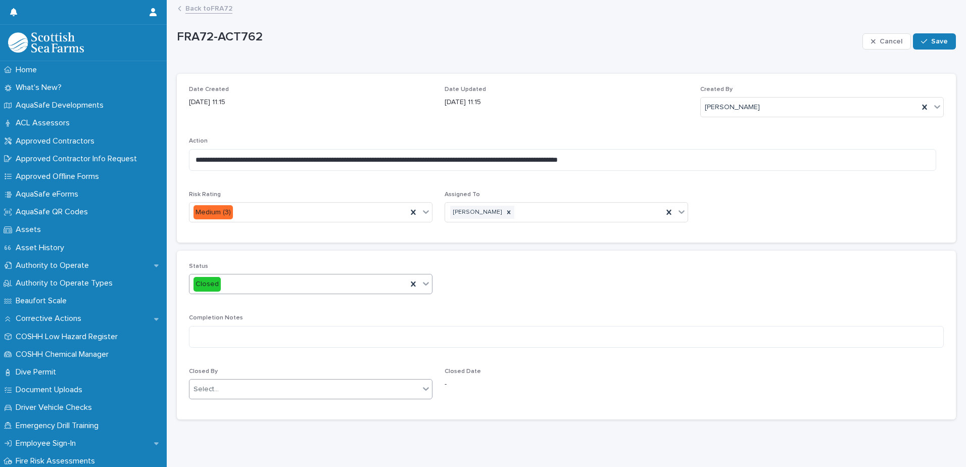
click at [422, 385] on icon at bounding box center [426, 388] width 10 height 10
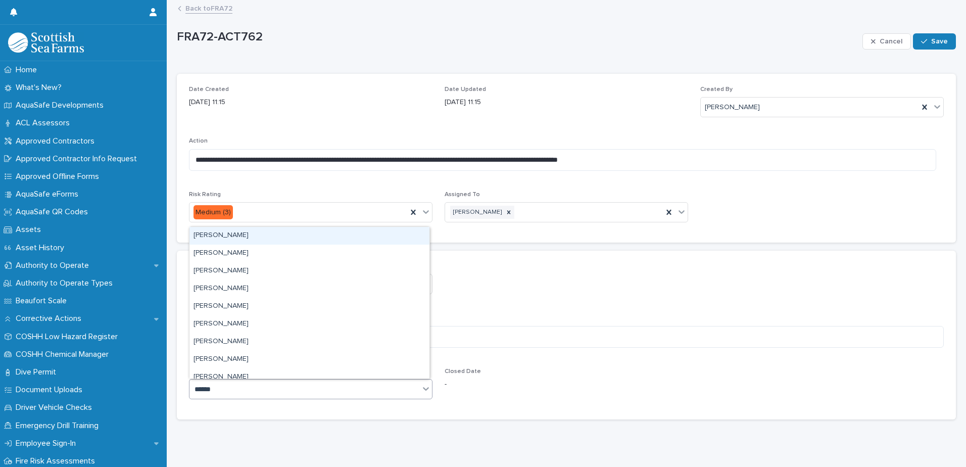
type input "*******"
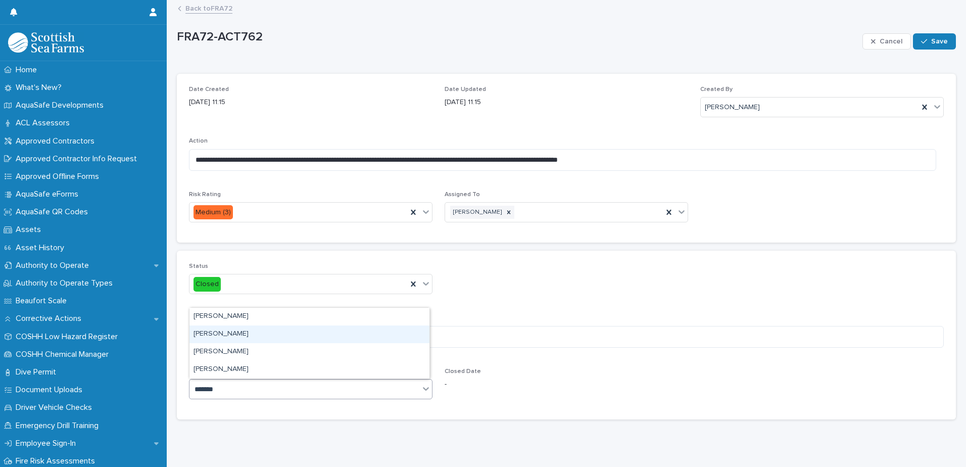
click at [327, 333] on div "[PERSON_NAME]" at bounding box center [309, 334] width 240 height 18
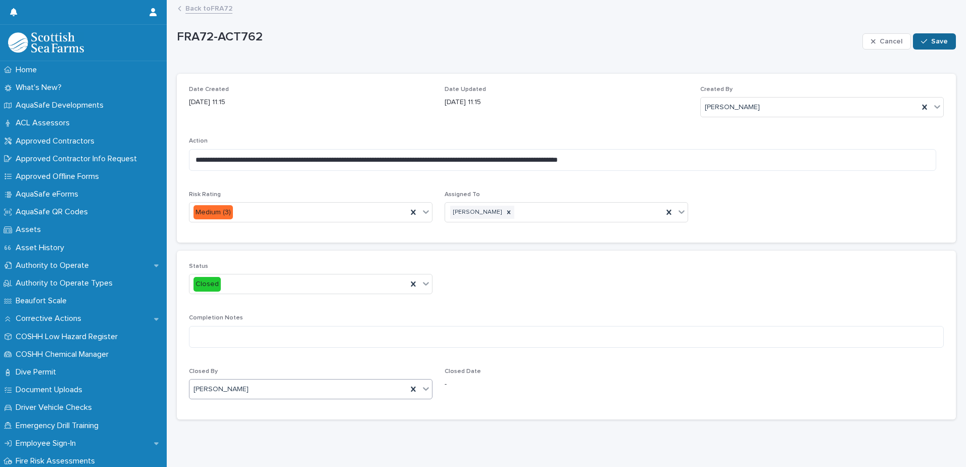
click at [923, 42] on div "button" at bounding box center [926, 41] width 10 height 7
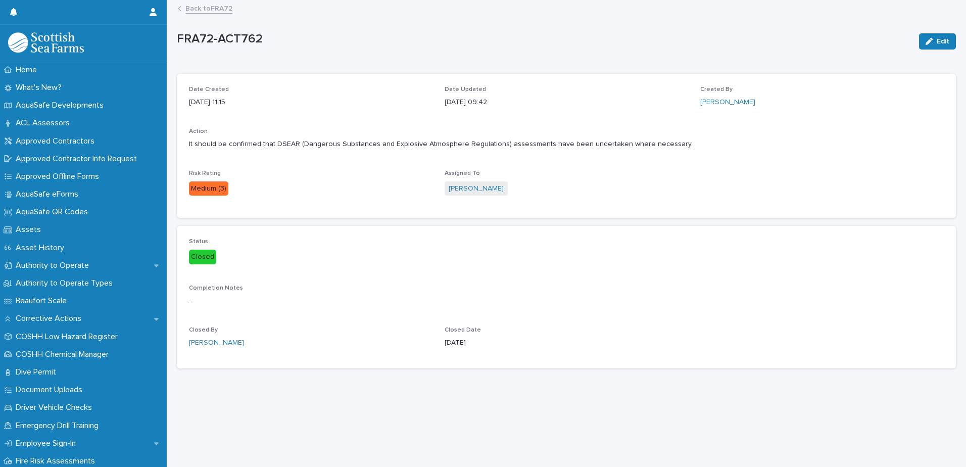
click at [208, 10] on link "Back to FRA72" at bounding box center [208, 8] width 47 height 12
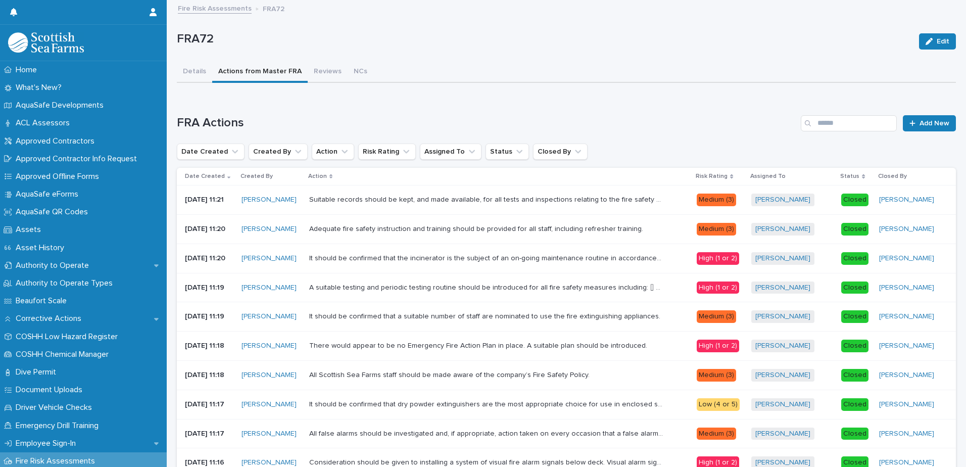
click at [220, 9] on link "Fire Risk Assessments" at bounding box center [215, 8] width 74 height 12
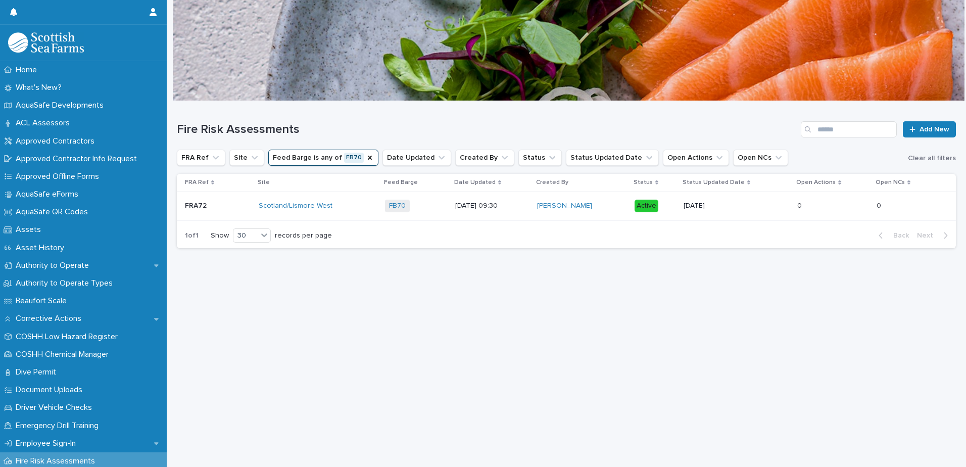
click at [402, 353] on div "Loading... Saving… Loading... Saving… Fire Risk Assessments Add New FRA Ref Sit…" at bounding box center [566, 271] width 789 height 340
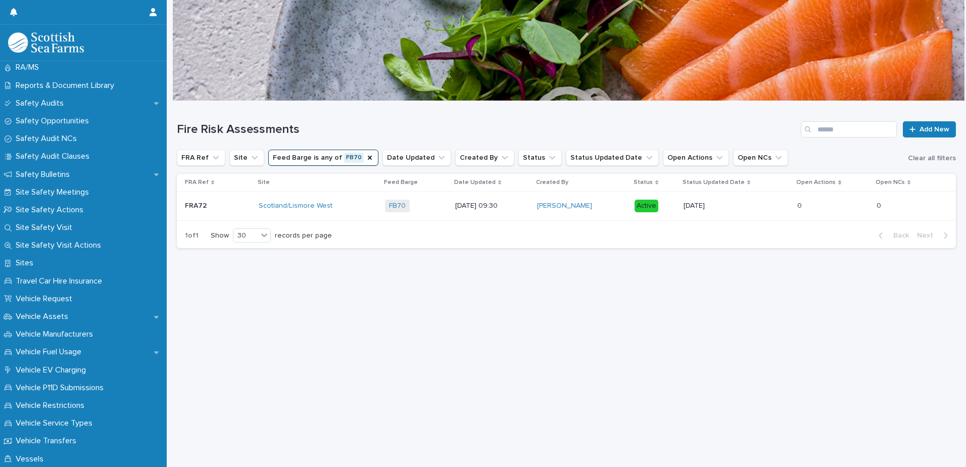
scroll to position [502, 0]
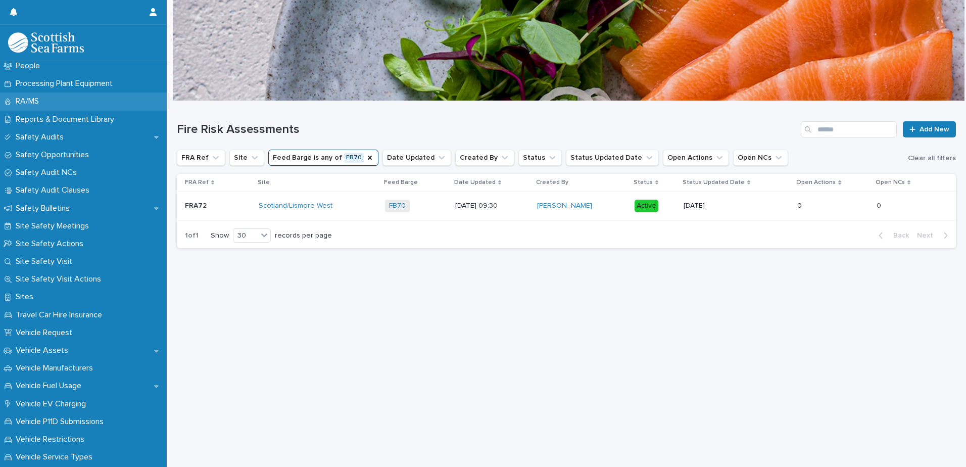
click at [40, 101] on p "RA/MS" at bounding box center [29, 101] width 35 height 10
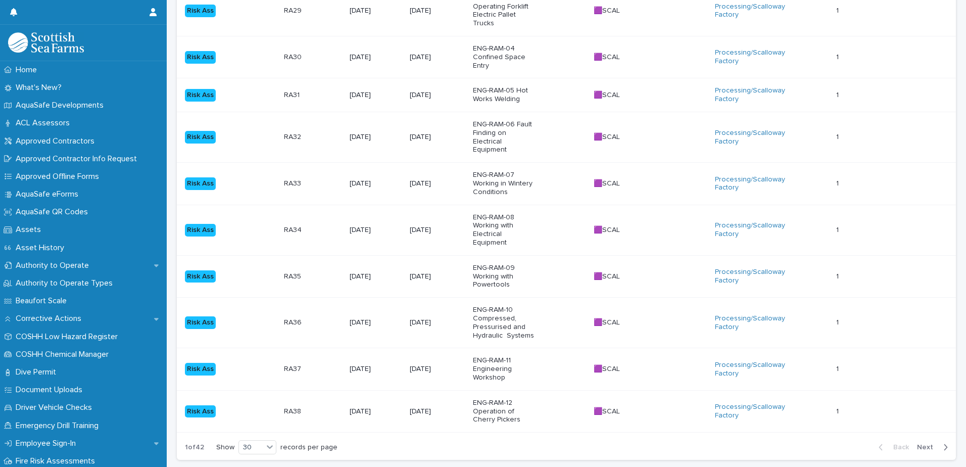
scroll to position [990, 0]
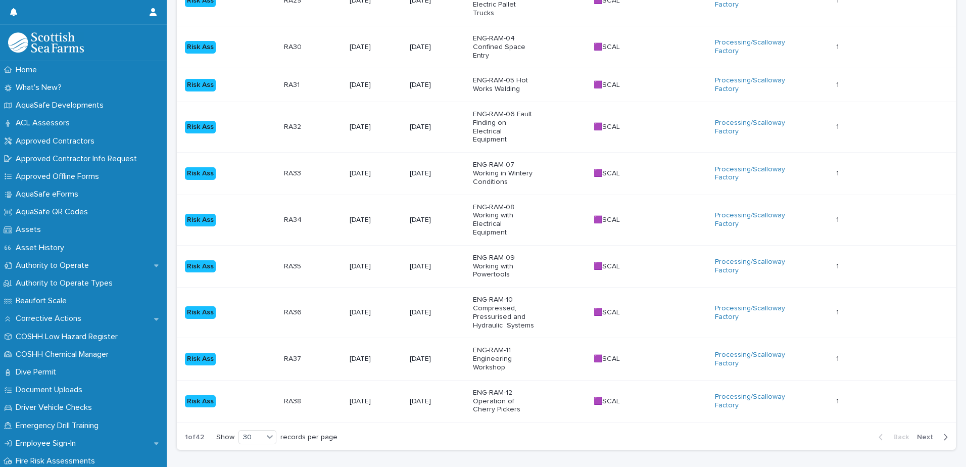
click at [918, 433] on span "Next" at bounding box center [928, 436] width 22 height 7
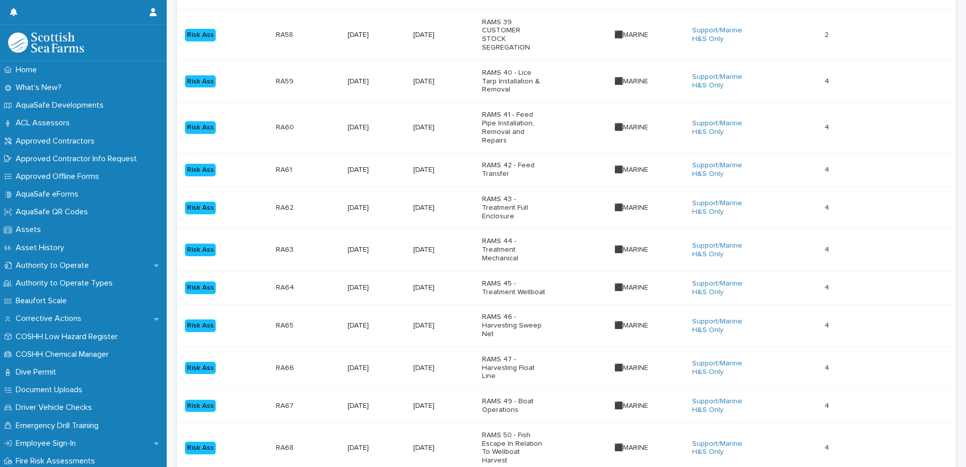
click at [508, 355] on p "RAMS 47 - Harvesting Float Line" at bounding box center [513, 367] width 63 height 25
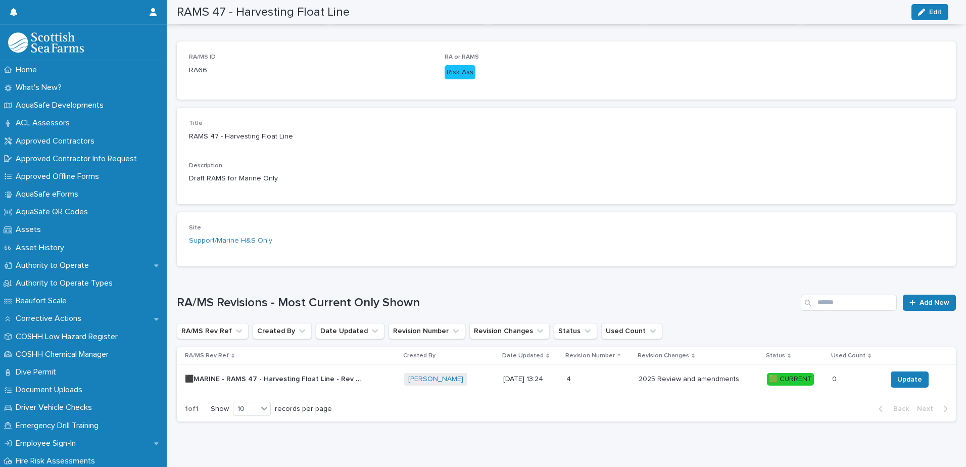
scroll to position [161, 0]
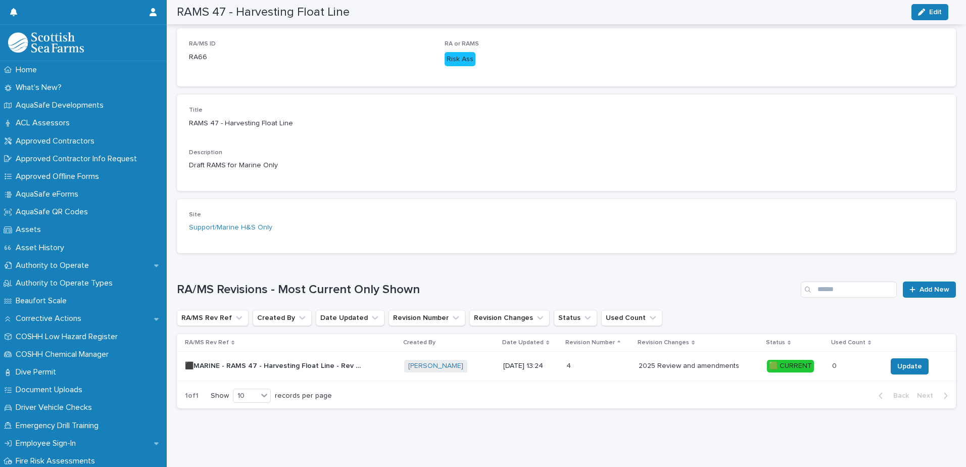
click at [524, 362] on p "[DATE] 13:24" at bounding box center [530, 366] width 55 height 9
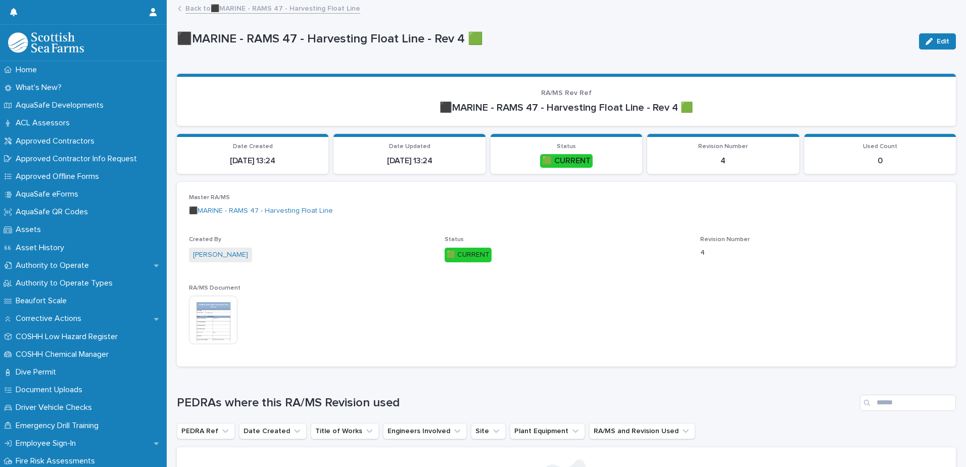
click at [208, 320] on img at bounding box center [213, 319] width 48 height 48
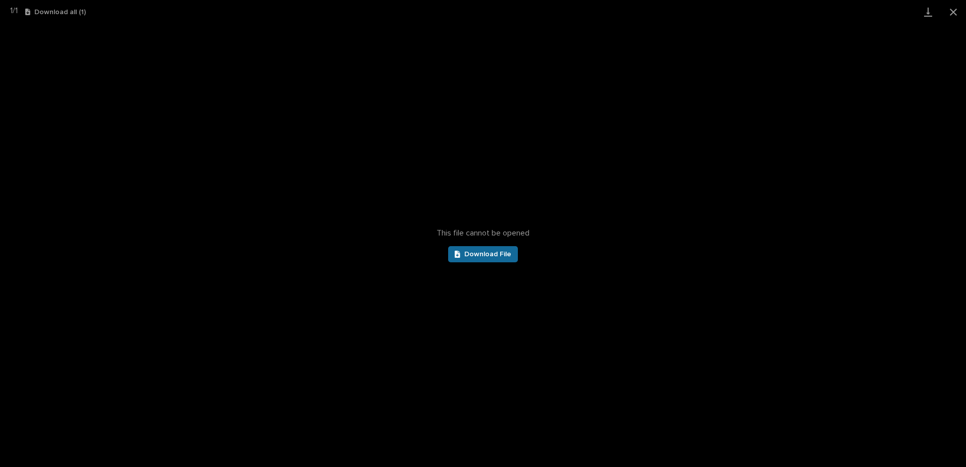
click at [510, 251] on span "Download File" at bounding box center [487, 254] width 47 height 7
click at [953, 15] on button "Close gallery" at bounding box center [952, 12] width 25 height 24
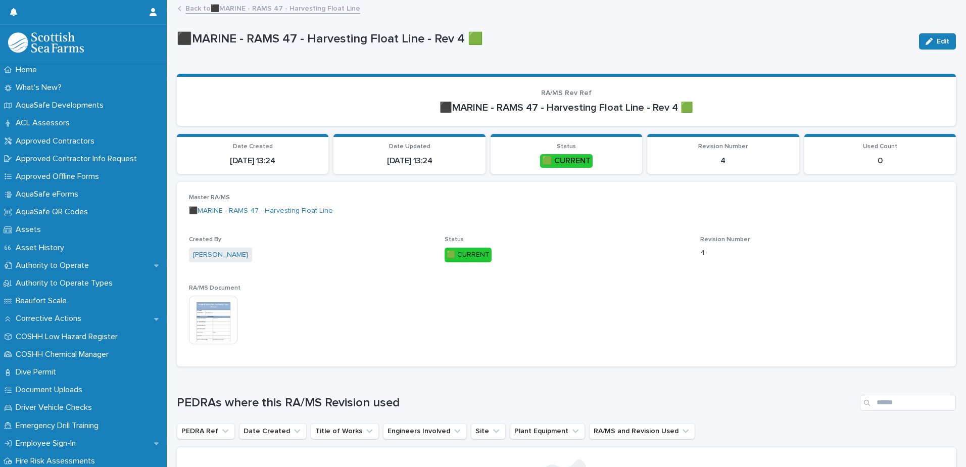
click at [194, 11] on link "Back to ⬛MARINE - RAMS 47 - Harvesting Float Line" at bounding box center [272, 8] width 175 height 12
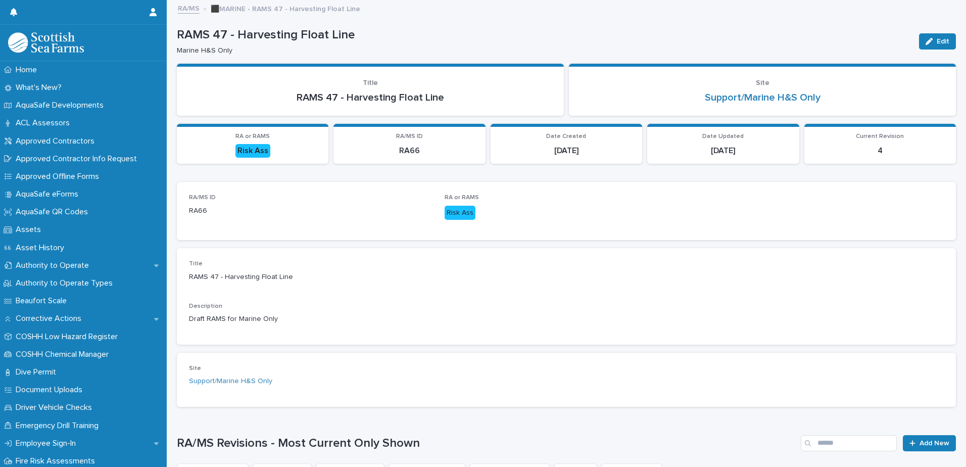
click at [194, 11] on link "RA/MS" at bounding box center [189, 8] width 22 height 12
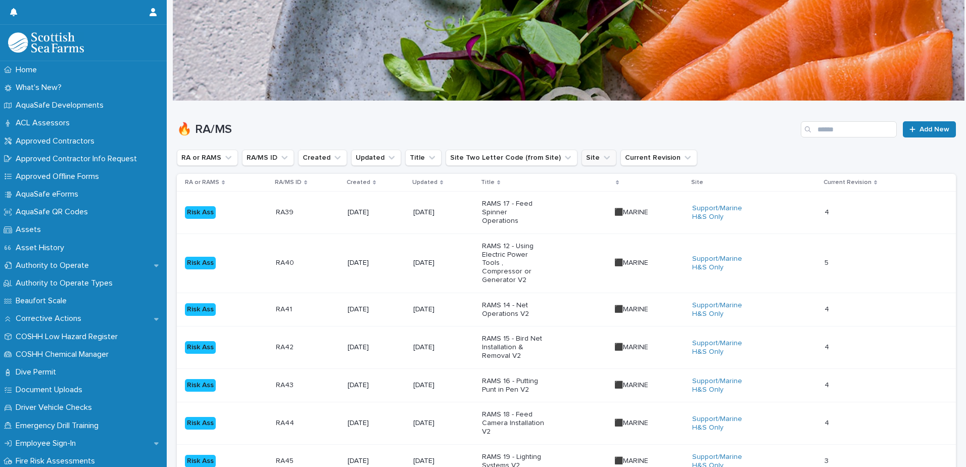
click at [602, 159] on icon "Site" at bounding box center [607, 158] width 10 height 10
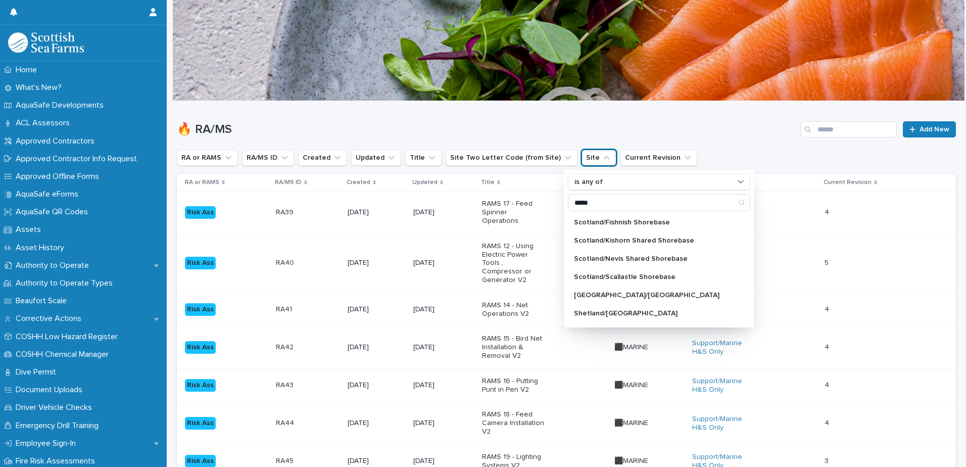
type input "*****"
click at [617, 274] on p "Scotland/Scallastle Shorebase" at bounding box center [654, 276] width 160 height 7
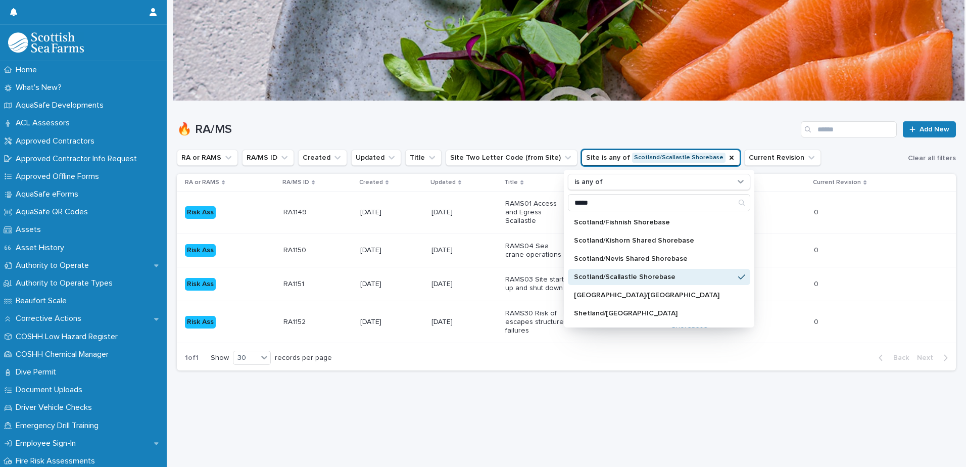
click at [589, 426] on div "Loading... Saving… Loading... Saving… 🔥 RA/MS Add New RA or RAMS RA/MS ID Creat…" at bounding box center [566, 271] width 789 height 340
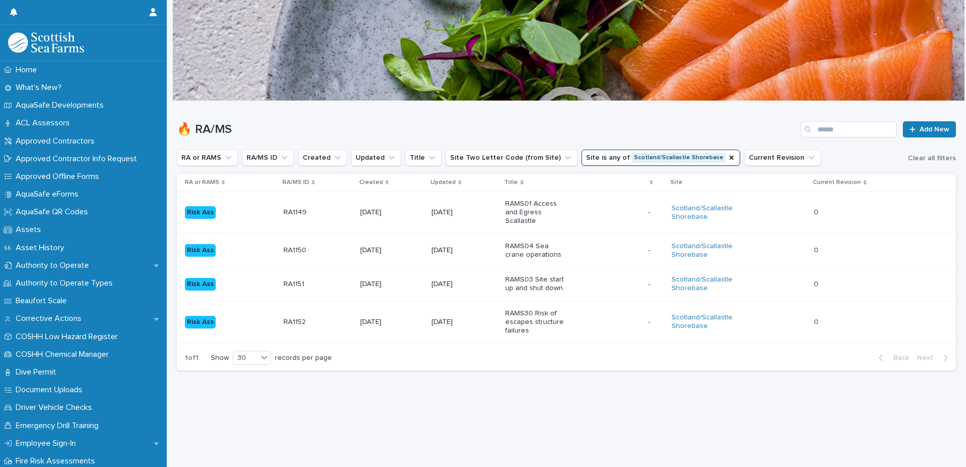
click at [535, 204] on p "RAMS01 Access and Egress Scallastle" at bounding box center [536, 211] width 63 height 25
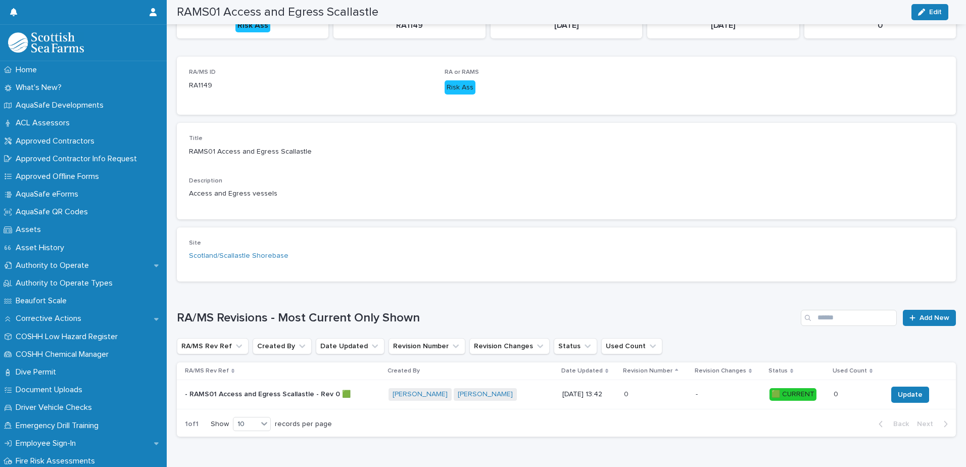
scroll to position [161, 0]
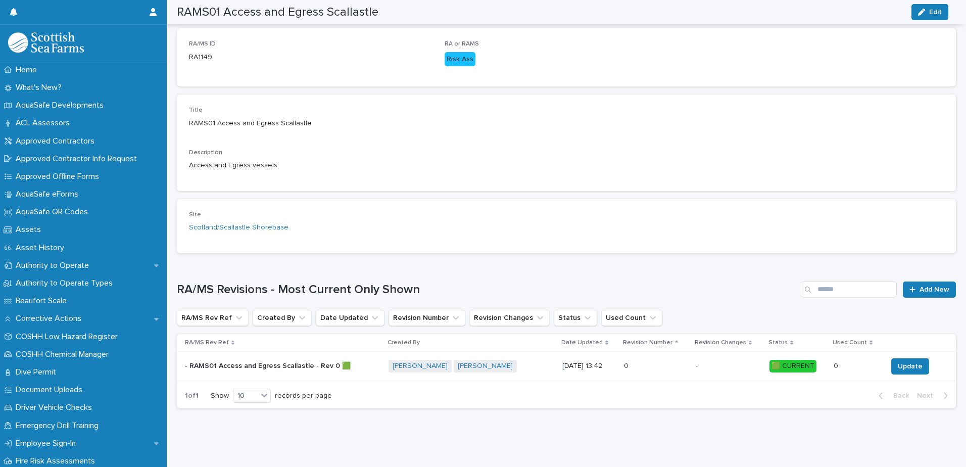
click at [563, 362] on p "[DATE] 13:42" at bounding box center [589, 366] width 54 height 9
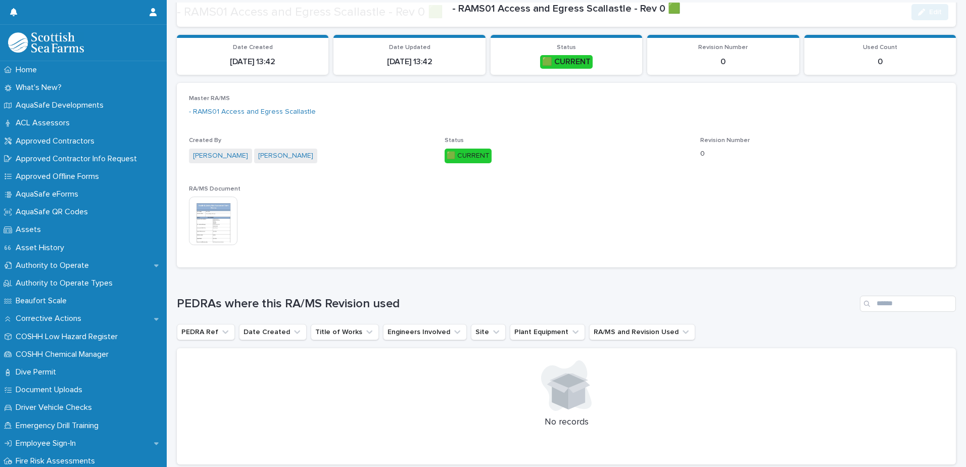
scroll to position [101, 0]
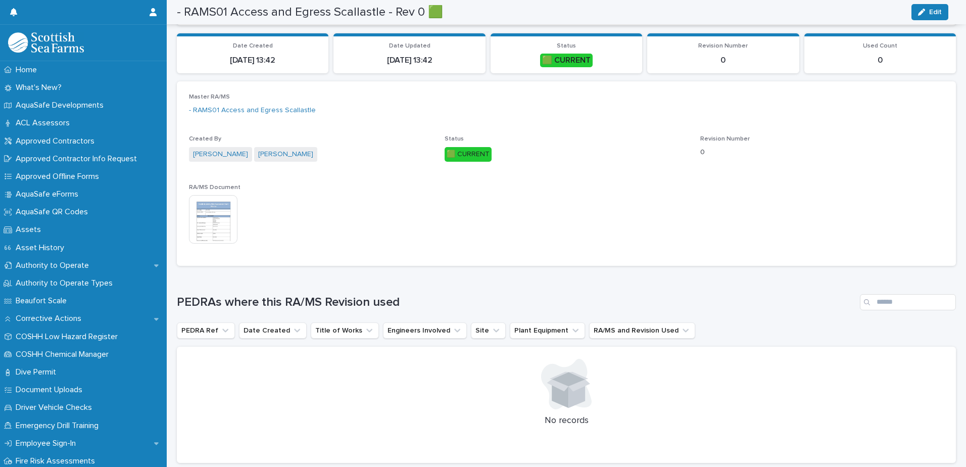
click at [218, 224] on img at bounding box center [213, 219] width 48 height 48
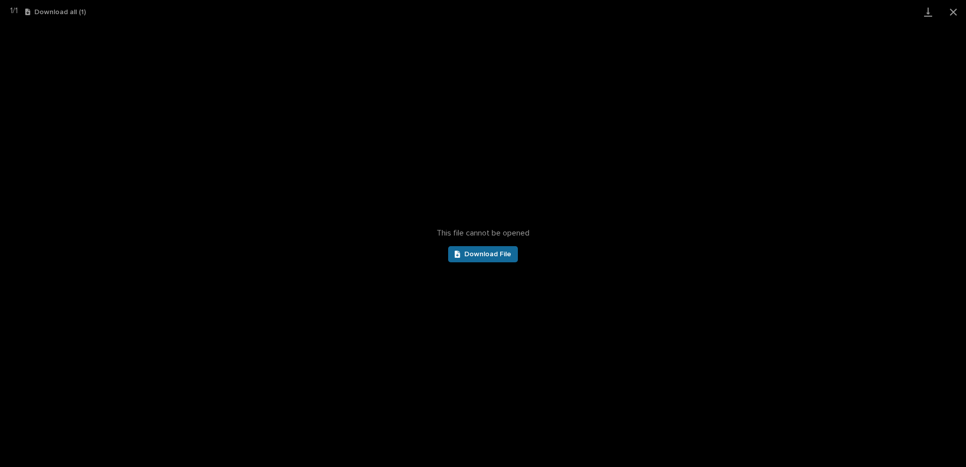
click at [486, 257] on span "Download File" at bounding box center [487, 254] width 47 height 7
